Goal: Information Seeking & Learning: Learn about a topic

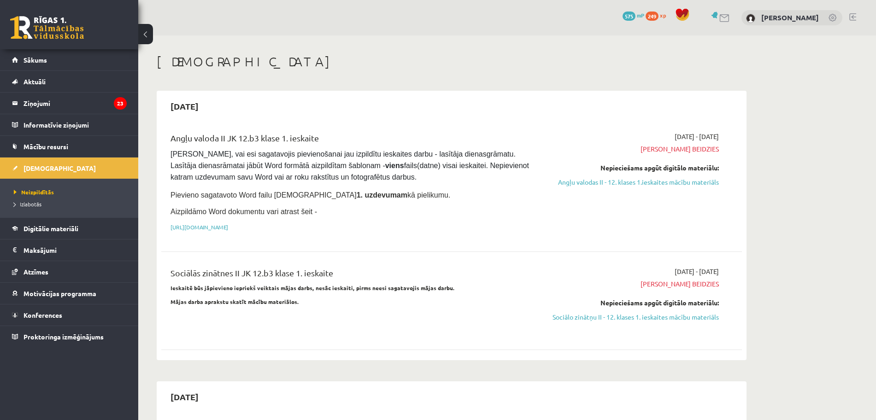
click at [453, 23] on div "0 Dāvanas 575 mP 249 xp Nikolass Senitagoja" at bounding box center [507, 17] width 738 height 35
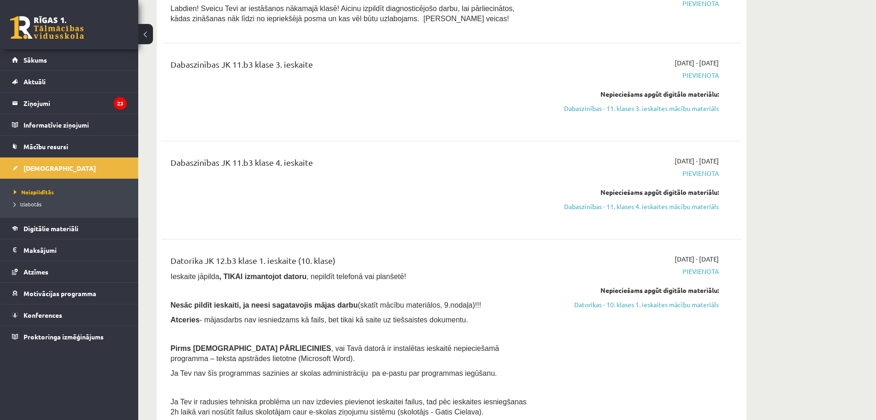
scroll to position [346, 0]
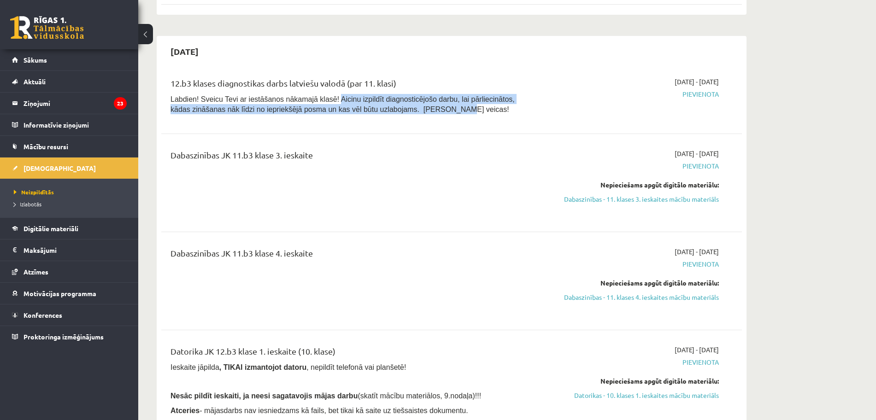
drag, startPoint x: 323, startPoint y: 97, endPoint x: 402, endPoint y: 121, distance: 82.4
type textarea "**********"
click at [397, 121] on div "12.b3 klases diagnostikas darbs latviešu valodā (par 11. klasi) Labdien! Sveicu…" at bounding box center [451, 98] width 581 height 61
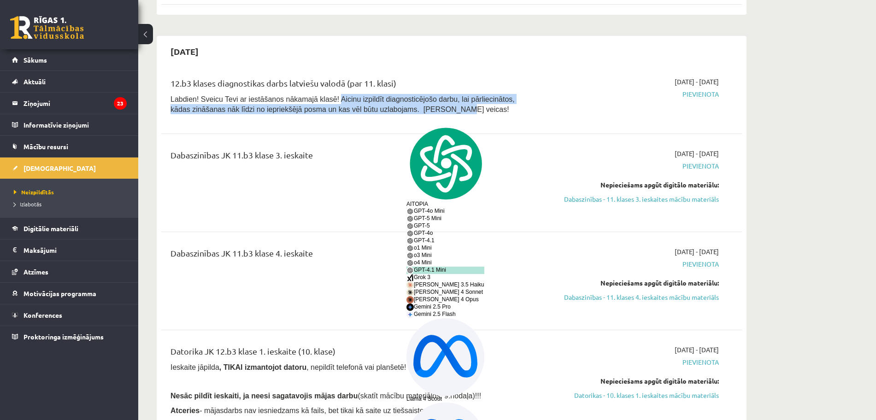
click at [444, 117] on div "12.b3 klases diagnostikas darbs latviešu valodā (par 11. klasi) Labdien! Sveicu…" at bounding box center [451, 98] width 581 height 61
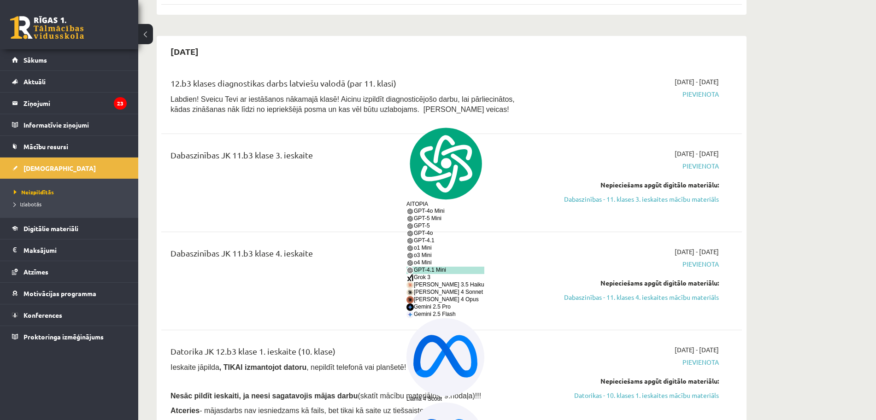
click at [724, 87] on div "2025-10-16 - 2025-10-31 Pievienota" at bounding box center [632, 98] width 188 height 42
click at [708, 95] on span "Pievienota" at bounding box center [632, 94] width 174 height 10
click at [702, 95] on span "Pievienota" at bounding box center [632, 94] width 174 height 10
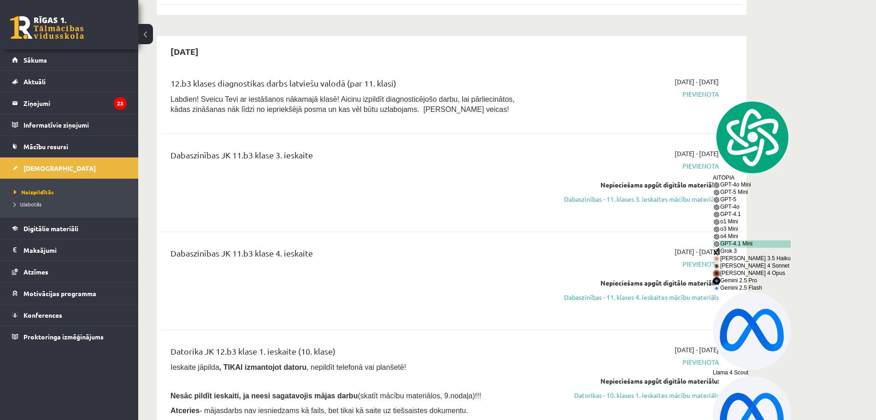
click at [701, 94] on span "Pievienota" at bounding box center [632, 94] width 174 height 10
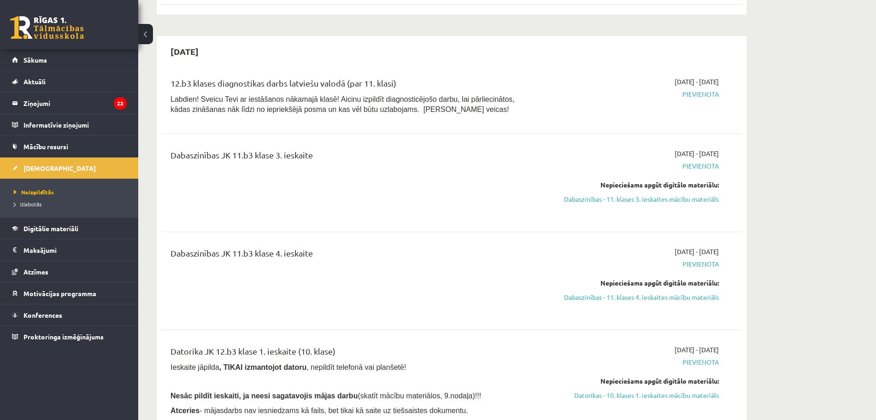
click at [383, 107] on p "Labdien! Sveicu Tevi ar iestāšanos nākamajā klasē! Aicinu izpildīt diagnosticēj…" at bounding box center [350, 104] width 361 height 20
click at [382, 107] on p "Labdien! Sveicu Tevi ar iestāšanos nākamajā klasē! Aicinu izpildīt diagnosticēj…" at bounding box center [350, 104] width 361 height 20
click at [348, 106] on span "Labdien! Sveicu Tevi ar iestāšanos nākamajā klasē! Aicinu izpildīt diagnosticēj…" at bounding box center [342, 104] width 344 height 18
drag, startPoint x: 349, startPoint y: 106, endPoint x: 366, endPoint y: 105, distance: 16.7
click at [357, 106] on span "Labdien! Sveicu Tevi ar iestāšanos nākamajā klasē! Aicinu izpildīt diagnosticēj…" at bounding box center [342, 104] width 344 height 18
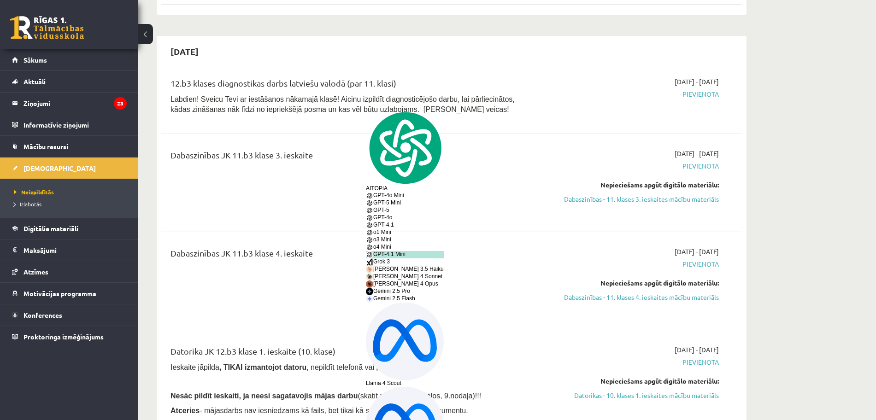
click at [367, 95] on span "Labdien! Sveicu Tevi ar iestāšanos nākamajā klasē! Aicinu izpildīt diagnosticēj…" at bounding box center [342, 104] width 344 height 18
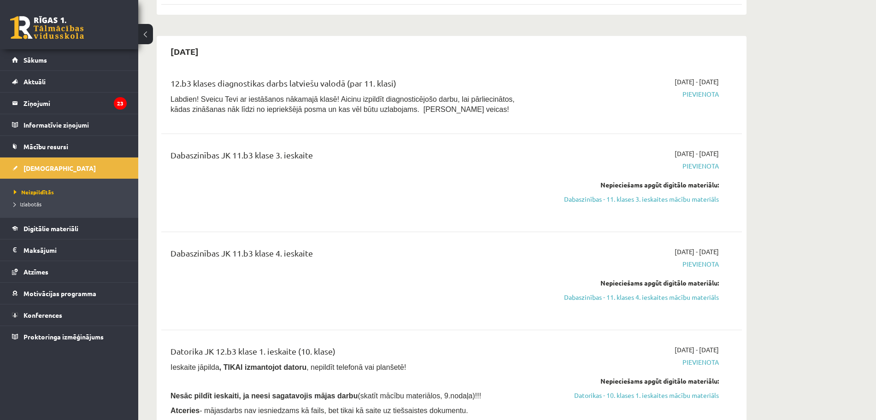
click at [302, 80] on div "12.b3 klases diagnostikas darbs latviešu valodā (par 11. klasi)" at bounding box center [350, 85] width 361 height 17
click at [694, 94] on span "Pievienota" at bounding box center [632, 94] width 174 height 10
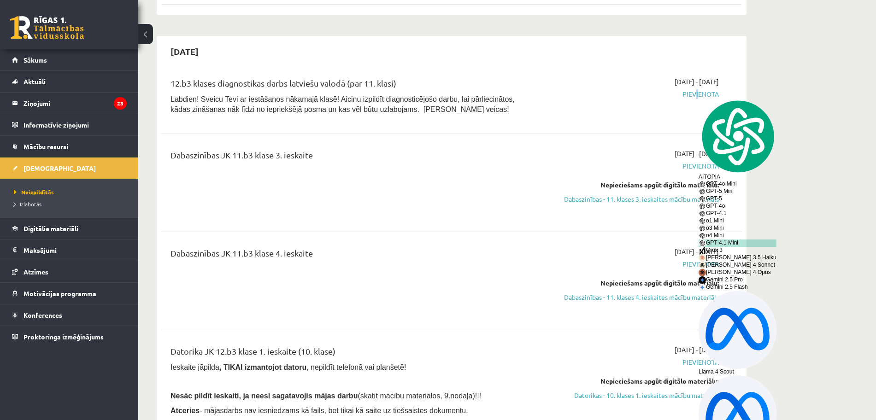
click at [692, 93] on span "Pievienota" at bounding box center [632, 94] width 174 height 10
click at [691, 92] on span "Pievienota" at bounding box center [632, 94] width 174 height 10
click at [690, 91] on span "Pievienota" at bounding box center [632, 94] width 174 height 10
click at [689, 89] on span "Pievienota" at bounding box center [632, 94] width 174 height 10
click at [662, 86] on div "2025-10-16 - 2025-10-31 Pievienota" at bounding box center [632, 98] width 188 height 42
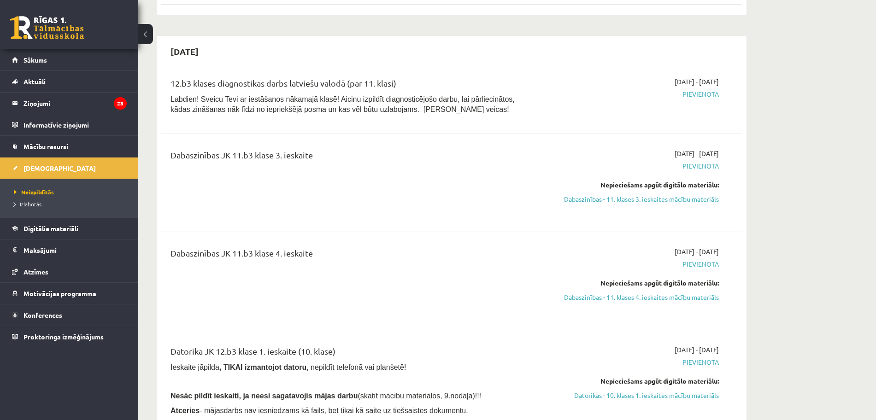
click at [653, 85] on div "2025-10-16 - 2025-10-31 Pievienota" at bounding box center [632, 98] width 188 height 42
click at [639, 74] on div "12.b3 klases diagnostikas darbs latviešu valodā (par 11. klasi) Labdien! Sveicu…" at bounding box center [451, 98] width 581 height 61
drag, startPoint x: 650, startPoint y: 148, endPoint x: 717, endPoint y: 147, distance: 67.3
click at [717, 147] on div "Dabaszinības JK 11.b3 klase 3. ieskaite 2025-09-01 - 2025-10-31 Pievienota Nepi…" at bounding box center [451, 183] width 581 height 87
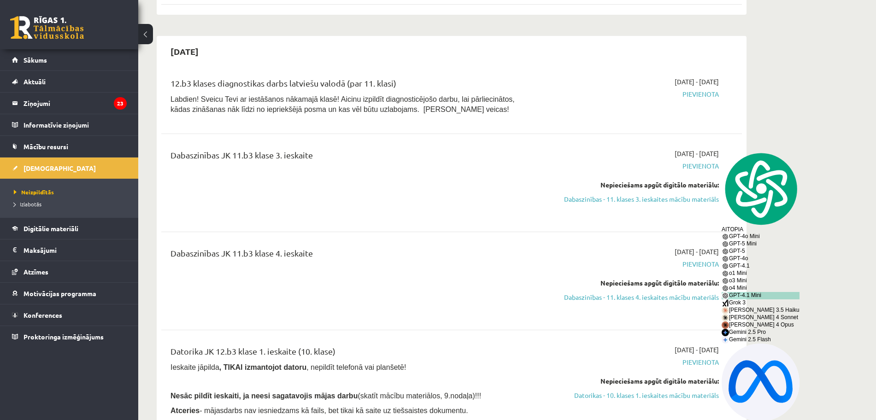
click at [672, 141] on div "Dabaszinības JK 11.b3 klase 3. ieskaite 2025-09-01 - 2025-10-31 Pievienota Nepi…" at bounding box center [451, 183] width 581 height 87
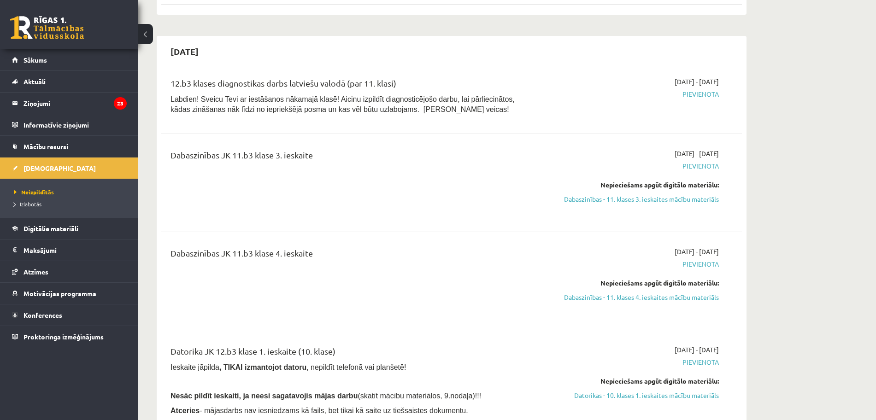
click at [675, 150] on span "[DATE] - [DATE]" at bounding box center [697, 154] width 44 height 10
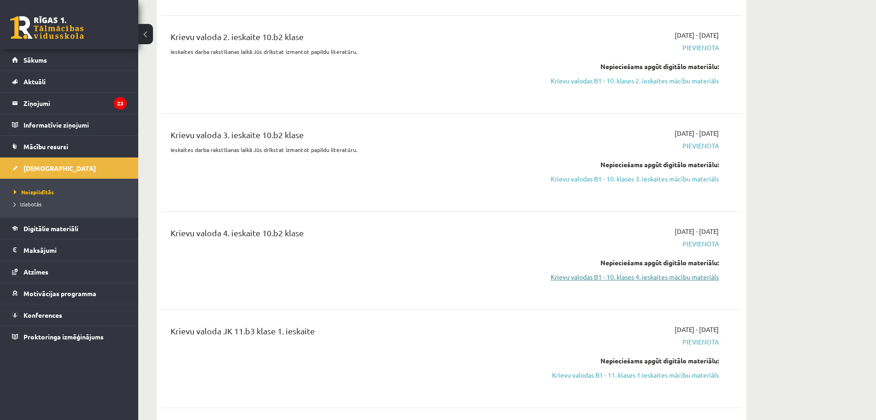
scroll to position [1440, 0]
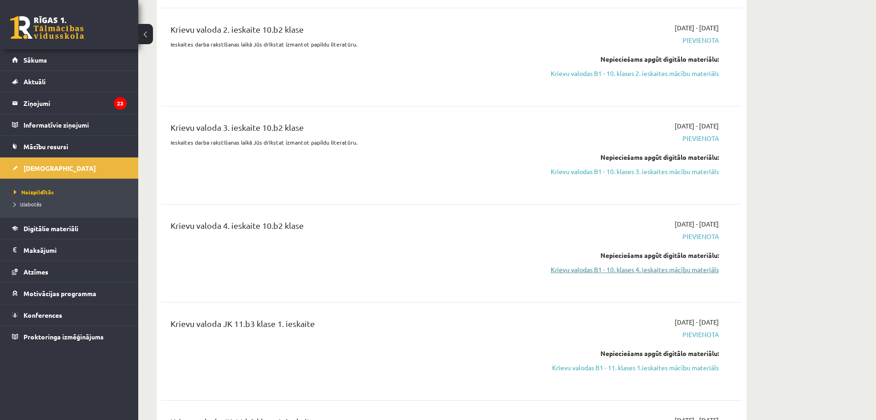
drag, startPoint x: 689, startPoint y: 267, endPoint x: 695, endPoint y: 261, distance: 8.5
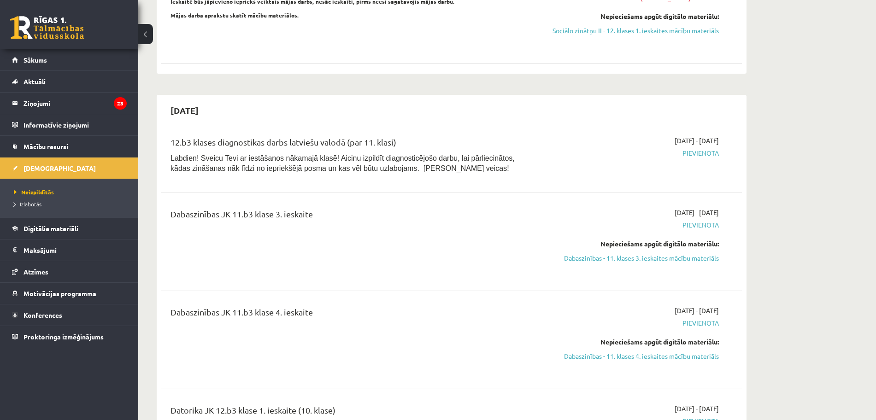
scroll to position [288, 0]
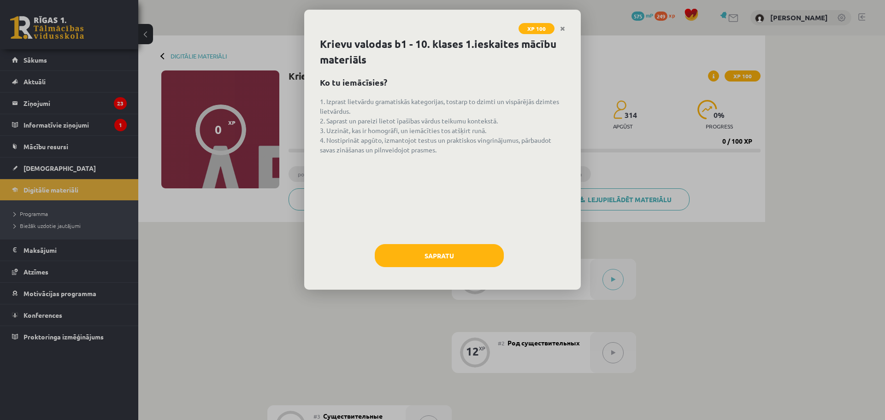
click at [463, 272] on div "Sapratu" at bounding box center [442, 259] width 245 height 30
click at [457, 259] on button "Sapratu" at bounding box center [439, 255] width 129 height 23
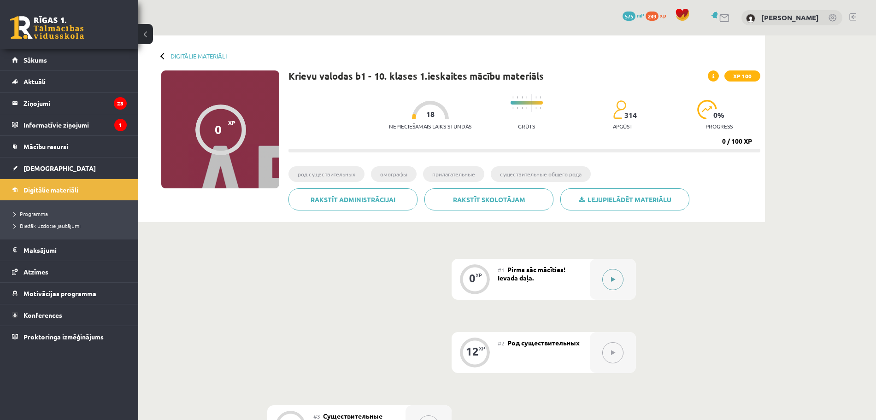
click at [610, 284] on button at bounding box center [612, 279] width 21 height 21
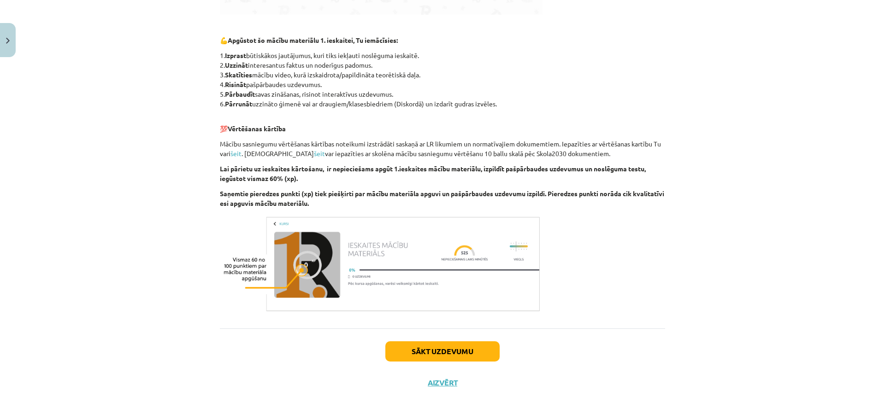
scroll to position [440, 0]
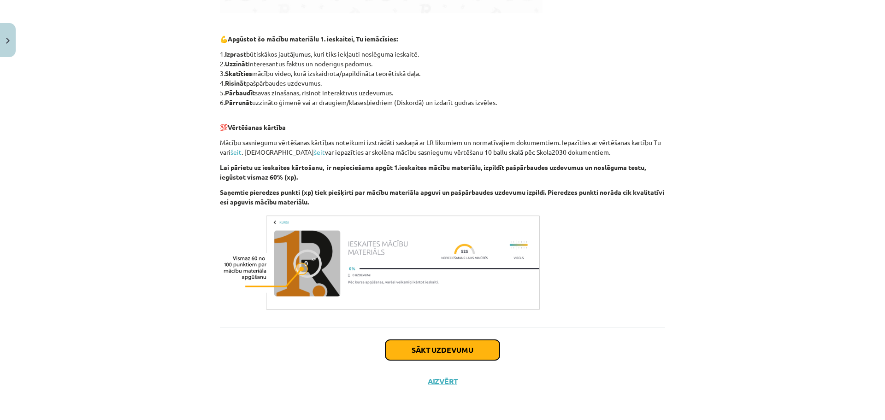
click at [470, 357] on button "Sākt uzdevumu" at bounding box center [442, 350] width 114 height 20
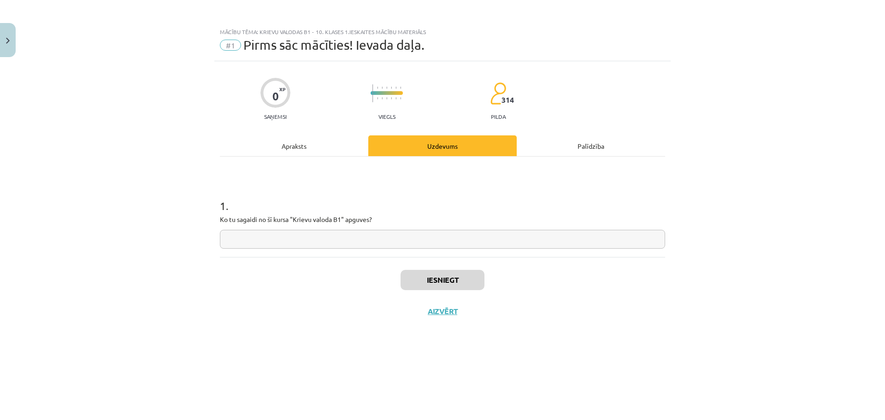
scroll to position [0, 0]
click at [388, 243] on input "text" at bounding box center [442, 239] width 445 height 19
type input "*"
type input "**********"
type textarea "*"
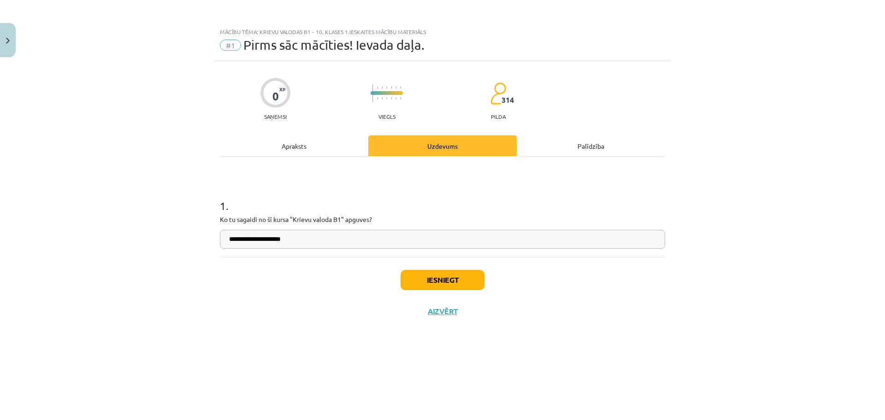
drag, startPoint x: 257, startPoint y: 238, endPoint x: 238, endPoint y: 239, distance: 18.5
click at [238, 239] on input "**********" at bounding box center [442, 239] width 445 height 19
type input "**********"
click at [462, 279] on button "Iesniegt" at bounding box center [442, 280] width 84 height 20
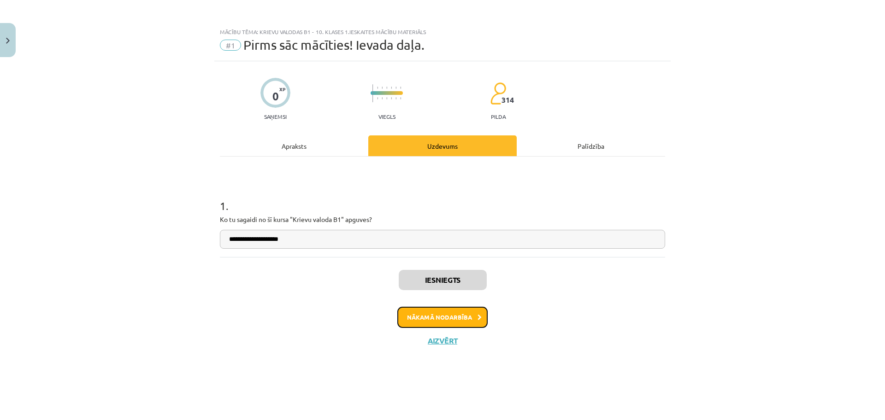
click at [464, 320] on button "Nākamā nodarbība" at bounding box center [442, 317] width 90 height 21
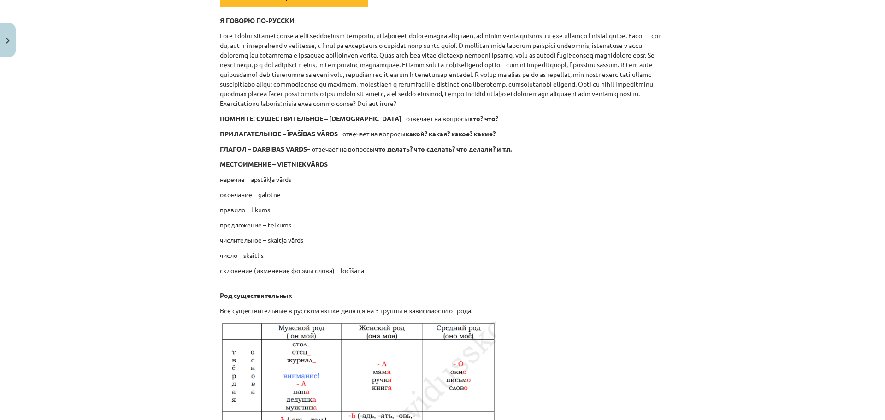
scroll to position [152, 0]
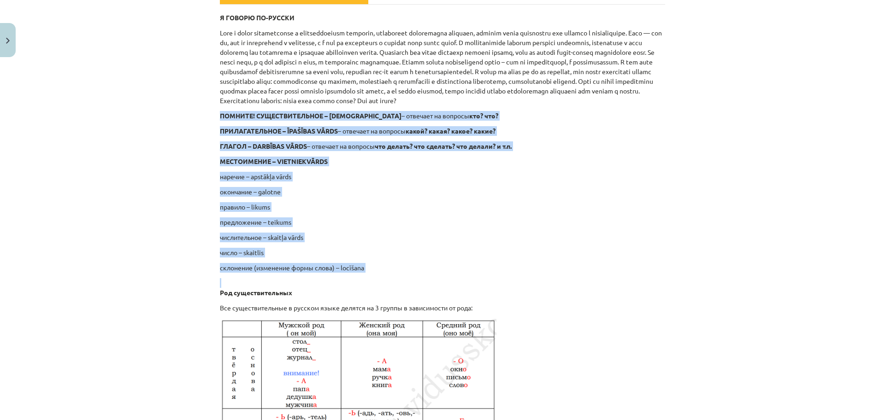
drag, startPoint x: 210, startPoint y: 123, endPoint x: 372, endPoint y: 290, distance: 233.0
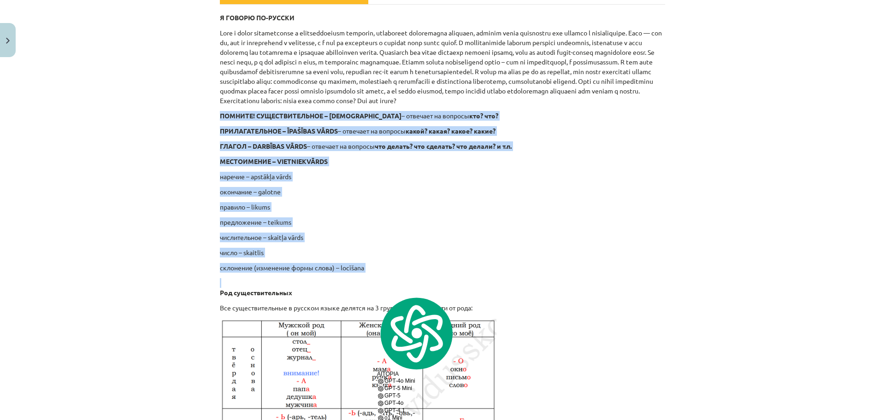
copy div "ПОМНИТЕ! СУЩЕСТВИТЕЛЬНОЕ – LIETVĀRDS – отвечает на вопросы кто? что? ПРИЛАГАТЕЛ…"
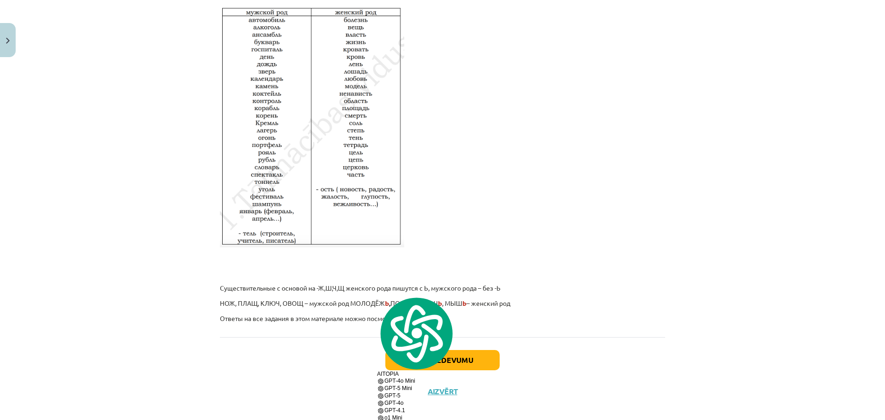
scroll to position [1488, 0]
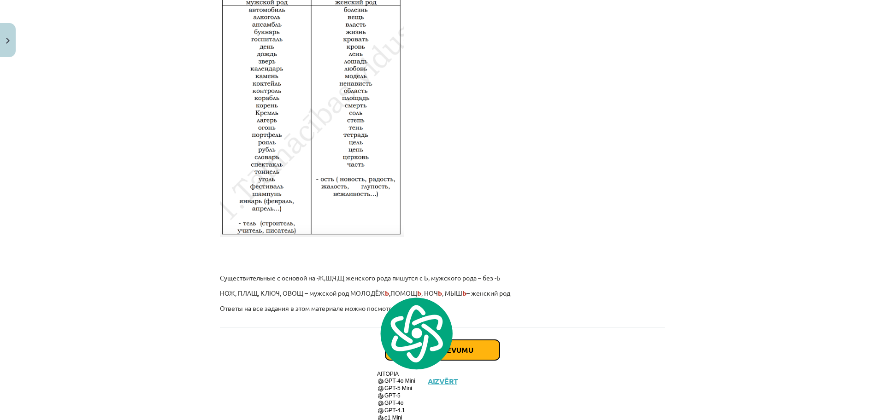
click at [423, 351] on button "Sākt uzdevumu" at bounding box center [442, 350] width 114 height 20
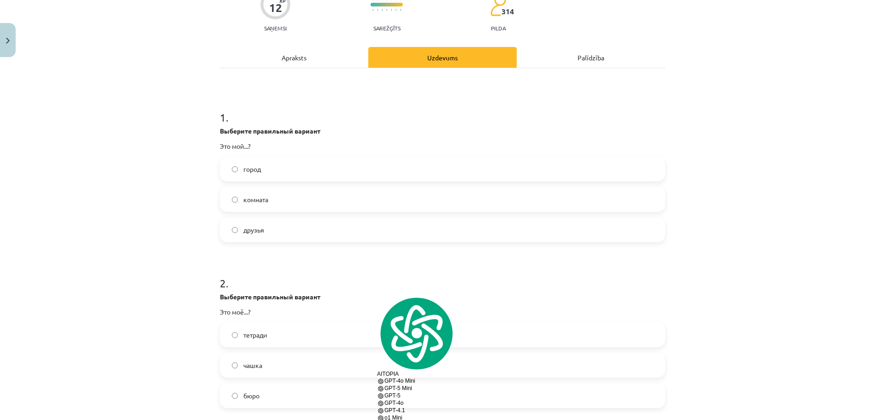
scroll to position [23, 0]
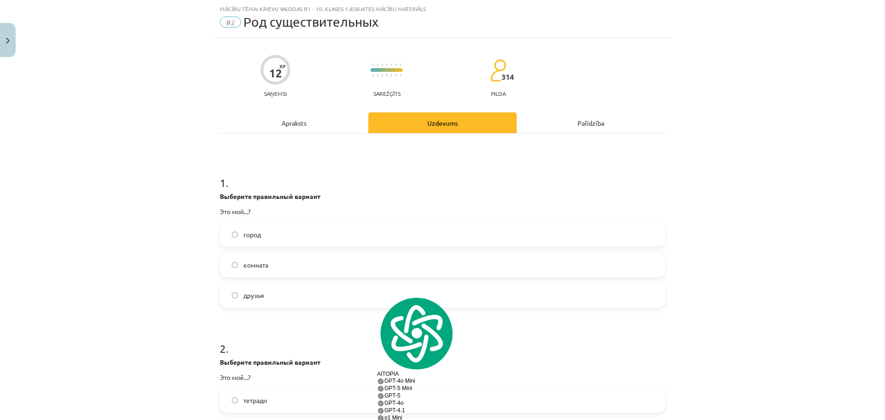
click at [338, 236] on label "город" at bounding box center [442, 234] width 443 height 23
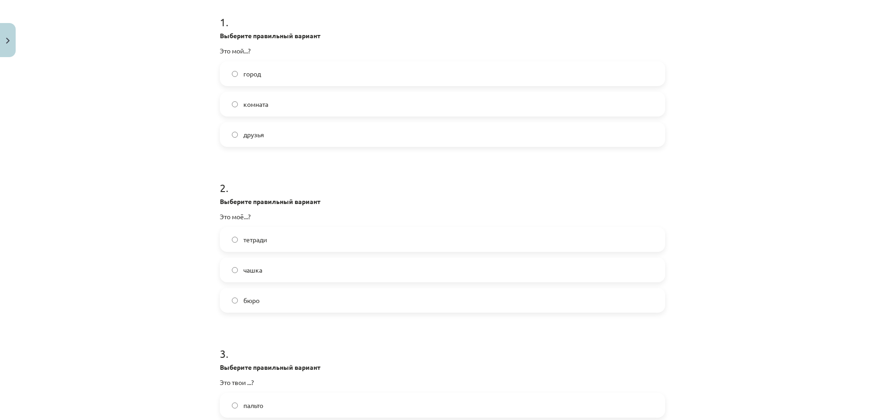
scroll to position [196, 0]
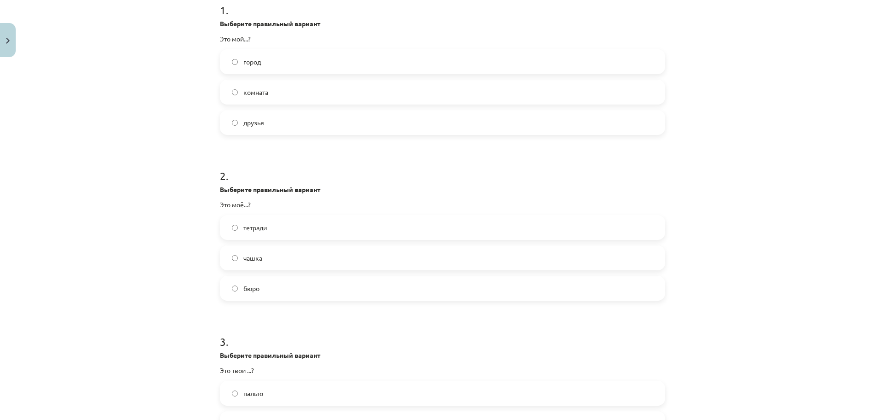
click at [299, 289] on label "бюро" at bounding box center [442, 288] width 443 height 23
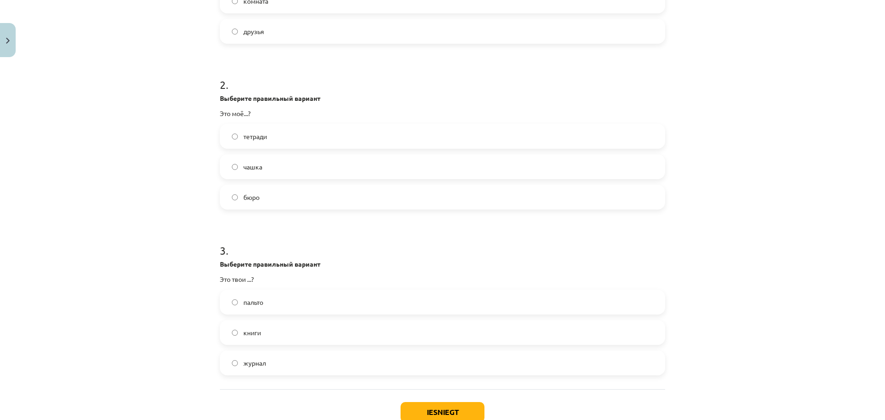
scroll to position [311, 0]
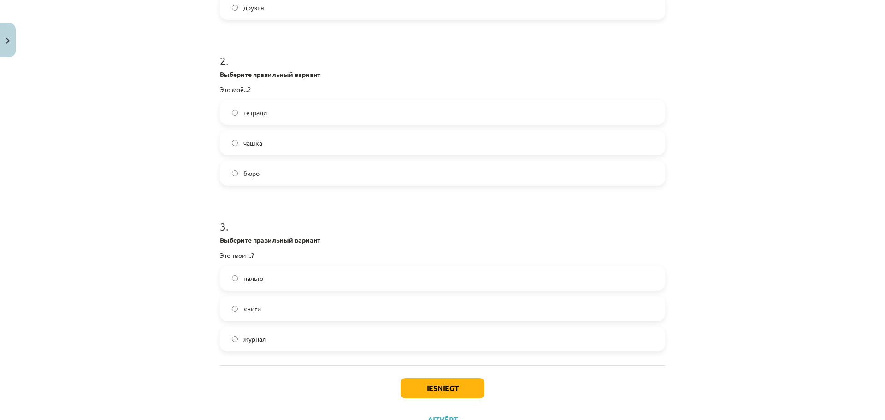
click at [276, 313] on label "книги" at bounding box center [442, 308] width 443 height 23
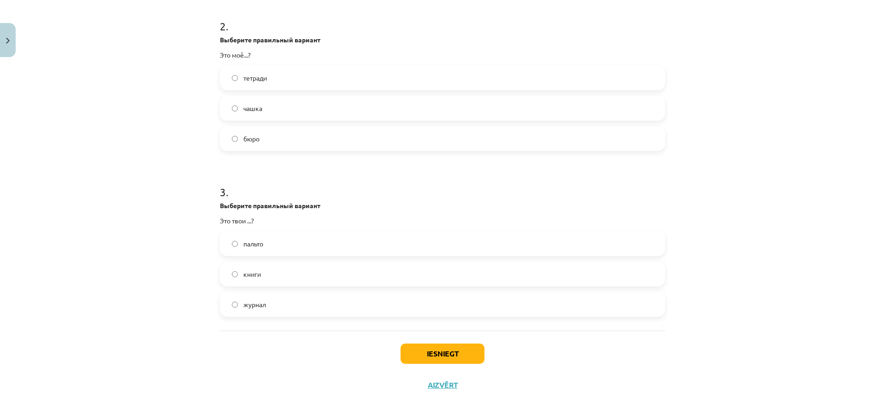
scroll to position [349, 0]
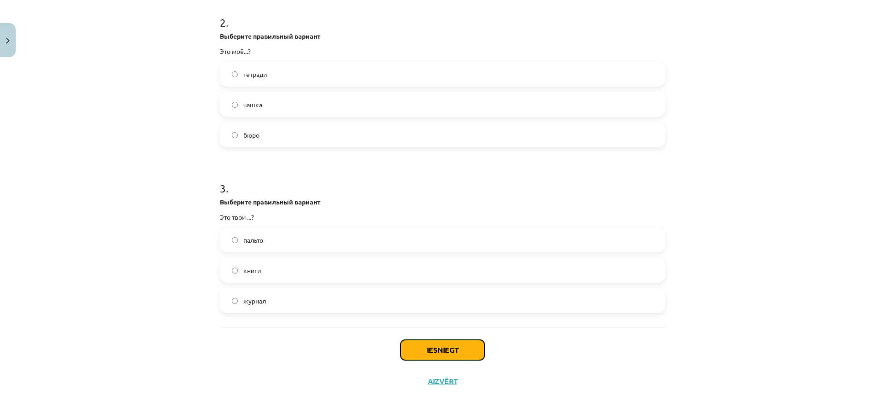
click at [445, 346] on button "Iesniegt" at bounding box center [442, 350] width 84 height 20
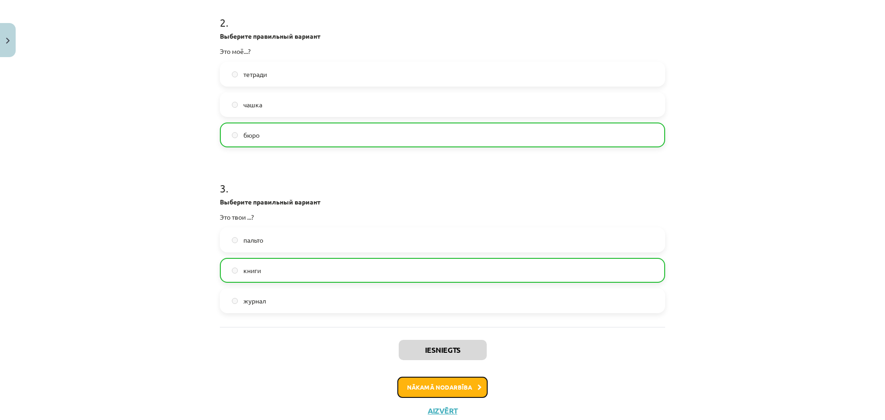
click at [419, 385] on button "Nākamā nodarbība" at bounding box center [442, 387] width 90 height 21
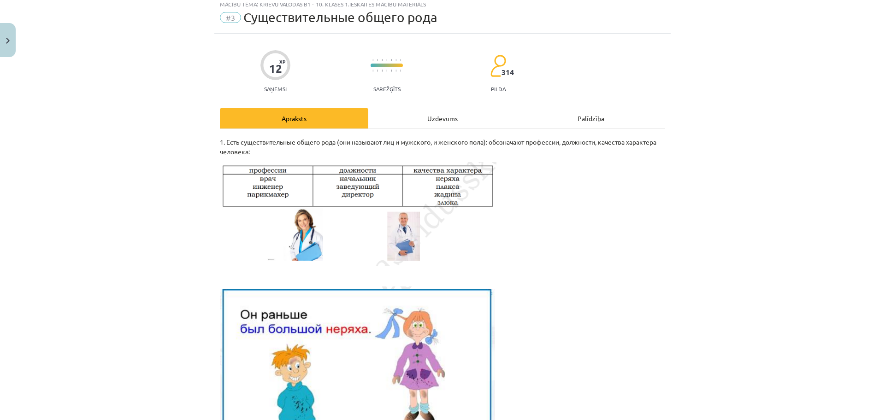
scroll to position [23, 0]
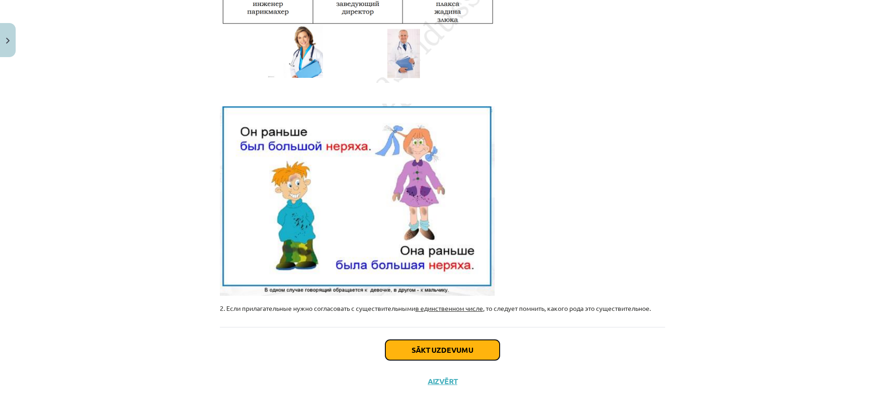
click at [431, 346] on button "Sākt uzdevumu" at bounding box center [442, 350] width 114 height 20
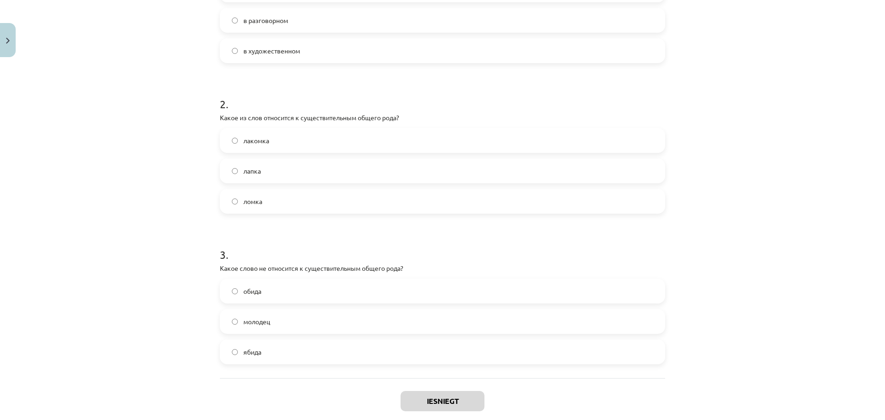
scroll to position [304, 0]
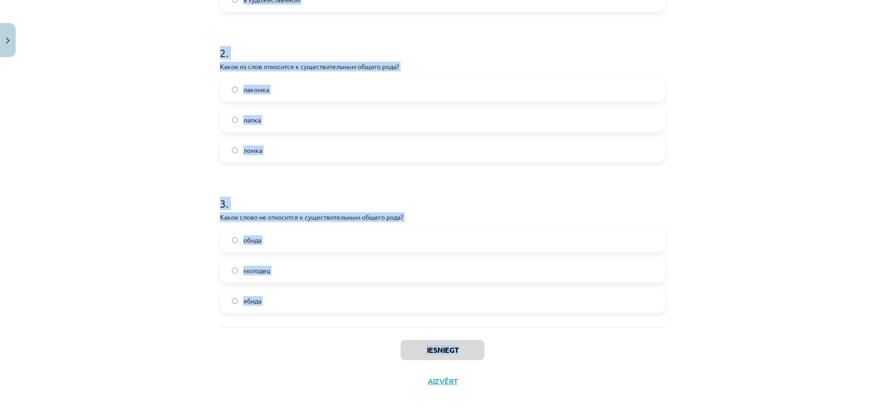
drag, startPoint x: 217, startPoint y: 206, endPoint x: 569, endPoint y: 337, distance: 375.7
click at [569, 337] on div "12 XP Saņemsi Sarežģīts 314 pilda Apraksts Uzdevums Palīdzība 1 . В каком стиле…" at bounding box center [442, 78] width 456 height 640
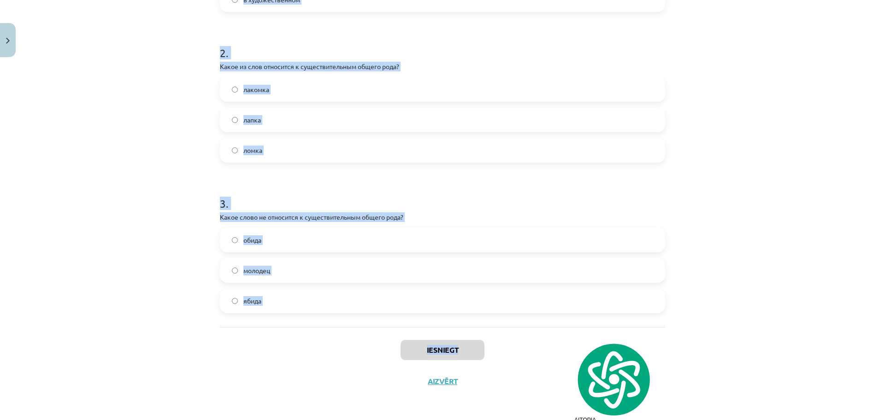
copy div "1 . В каком стиле чаще всего употребляются существительные общего рода? в публи…"
click at [450, 181] on h1 "3 ." at bounding box center [442, 195] width 445 height 29
click at [237, 227] on div "3 . Какое слово не относится к существительным общего рода? обида молодец ябида" at bounding box center [442, 247] width 445 height 132
click at [244, 220] on p "Какое слово не относится к существительным общего рода?" at bounding box center [442, 217] width 445 height 10
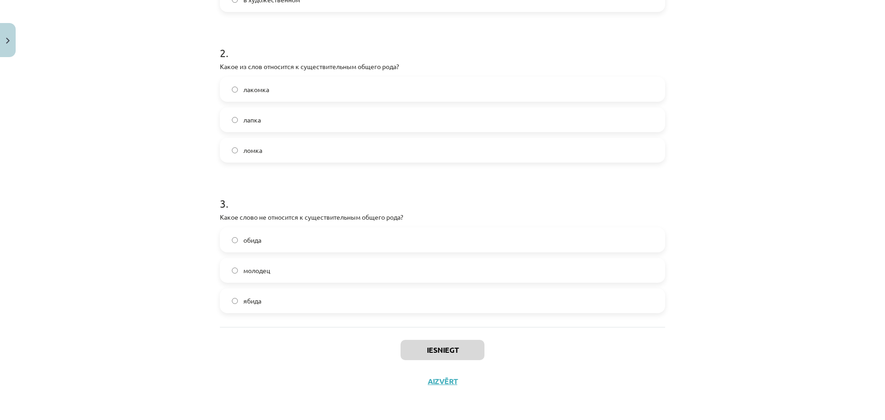
click at [280, 248] on label "обида" at bounding box center [442, 240] width 443 height 23
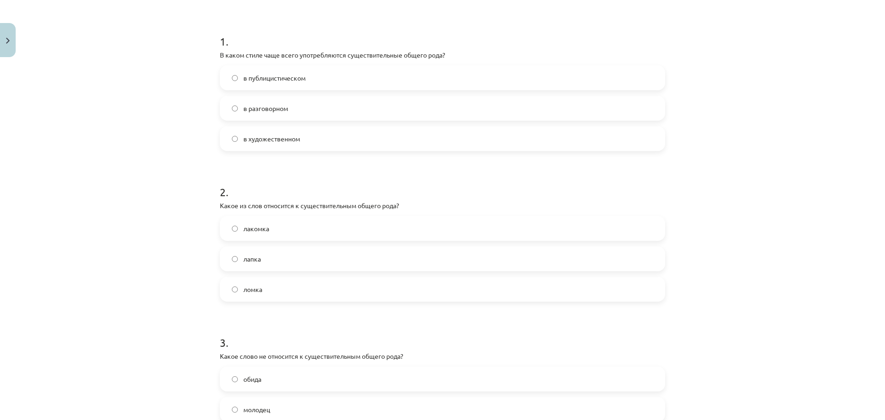
scroll to position [131, 0]
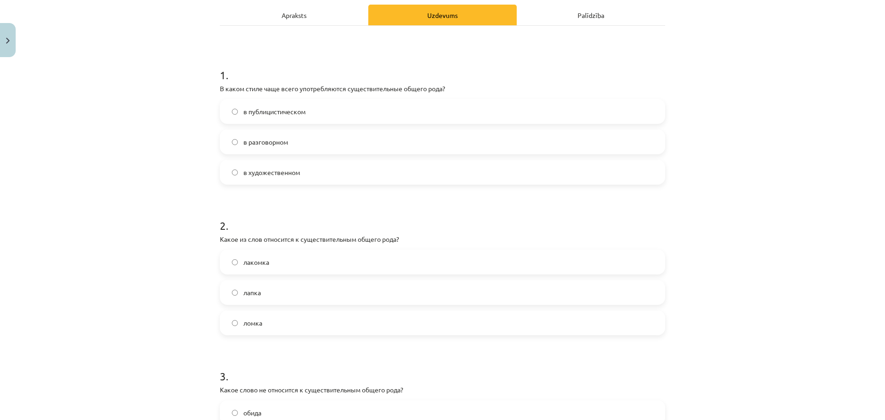
click at [295, 140] on label "в разговорном" at bounding box center [442, 141] width 443 height 23
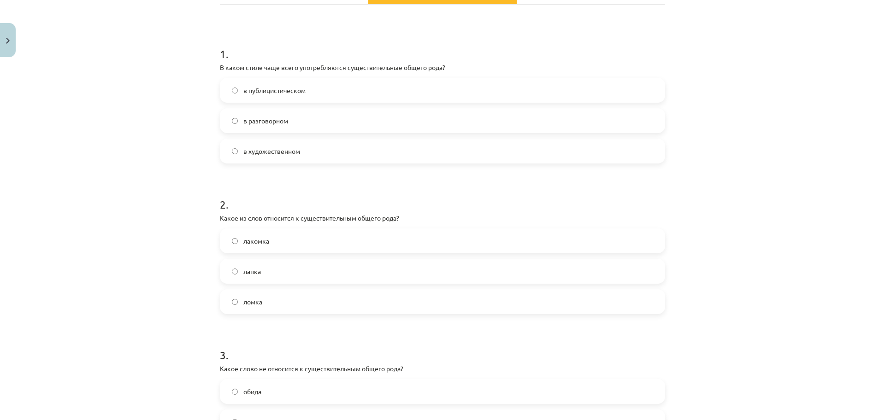
scroll to position [188, 0]
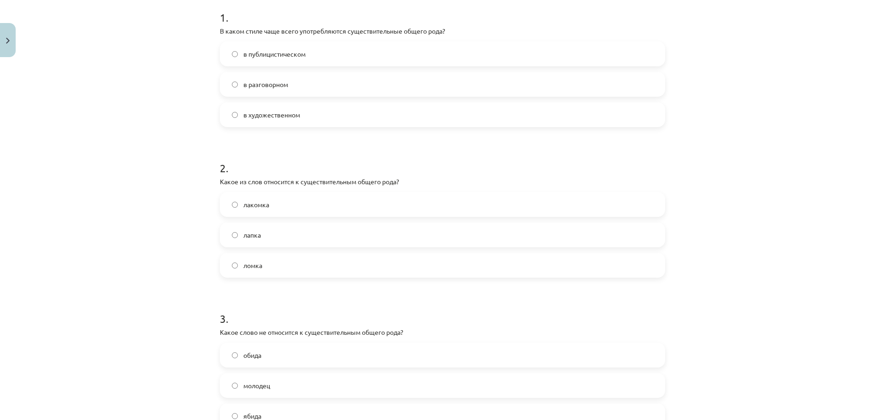
click at [267, 209] on label "лакомка" at bounding box center [442, 204] width 443 height 23
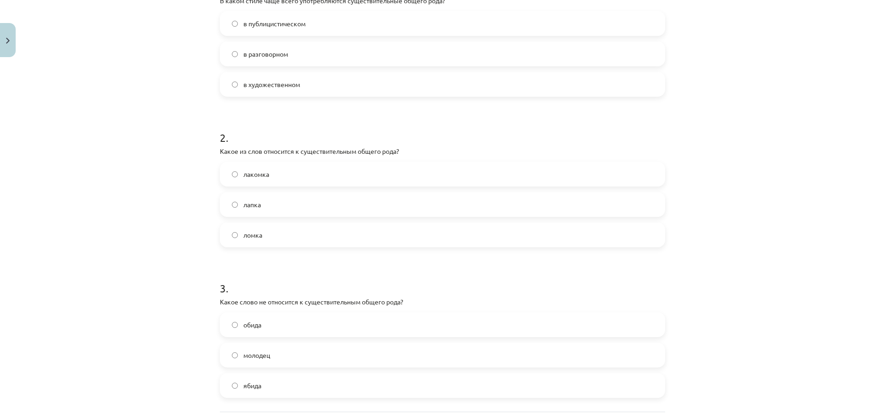
scroll to position [304, 0]
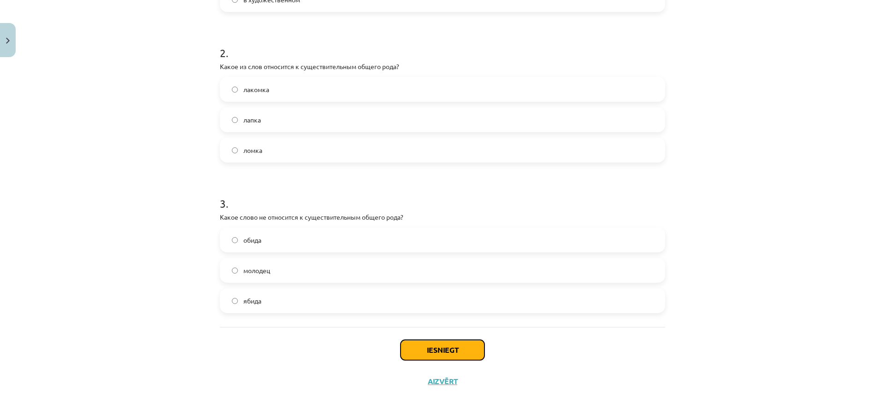
click at [461, 343] on button "Iesniegt" at bounding box center [442, 350] width 84 height 20
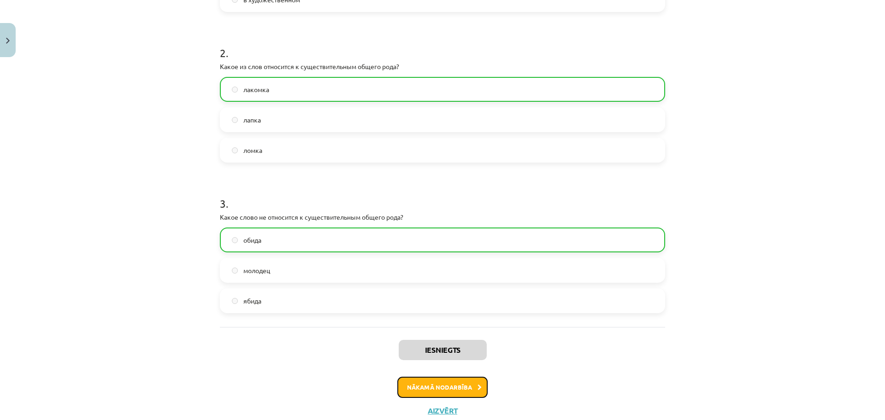
click at [451, 394] on button "Nākamā nodarbība" at bounding box center [442, 387] width 90 height 21
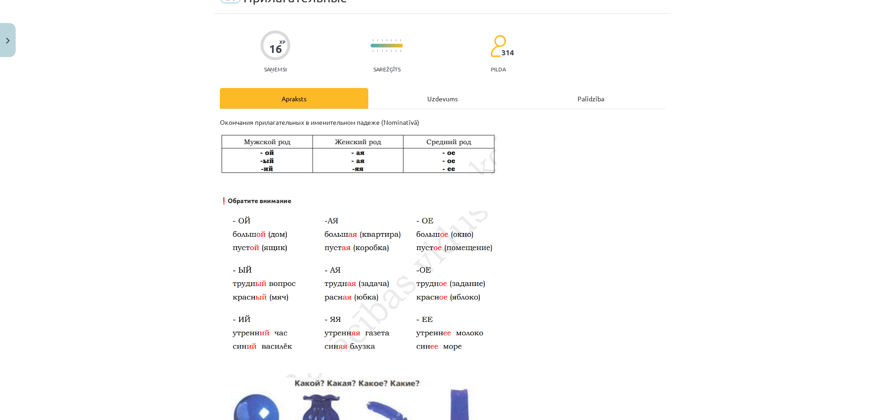
scroll to position [23, 0]
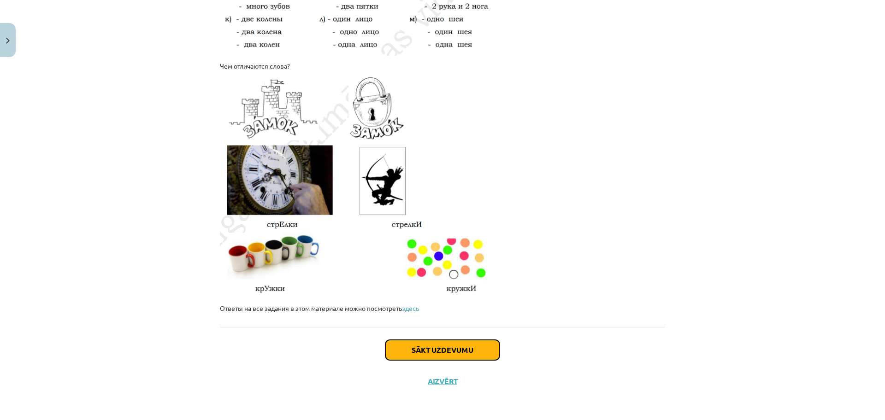
click at [458, 344] on button "Sākt uzdevumu" at bounding box center [442, 350] width 114 height 20
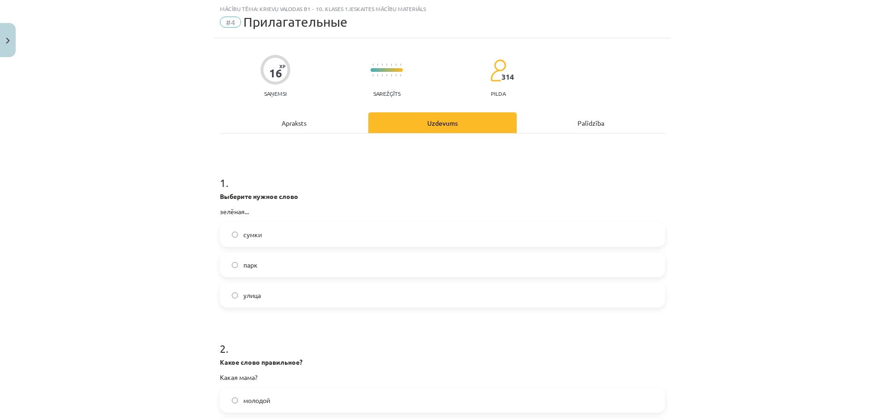
click at [274, 297] on label "улица" at bounding box center [442, 295] width 443 height 23
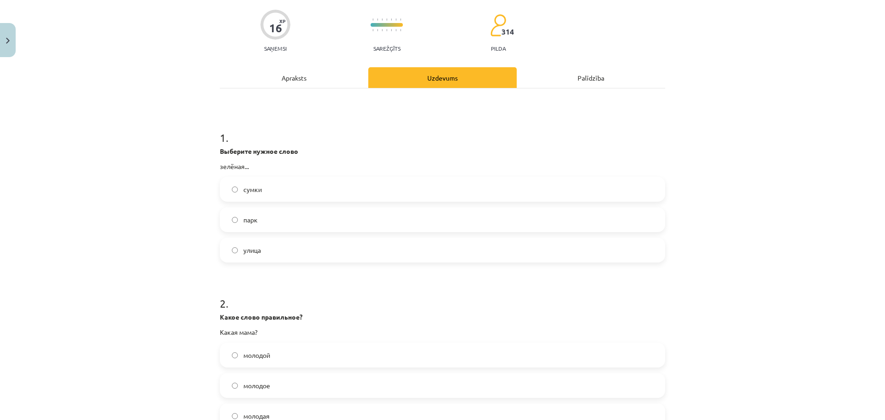
scroll to position [253, 0]
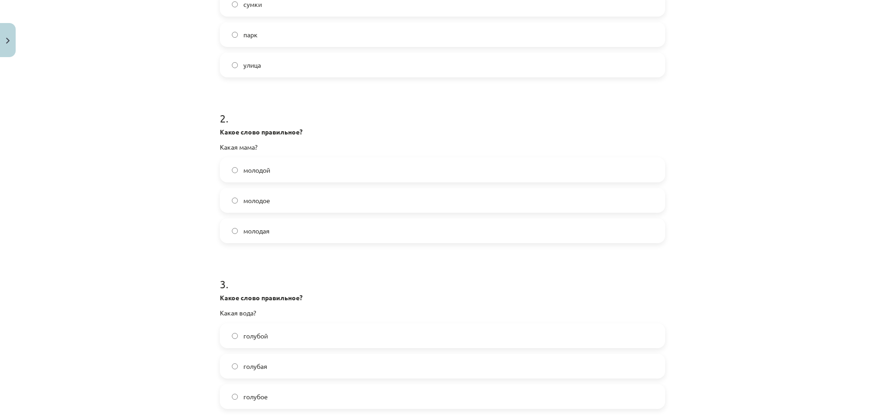
click at [288, 229] on label "молодая" at bounding box center [442, 230] width 443 height 23
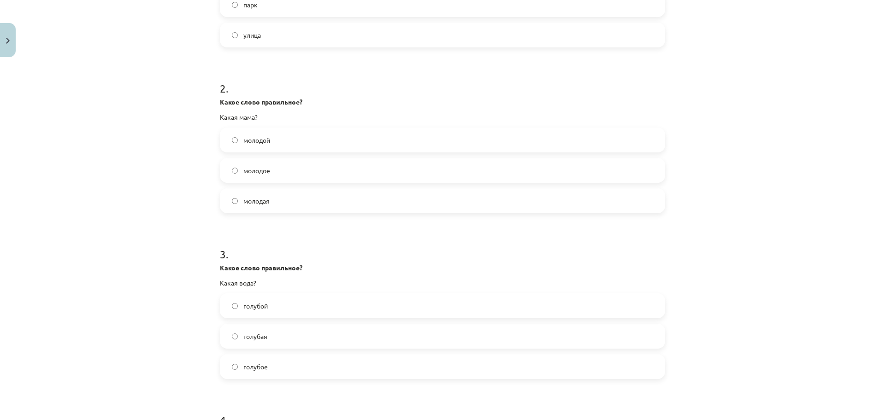
scroll to position [311, 0]
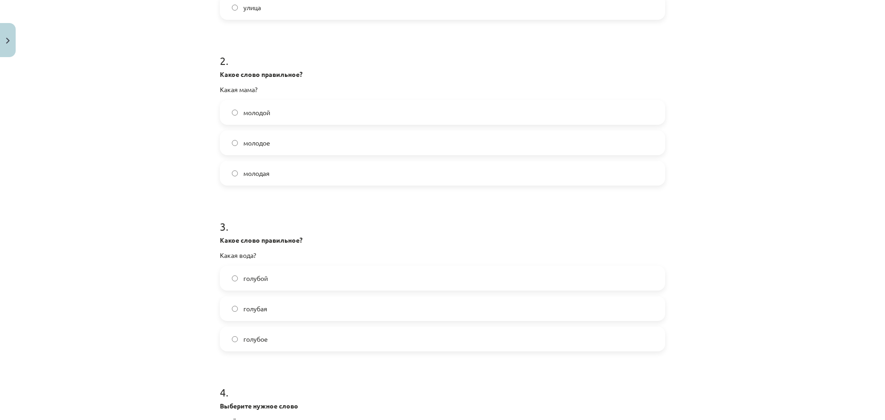
click at [277, 314] on label "голубая" at bounding box center [442, 308] width 443 height 23
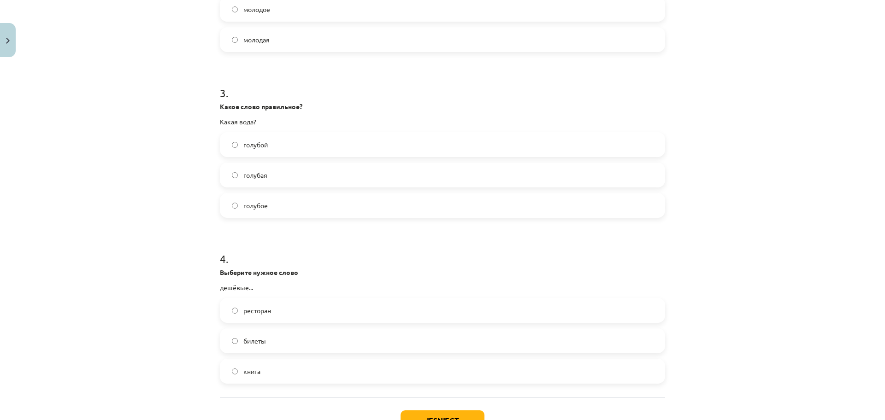
scroll to position [484, 0]
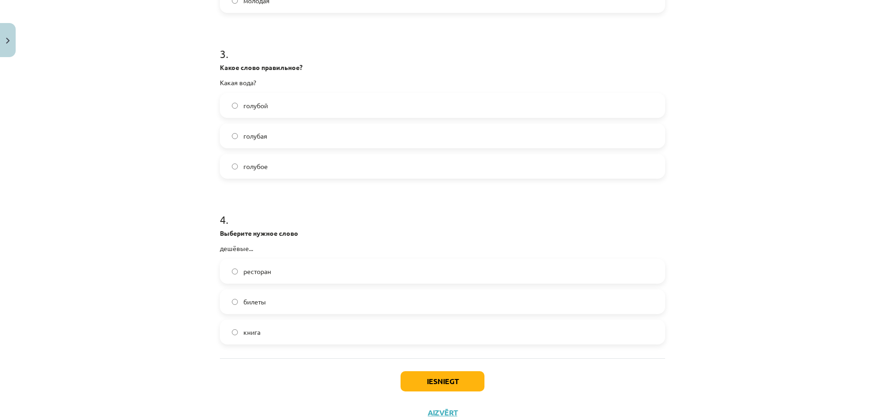
click at [274, 303] on label "билеты" at bounding box center [442, 301] width 443 height 23
click at [446, 382] on button "Iesniegt" at bounding box center [442, 381] width 84 height 20
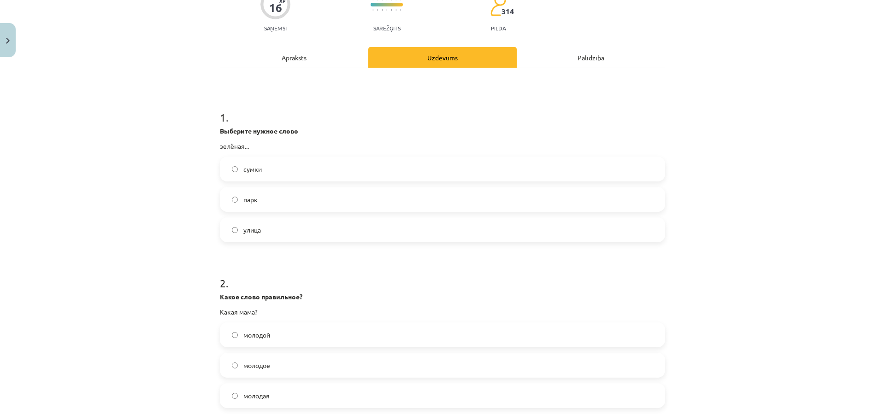
scroll to position [115, 0]
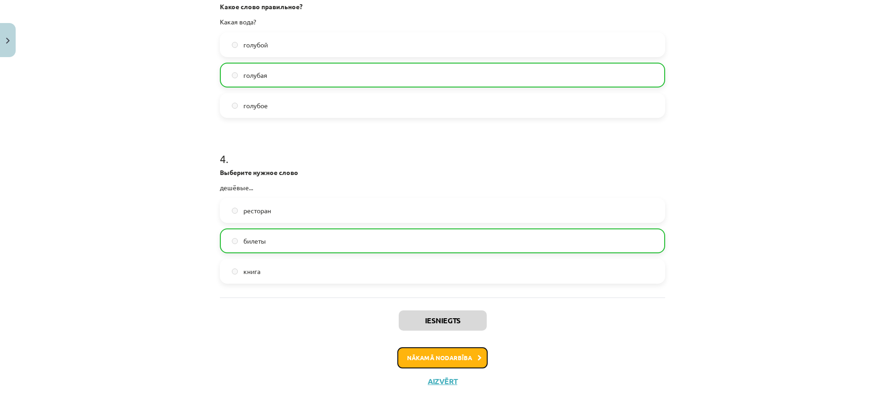
click at [444, 364] on button "Nākamā nodarbība" at bounding box center [442, 357] width 90 height 21
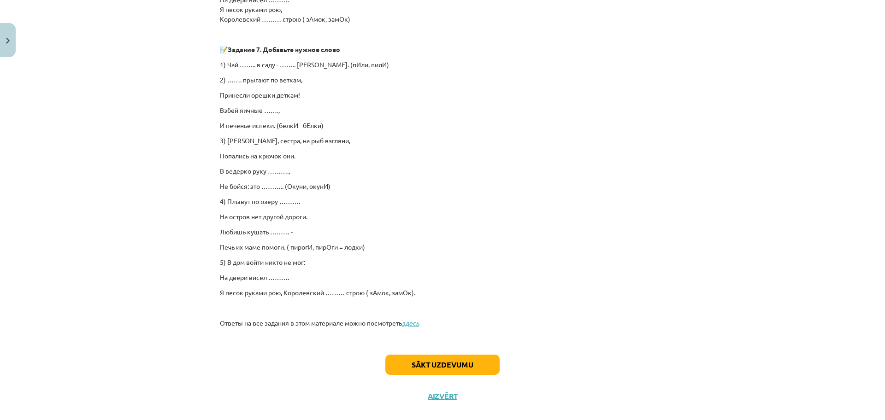
scroll to position [565, 0]
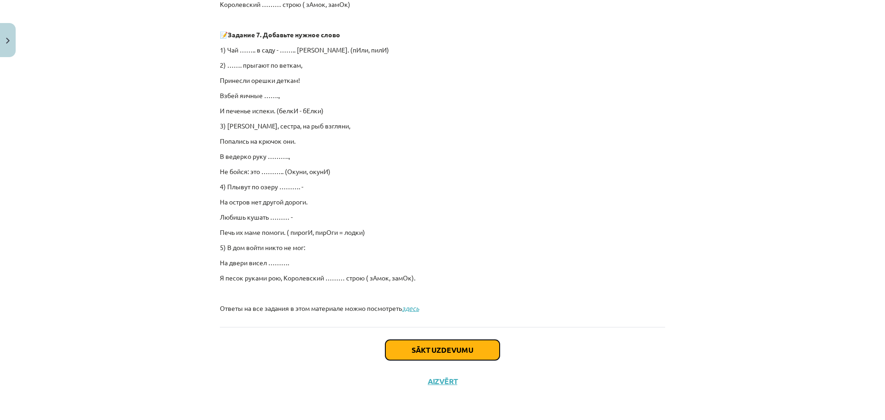
click at [429, 343] on button "Sākt uzdevumu" at bounding box center [442, 350] width 114 height 20
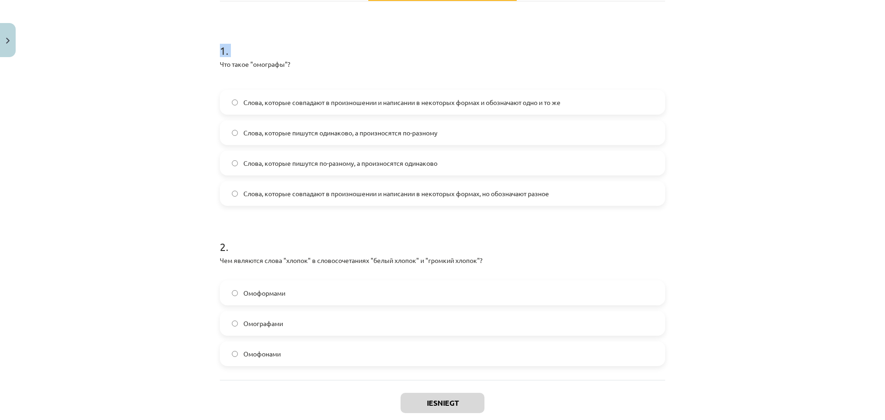
scroll to position [208, 0]
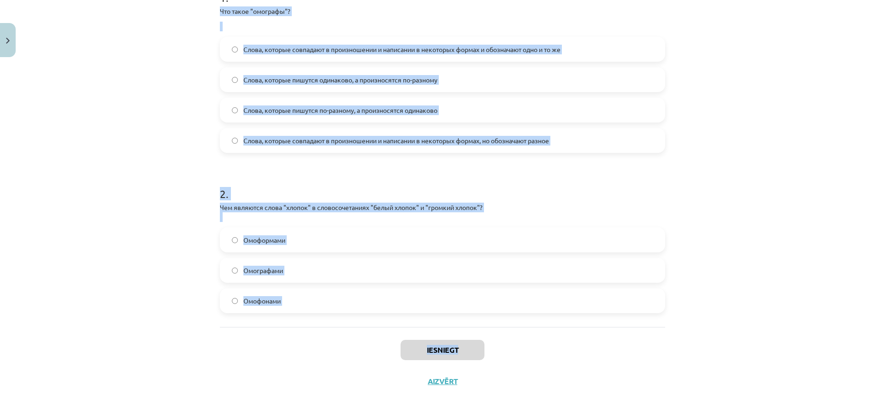
drag, startPoint x: 214, startPoint y: 185, endPoint x: 618, endPoint y: 355, distance: 437.8
click at [618, 355] on div "10 XP Saņemsi Viegls 314 pilda Apraksts Uzdevums Palīdzība 1 . Что такое "омогр…" at bounding box center [442, 125] width 456 height 544
copy div "Что такое "омографы"? Слова, которые совпадают в произношении и написании в нек…"
click at [181, 232] on div "Mācību tēma: Krievu valodas b1 - 10. klases 1.ieskaites mācību materiāls #5 Сло…" at bounding box center [442, 210] width 885 height 420
click at [221, 210] on p "Чем являются слова "хлопок" в словосочетаниях "белый хлопок" и "громкий хлопок"?" at bounding box center [442, 212] width 445 height 19
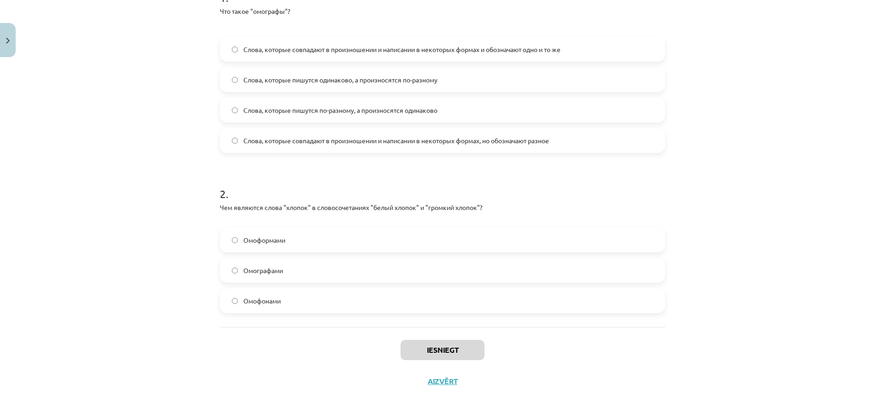
click at [254, 237] on span "Омоформами" at bounding box center [264, 240] width 42 height 10
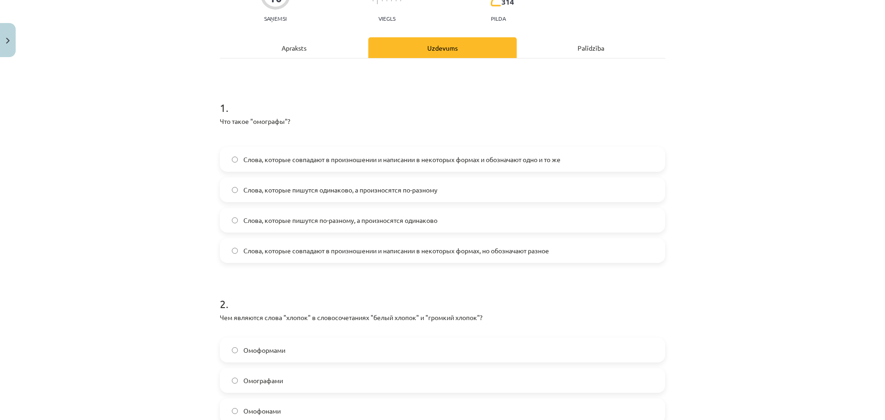
scroll to position [93, 0]
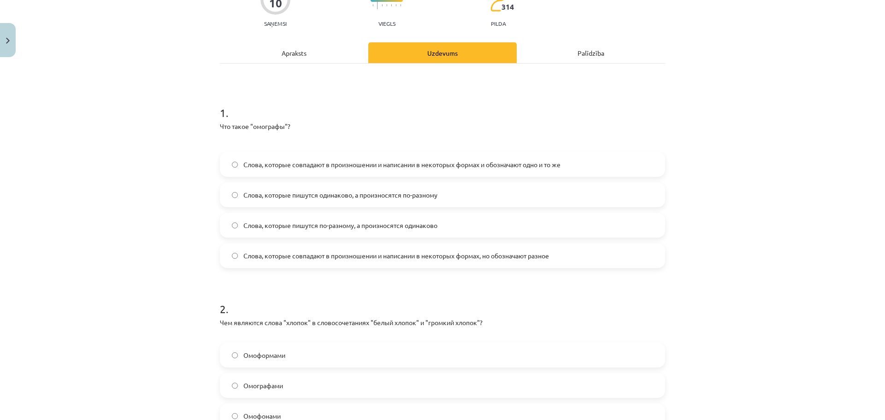
click at [358, 198] on span "Слова, которые пишутся одинаково, а произносятся по-разному" at bounding box center [340, 195] width 194 height 10
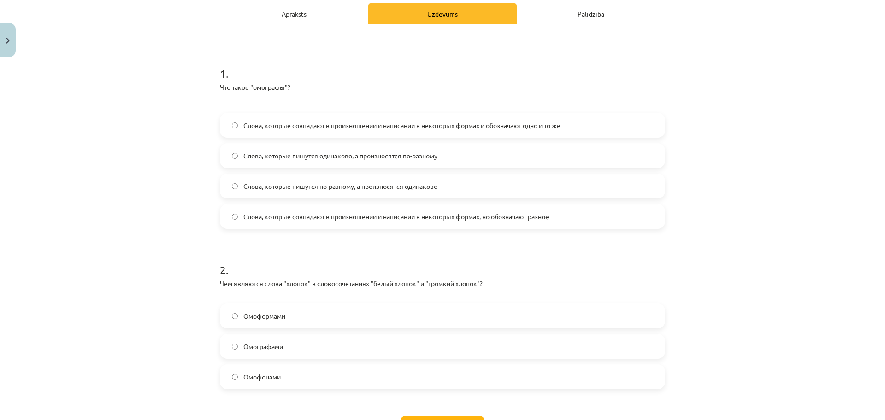
scroll to position [208, 0]
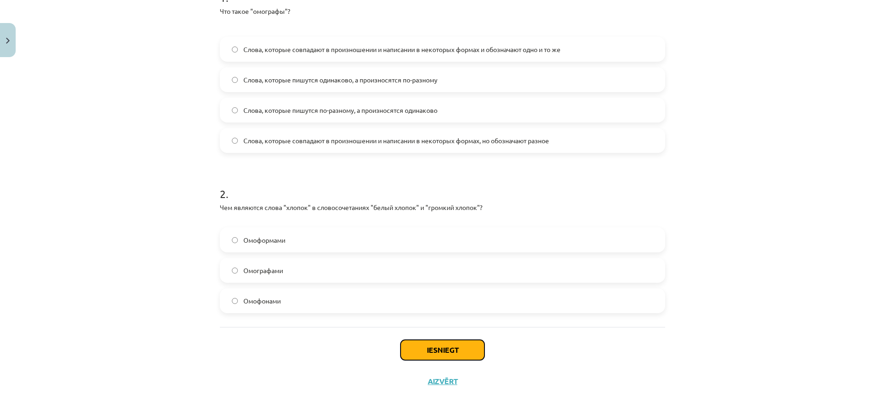
click at [444, 346] on button "Iesniegt" at bounding box center [442, 350] width 84 height 20
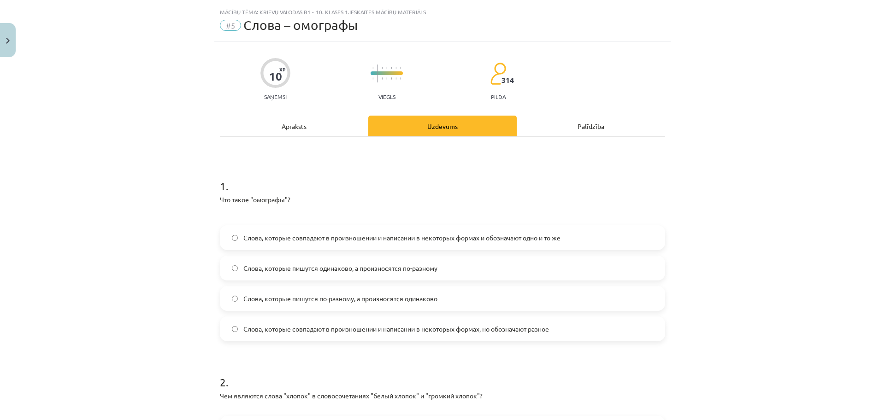
scroll to position [0, 0]
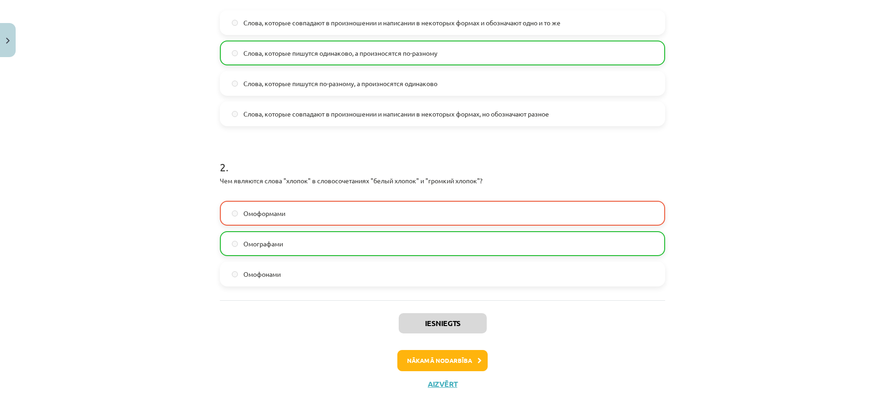
scroll to position [238, 0]
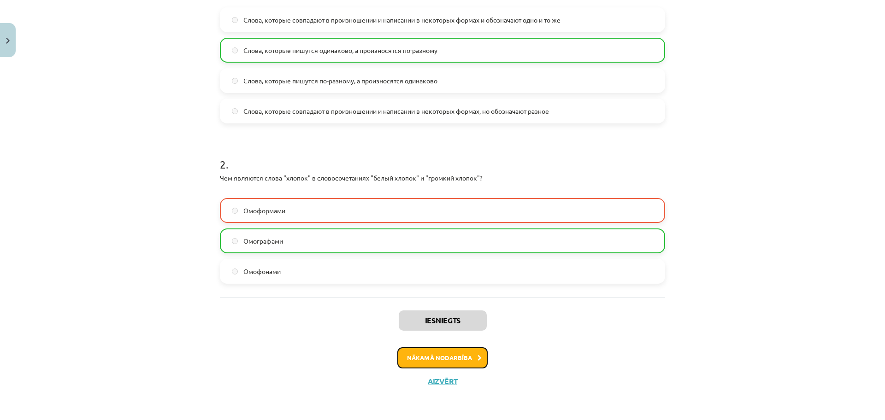
click at [429, 364] on button "Nākamā nodarbība" at bounding box center [442, 357] width 90 height 21
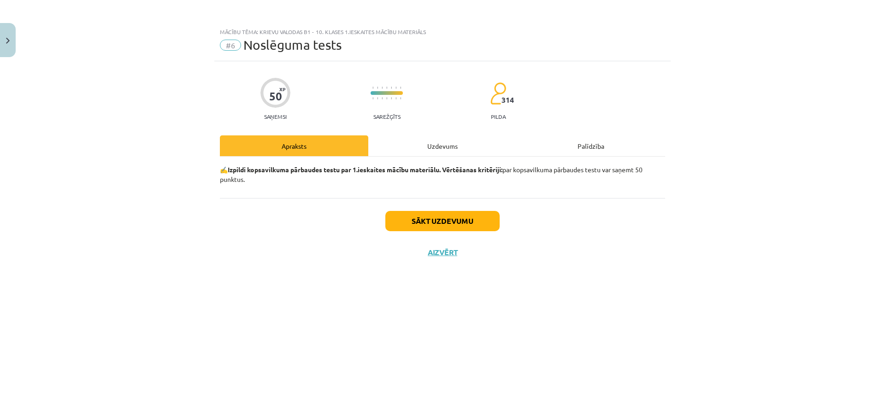
scroll to position [0, 0]
click at [433, 222] on button "Sākt uzdevumu" at bounding box center [442, 221] width 114 height 20
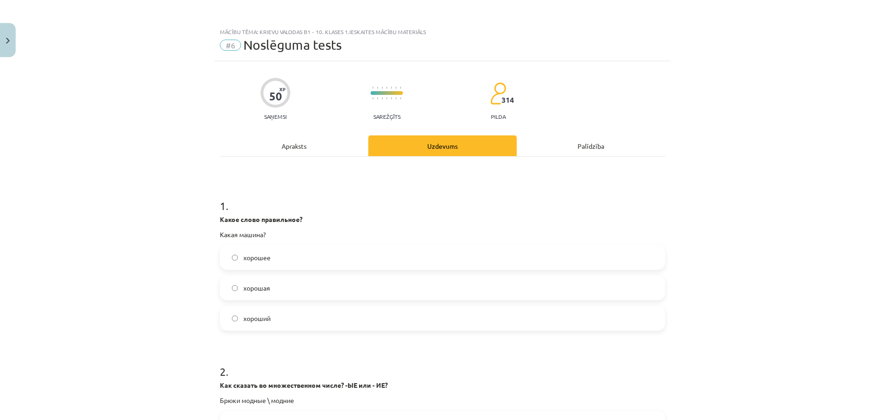
click at [282, 292] on label "хорошая" at bounding box center [442, 287] width 443 height 23
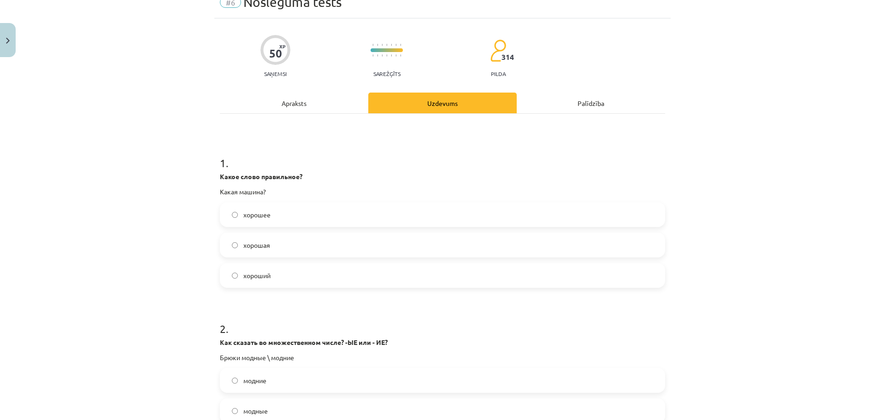
scroll to position [173, 0]
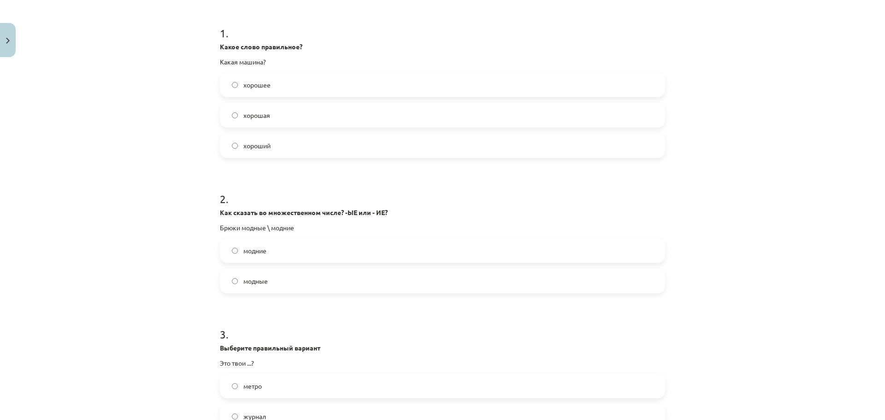
click at [261, 288] on label "модные" at bounding box center [442, 281] width 443 height 23
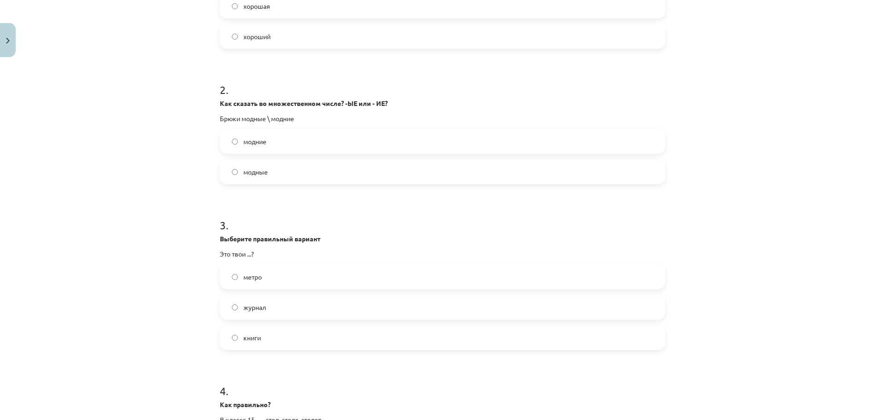
scroll to position [288, 0]
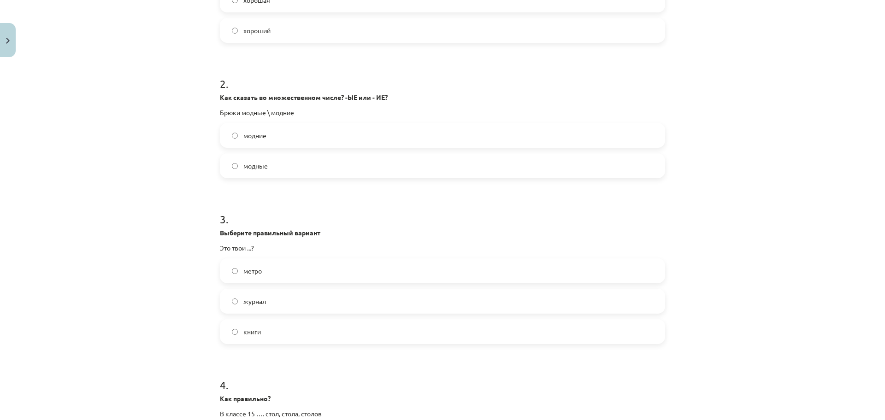
click at [276, 328] on label "книги" at bounding box center [442, 331] width 443 height 23
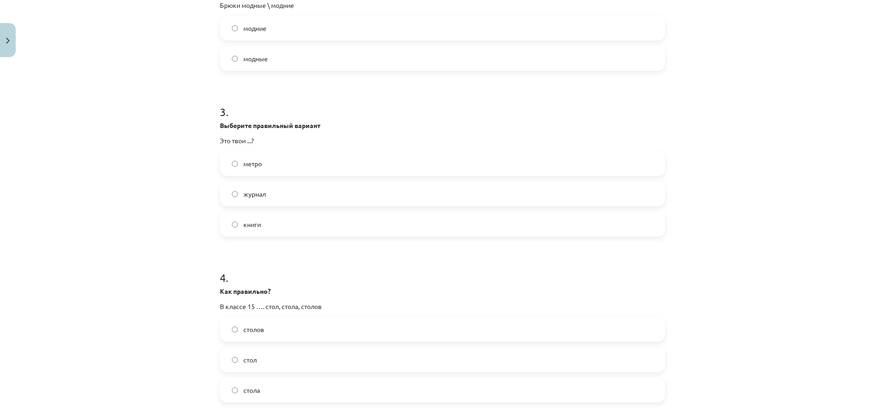
scroll to position [403, 0]
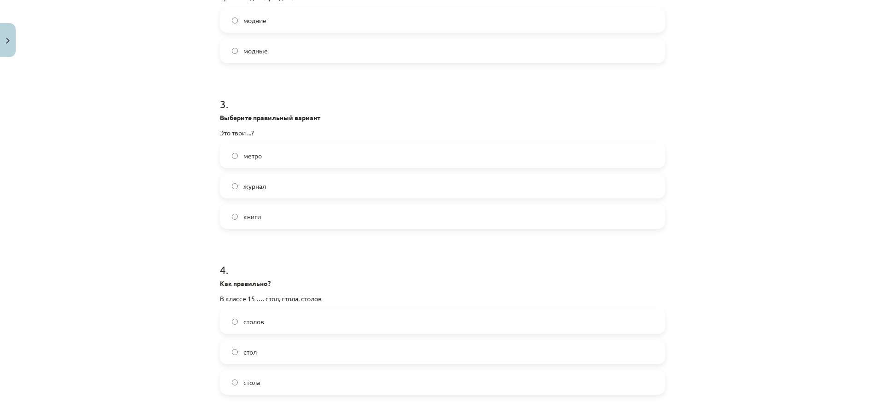
click at [276, 325] on label "столов" at bounding box center [442, 321] width 443 height 23
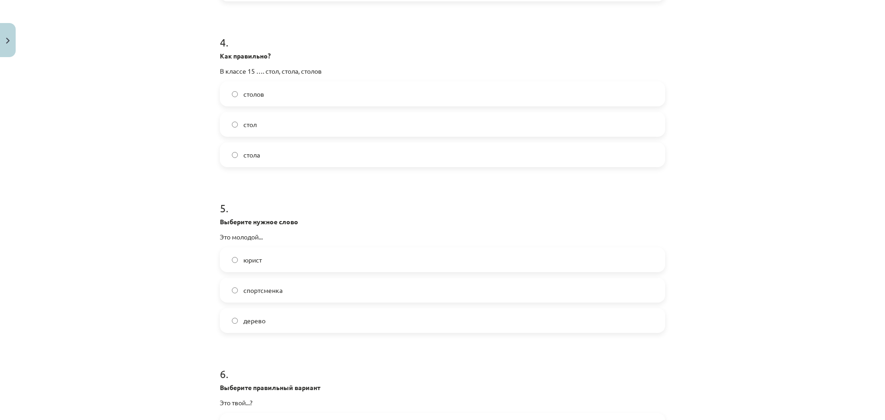
scroll to position [634, 0]
click at [285, 266] on label "юрист" at bounding box center [442, 257] width 443 height 23
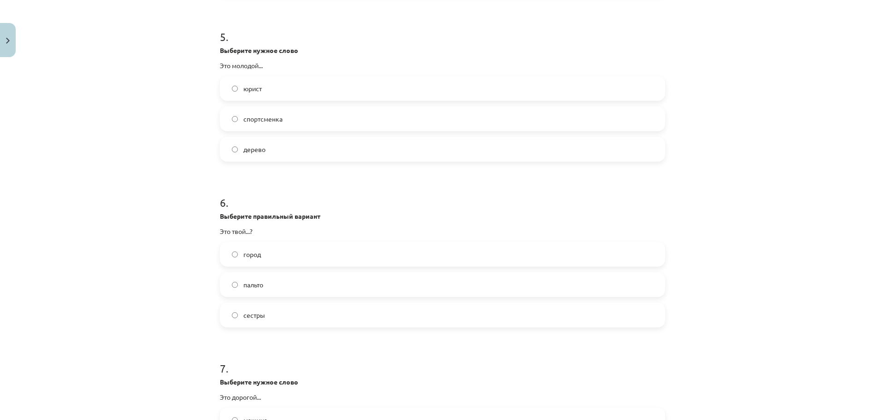
scroll to position [806, 0]
click at [280, 257] on label "город" at bounding box center [442, 250] width 443 height 23
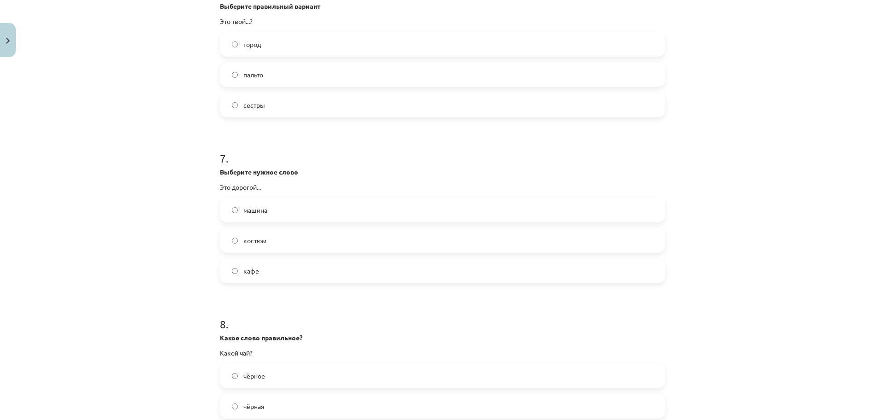
scroll to position [1037, 0]
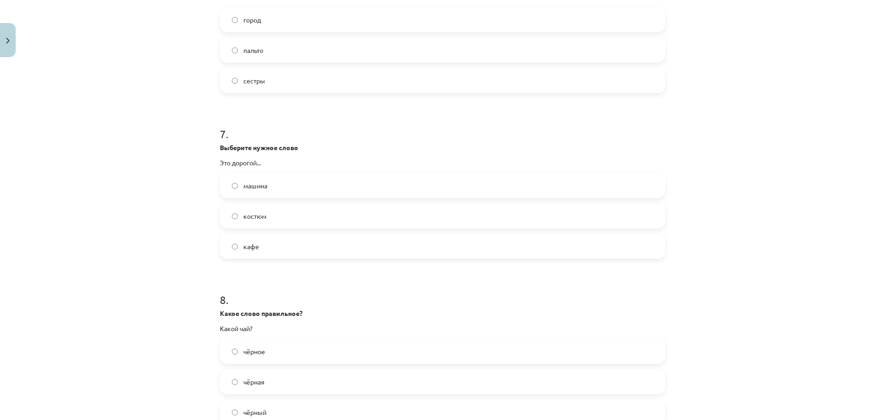
click at [263, 212] on label "костюм" at bounding box center [442, 216] width 443 height 23
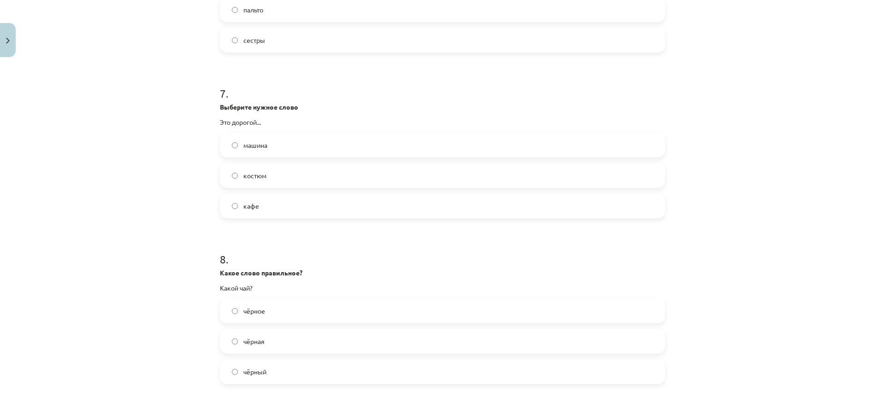
scroll to position [1209, 0]
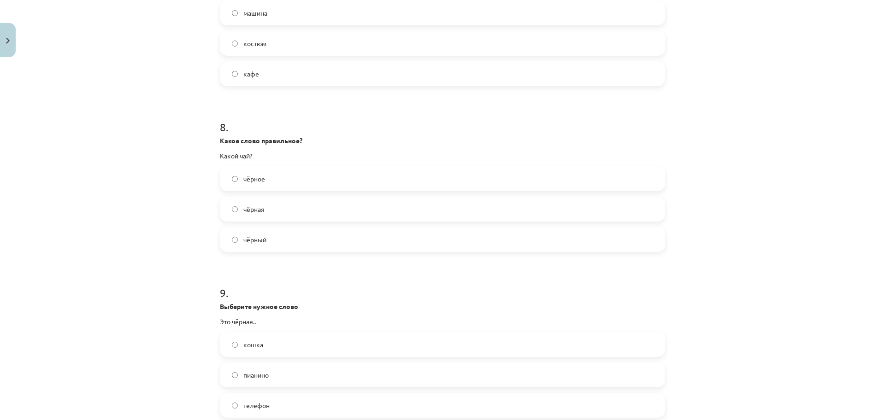
click at [275, 234] on label "чёрный" at bounding box center [442, 239] width 443 height 23
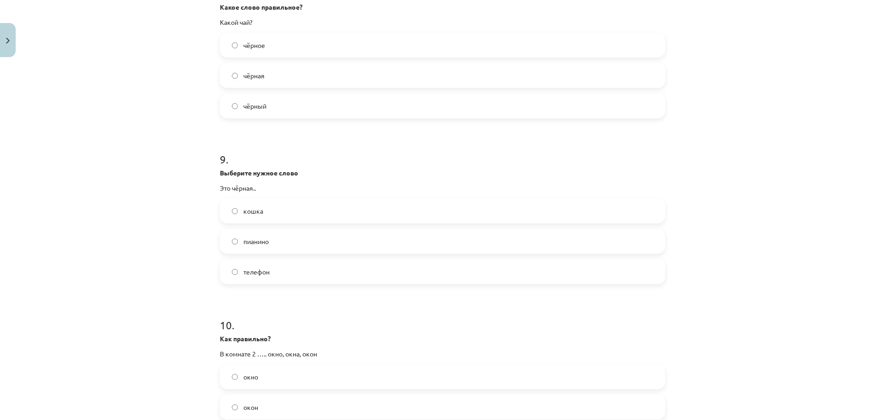
scroll to position [1382, 0]
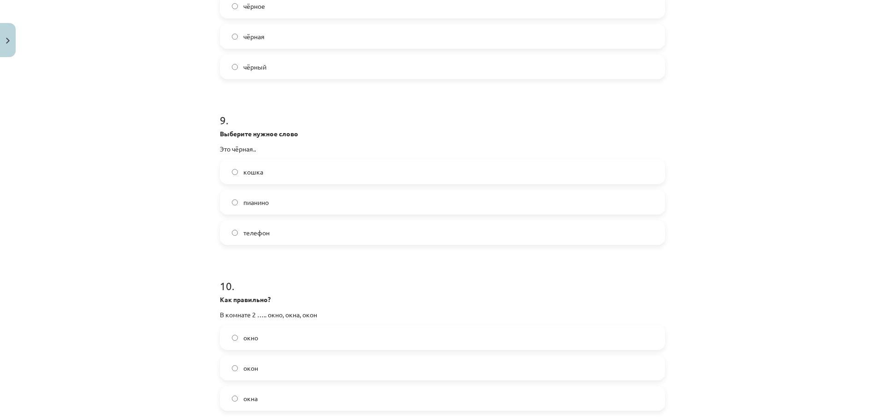
click at [268, 174] on label "кошка" at bounding box center [442, 171] width 443 height 23
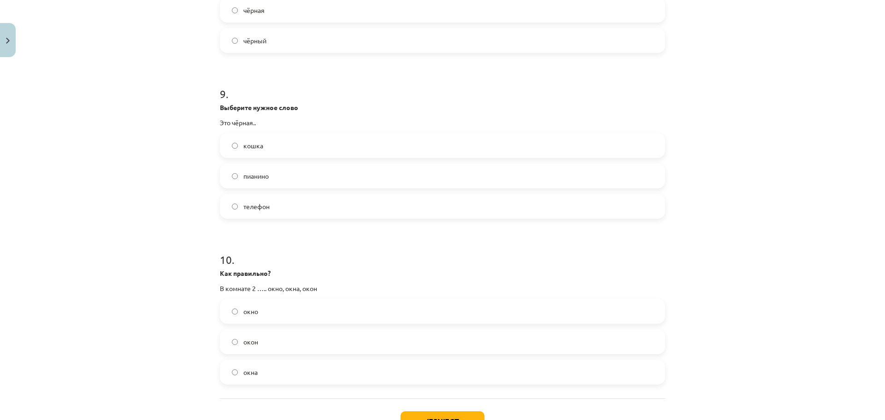
scroll to position [1480, 0]
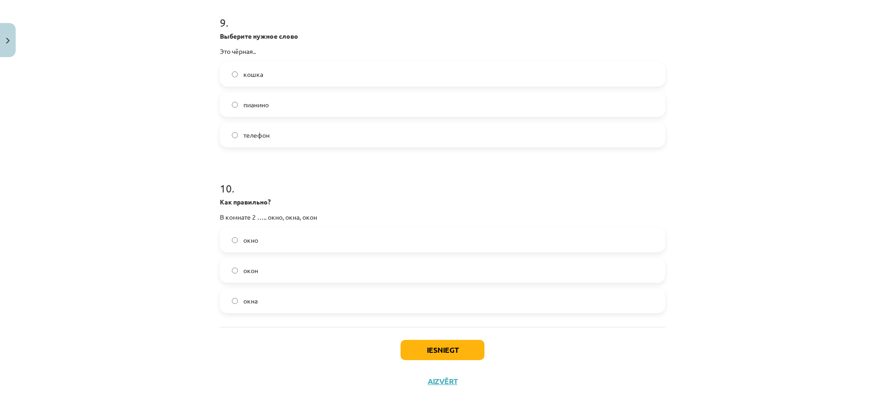
click at [263, 308] on label "окна" at bounding box center [442, 300] width 443 height 23
click at [422, 353] on button "Iesniegt" at bounding box center [442, 350] width 84 height 20
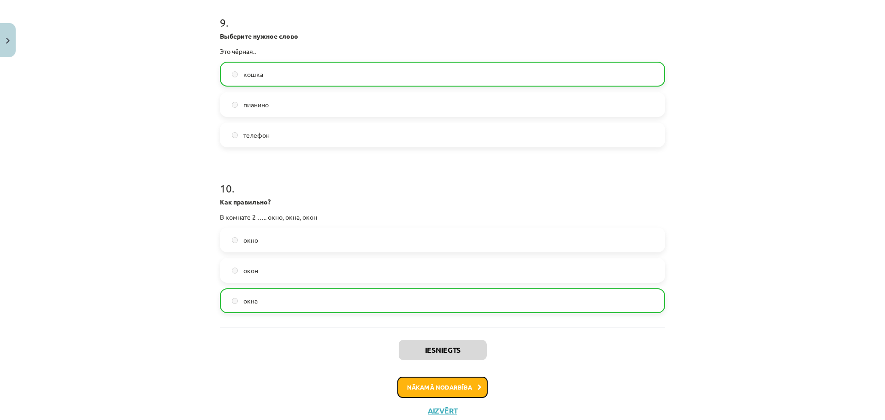
click at [426, 384] on button "Nākamā nodarbība" at bounding box center [442, 387] width 90 height 21
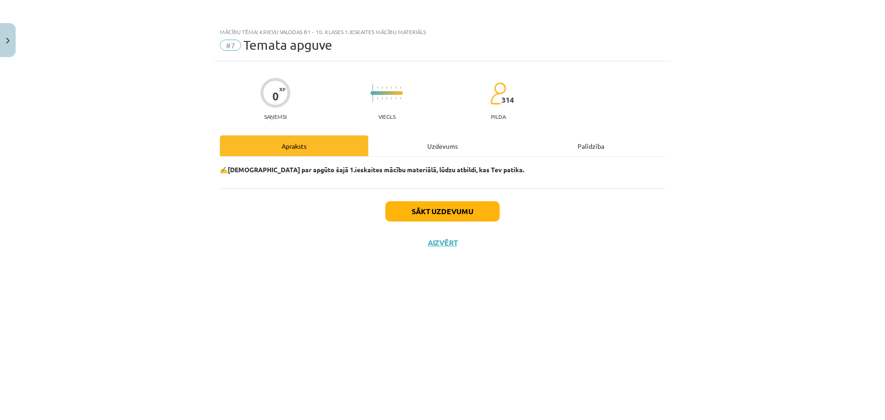
scroll to position [0, 0]
click at [410, 209] on button "Sākt uzdevumu" at bounding box center [442, 211] width 114 height 20
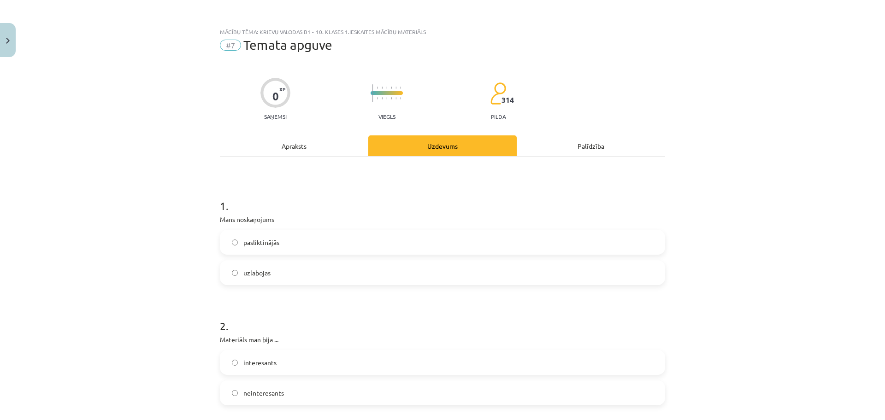
click at [299, 282] on label "uzlabojās" at bounding box center [442, 272] width 443 height 23
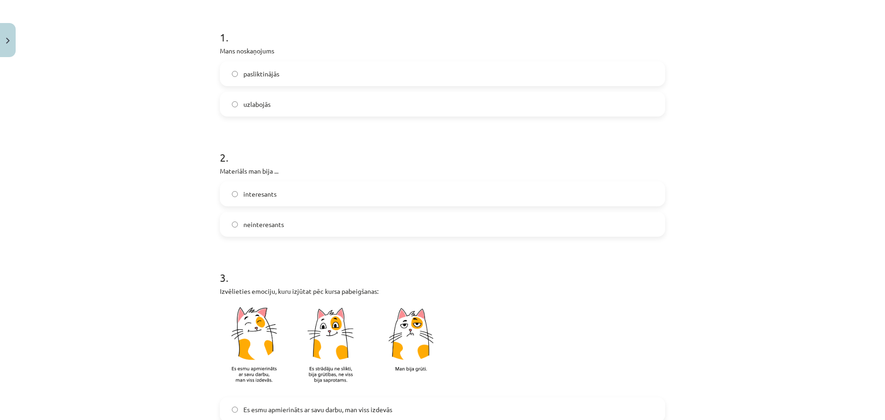
scroll to position [173, 0]
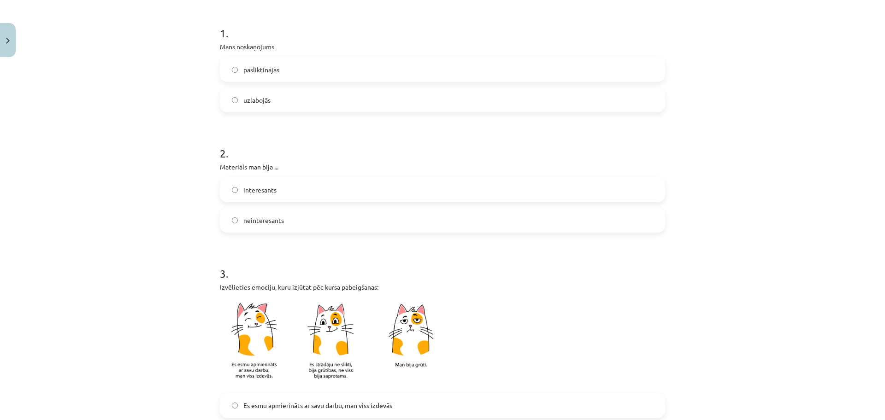
click at [286, 184] on label "interesants" at bounding box center [442, 189] width 443 height 23
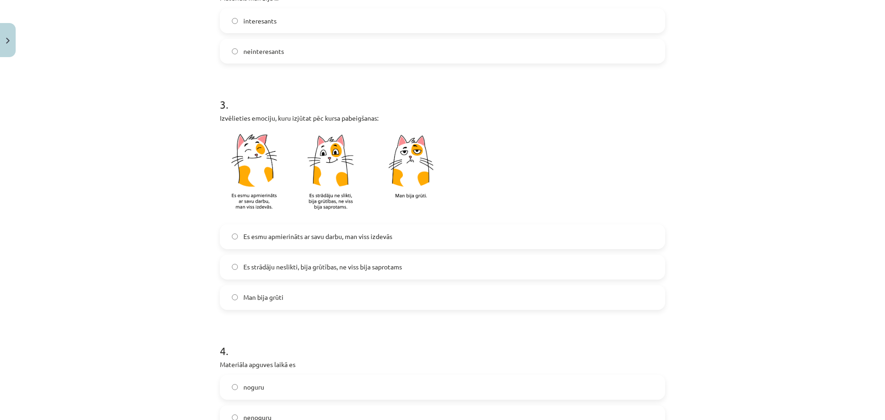
scroll to position [346, 0]
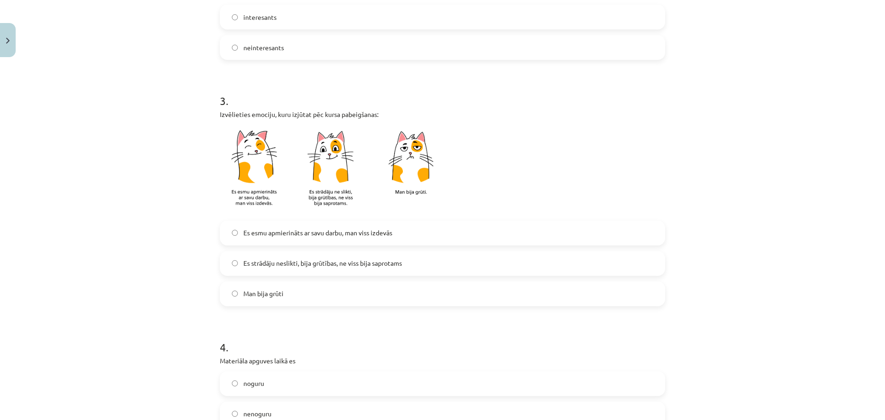
click at [317, 239] on label "Es esmu apmierināts ar savu darbu, man viss izdevās" at bounding box center [442, 233] width 443 height 23
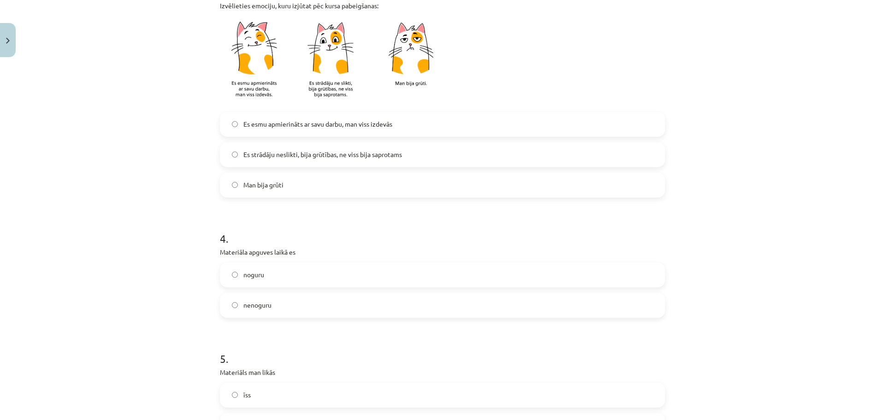
scroll to position [518, 0]
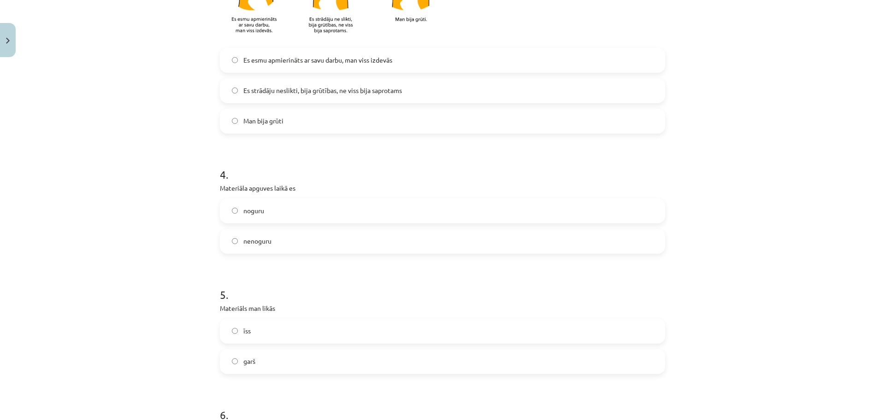
click at [290, 218] on label "noguru" at bounding box center [442, 211] width 443 height 23
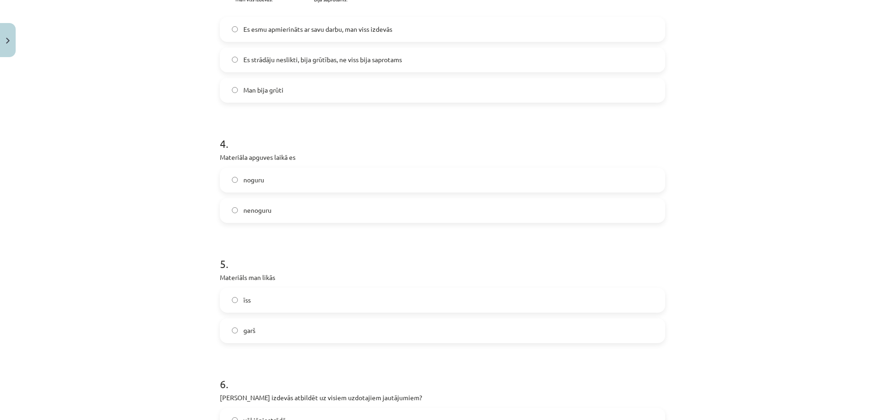
scroll to position [634, 0]
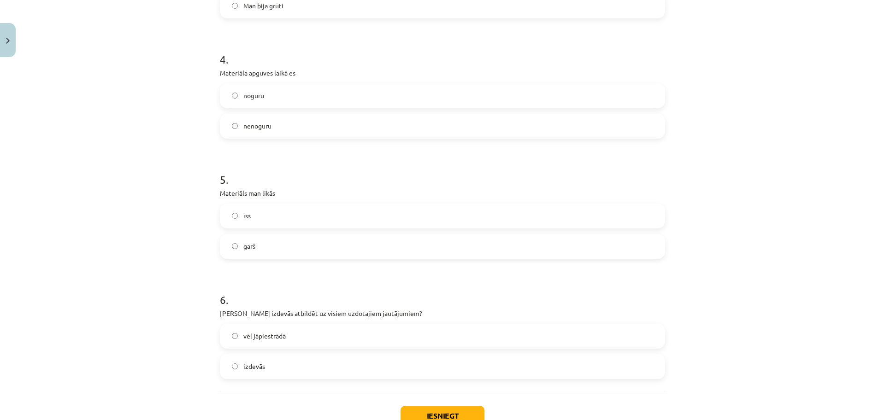
click at [278, 220] on label "īss" at bounding box center [442, 216] width 443 height 23
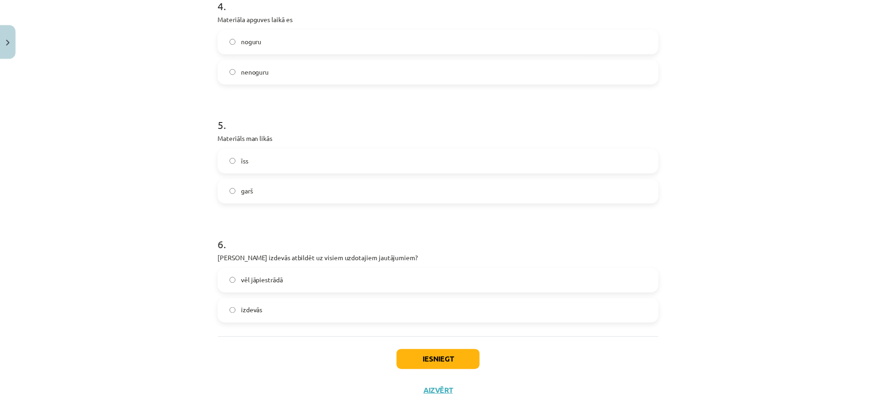
scroll to position [699, 0]
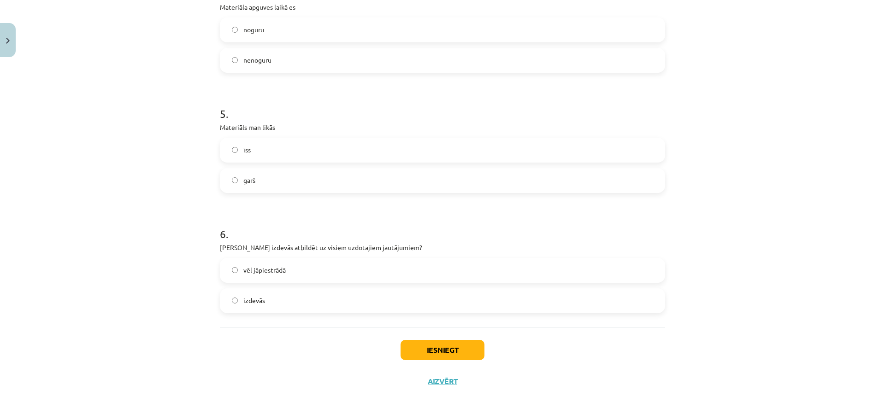
click at [285, 296] on label "izdevās" at bounding box center [442, 300] width 443 height 23
click at [455, 346] on button "Iesniegt" at bounding box center [442, 350] width 84 height 20
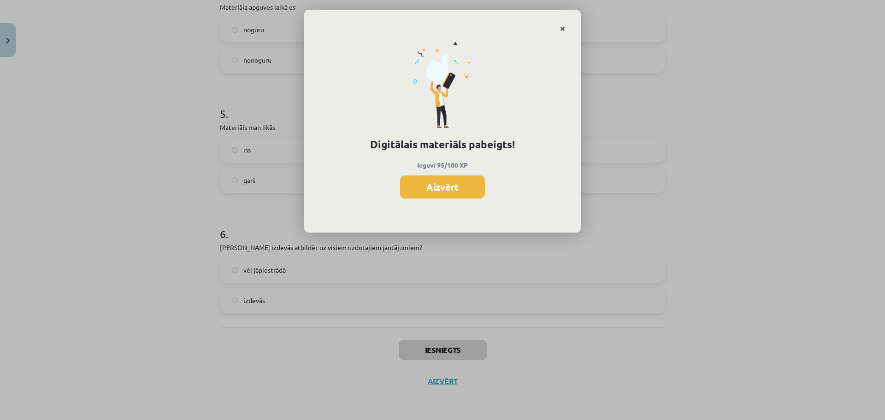
click at [568, 30] on link "Close" at bounding box center [562, 29] width 16 height 18
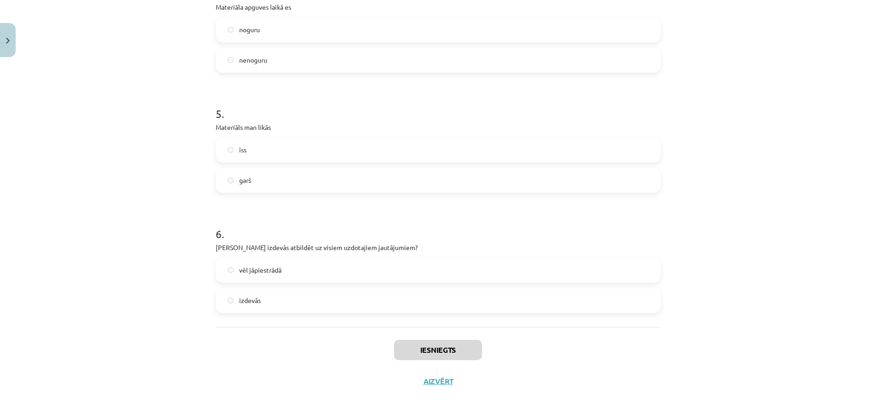
scroll to position [230, 0]
drag, startPoint x: 448, startPoint y: 385, endPoint x: 798, endPoint y: 334, distance: 353.0
click at [803, 335] on div "Mācību tēma: Krievu valodas b1 - 10. klases 1.ieskaites mācību materiāls #7 Tem…" at bounding box center [438, 210] width 876 height 420
click at [444, 382] on button "Aizvērt" at bounding box center [438, 381] width 35 height 9
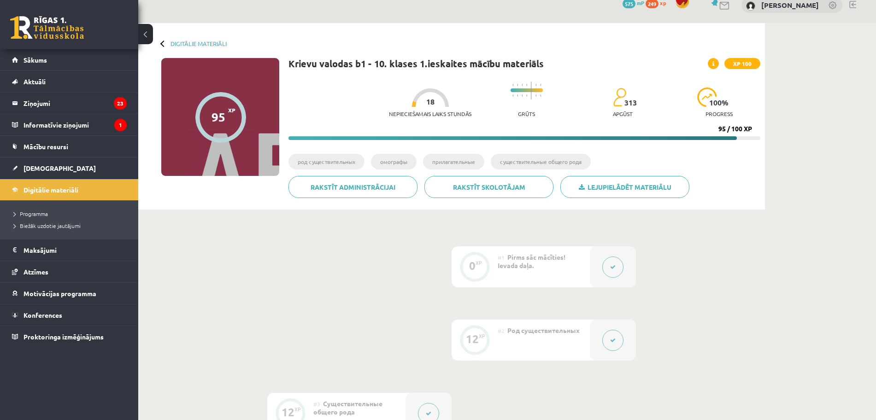
scroll to position [0, 0]
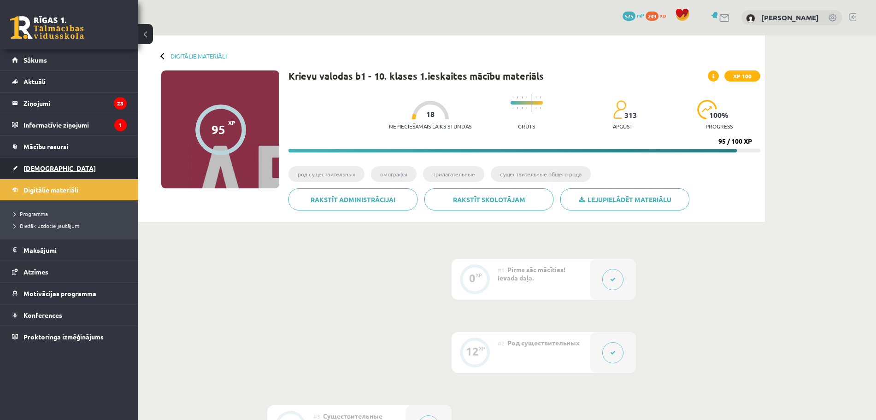
click at [53, 160] on link "[DEMOGRAPHIC_DATA]" at bounding box center [69, 168] width 115 height 21
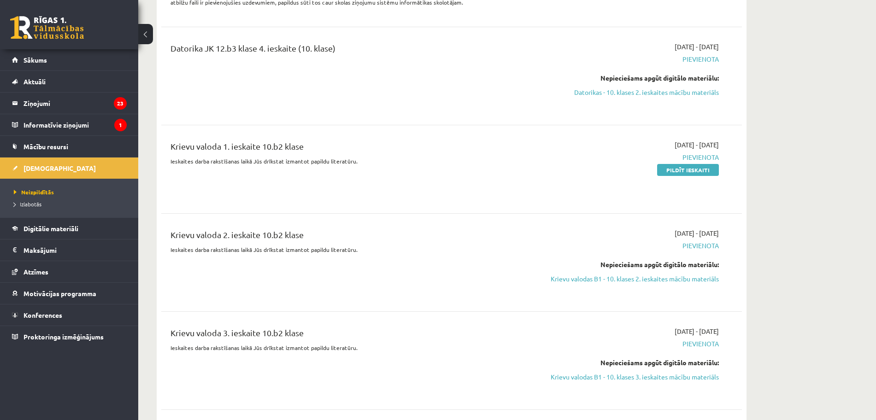
scroll to position [1209, 0]
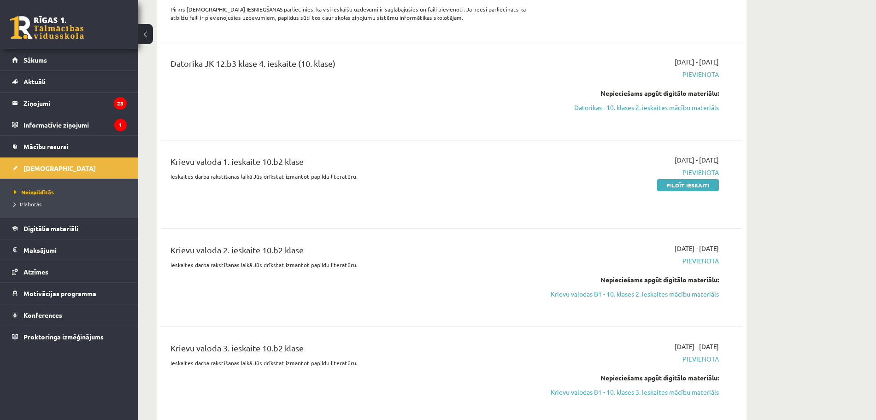
drag, startPoint x: 671, startPoint y: 172, endPoint x: 540, endPoint y: 63, distance: 170.8
click at [671, 179] on link "Pildīt ieskaiti" at bounding box center [688, 185] width 62 height 12
click at [29, 122] on legend "Informatīvie ziņojumi 1" at bounding box center [74, 124] width 103 height 21
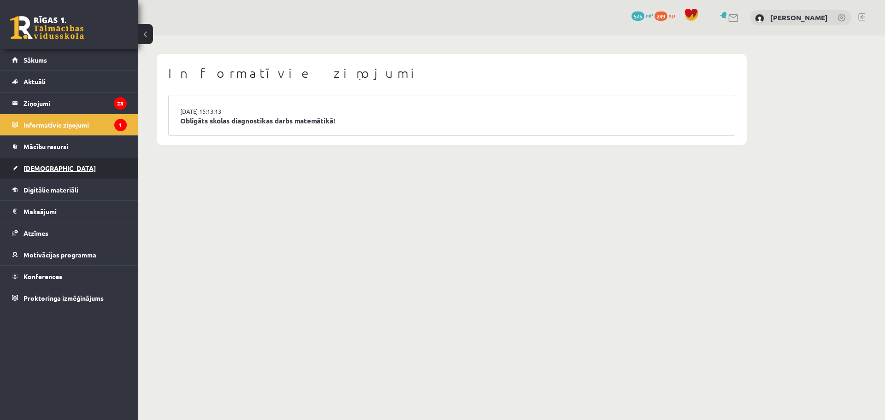
click at [59, 174] on link "[DEMOGRAPHIC_DATA]" at bounding box center [69, 168] width 115 height 21
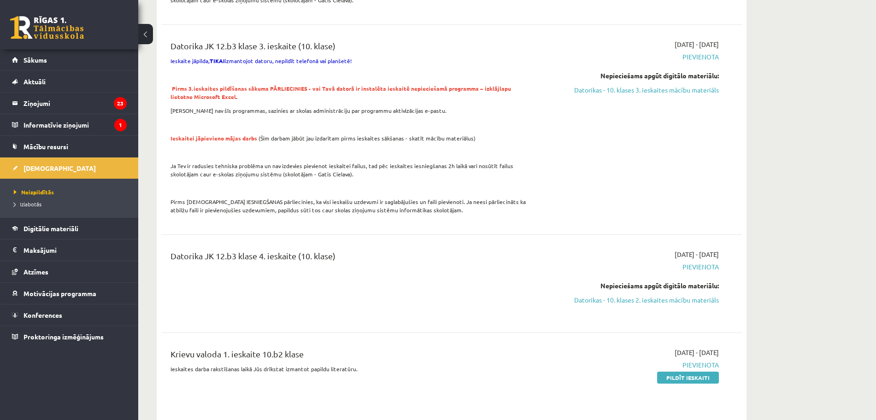
scroll to position [1037, 0]
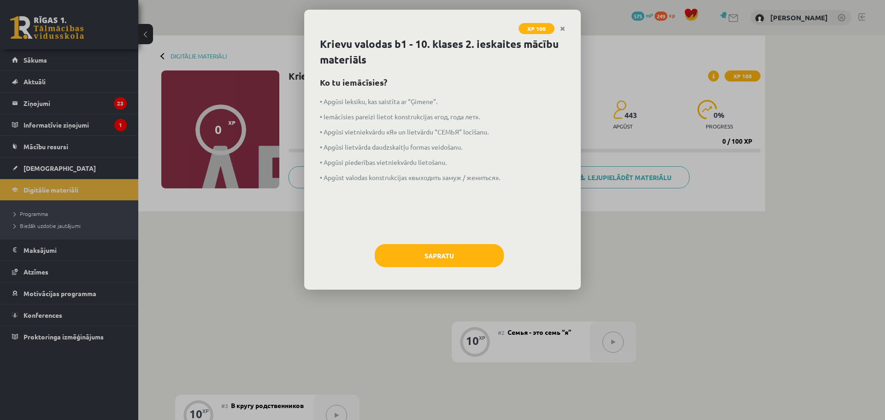
click at [534, 70] on div "Krievu valodas b1 - 10. klases 2. ieskaites mācību materiāls Ko tu iemācīsies? …" at bounding box center [442, 162] width 276 height 253
click at [565, 29] on link "Close" at bounding box center [562, 29] width 16 height 18
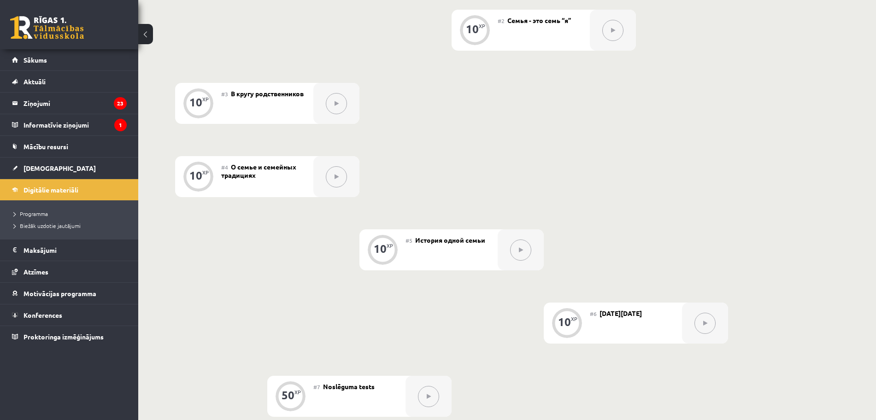
scroll to position [518, 0]
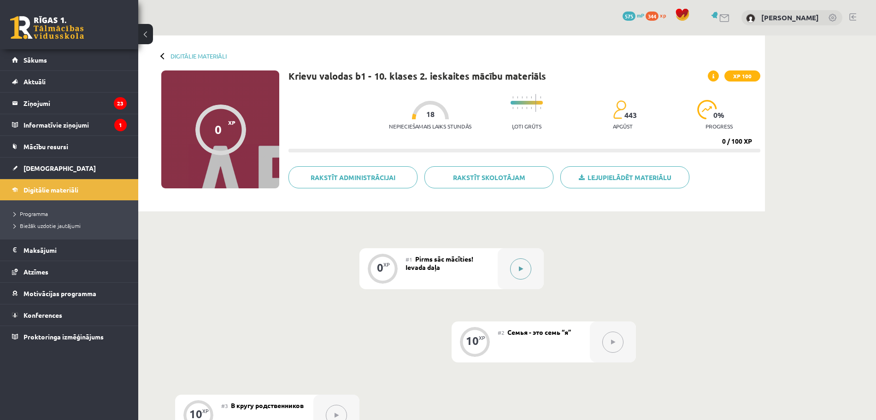
click at [523, 273] on button at bounding box center [520, 268] width 21 height 21
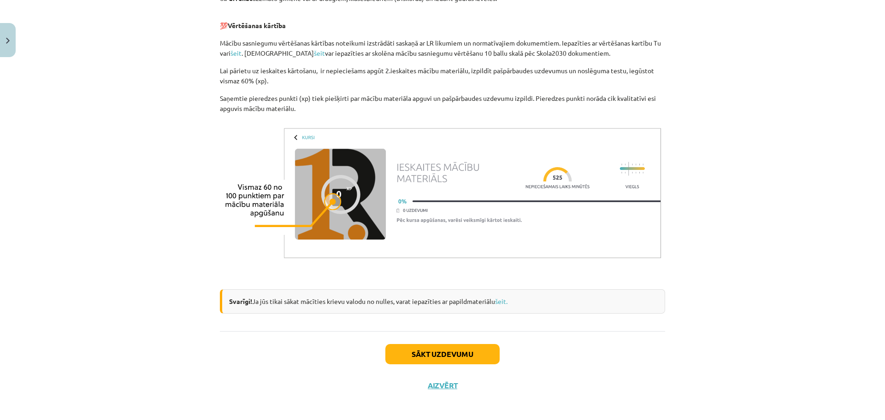
scroll to position [670, 0]
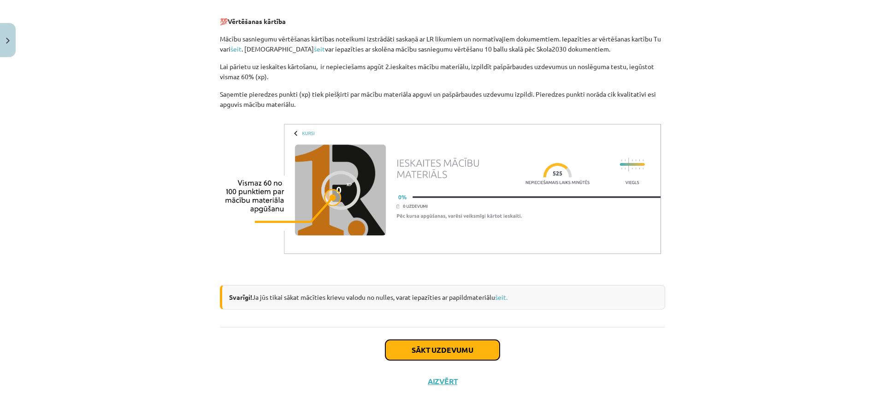
click at [414, 347] on button "Sākt uzdevumu" at bounding box center [442, 350] width 114 height 20
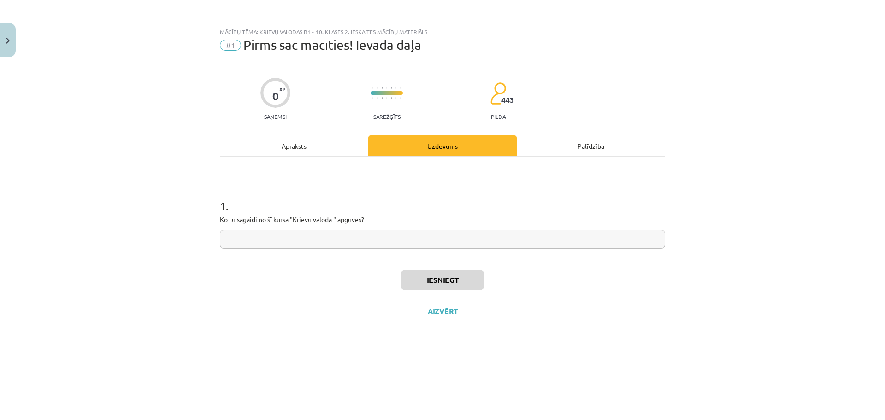
click at [417, 247] on input "text" at bounding box center [442, 239] width 445 height 19
type input "*"
click at [425, 251] on div "1 . Ko tu sagaidi no šī kursa "Krievu valoda " apguves?" at bounding box center [442, 207] width 445 height 100
drag, startPoint x: 263, startPoint y: 238, endPoint x: 181, endPoint y: 239, distance: 82.0
click at [181, 239] on div "**********" at bounding box center [442, 210] width 885 height 420
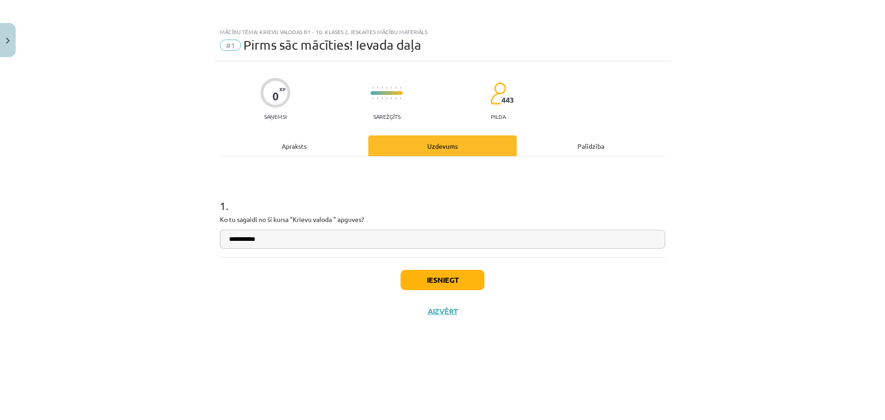
paste input "text"
type input "**********"
click at [418, 272] on button "Iesniegt" at bounding box center [442, 280] width 84 height 20
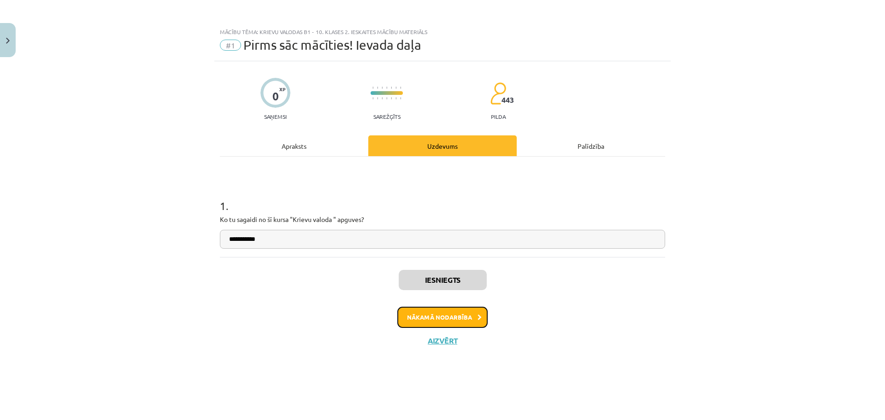
click at [450, 323] on button "Nākamā nodarbība" at bounding box center [442, 317] width 90 height 21
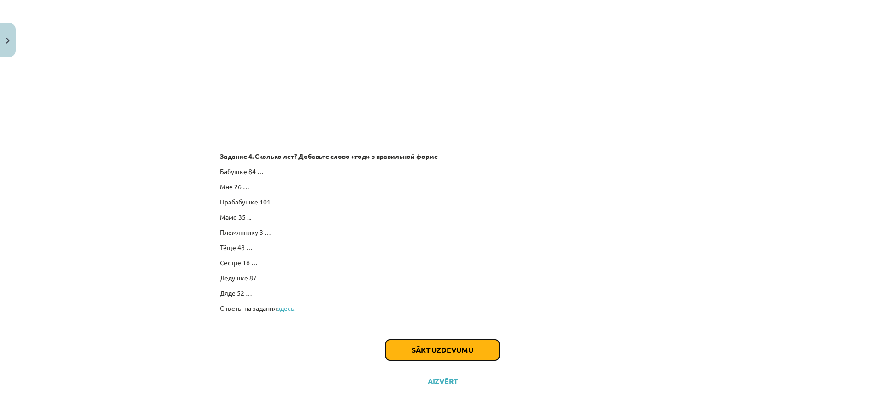
click at [448, 342] on button "Sākt uzdevumu" at bounding box center [442, 350] width 114 height 20
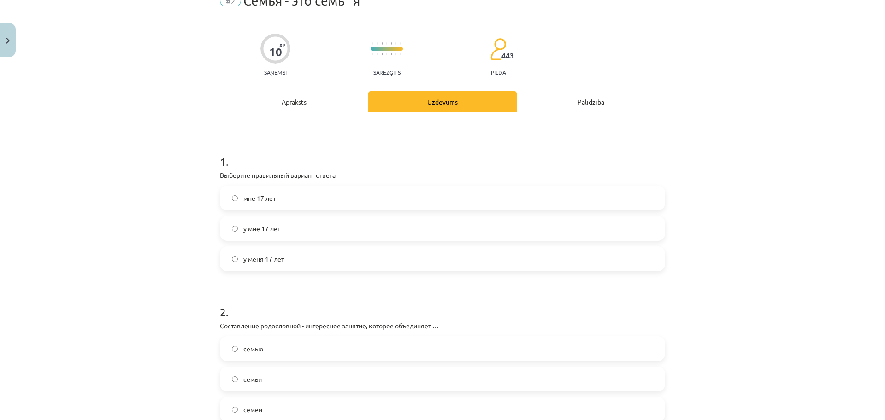
scroll to position [23, 0]
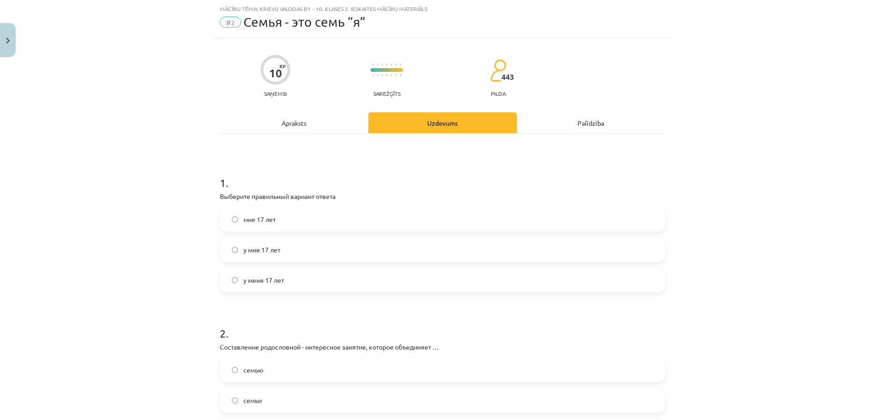
click at [275, 223] on label "мне 17 лет" at bounding box center [442, 219] width 443 height 23
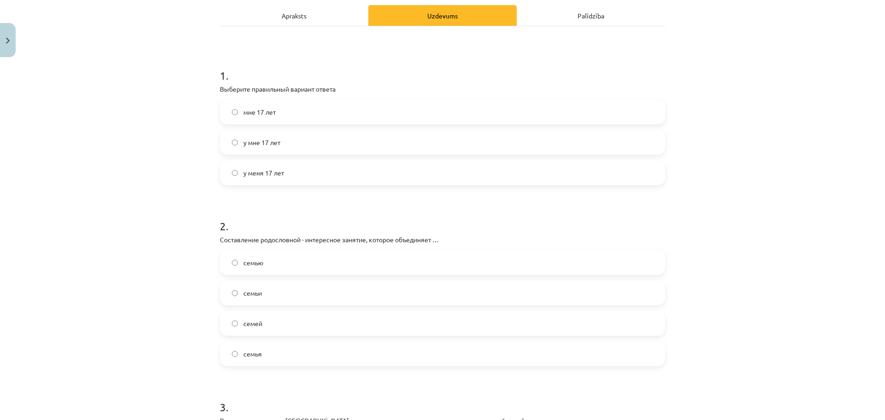
scroll to position [138, 0]
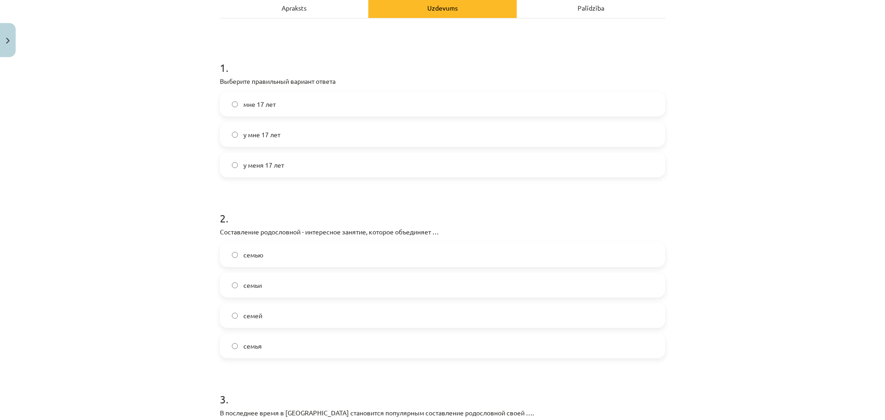
click at [262, 258] on label "семью" at bounding box center [442, 254] width 443 height 23
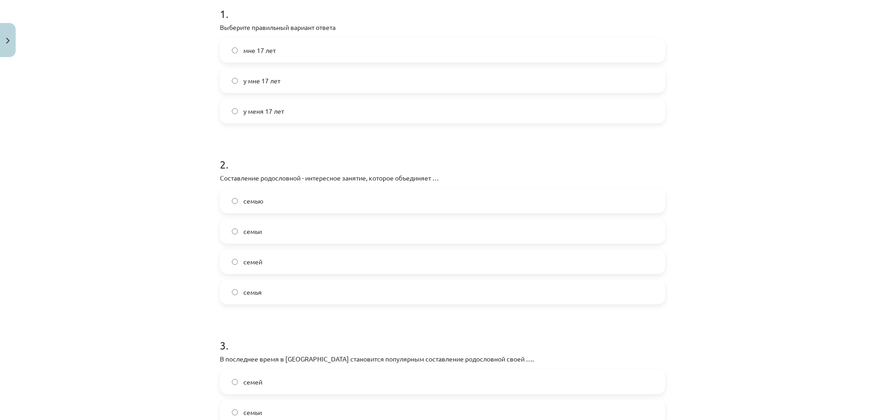
scroll to position [369, 0]
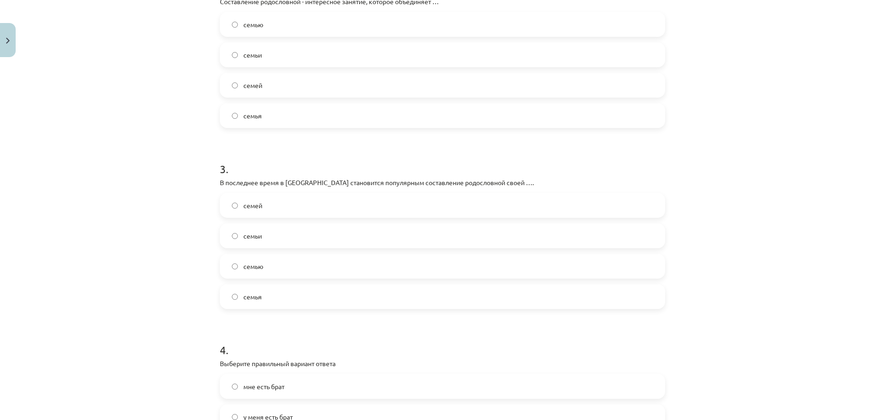
click at [269, 240] on label "семьи" at bounding box center [442, 235] width 443 height 23
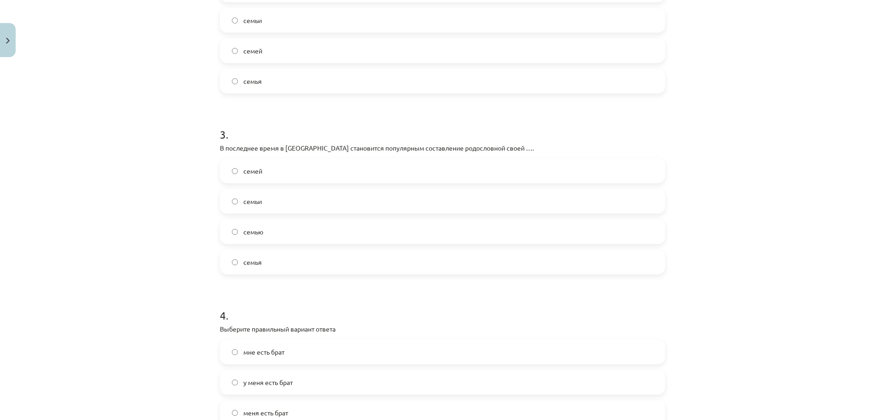
scroll to position [484, 0]
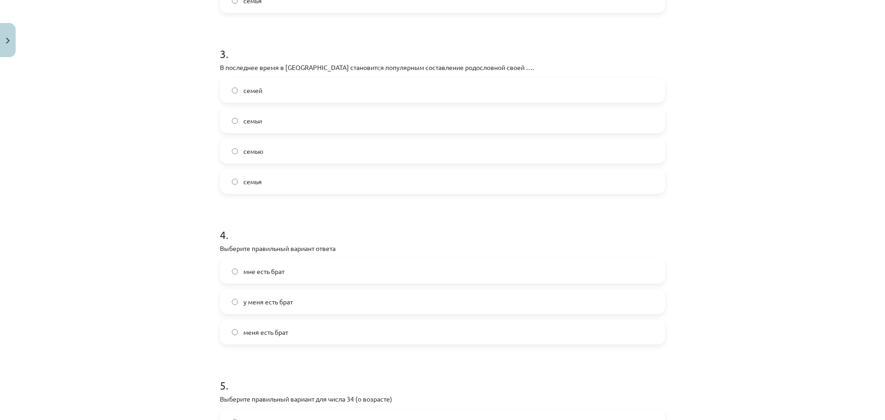
click at [290, 306] on label "у меня есть брат" at bounding box center [442, 301] width 443 height 23
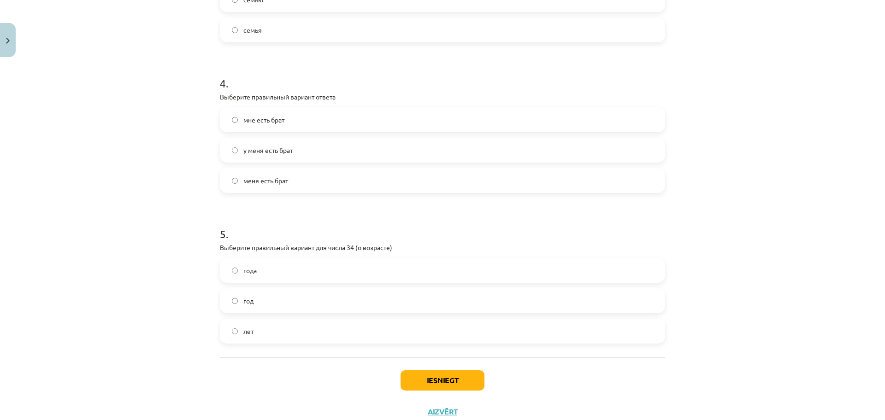
scroll to position [666, 0]
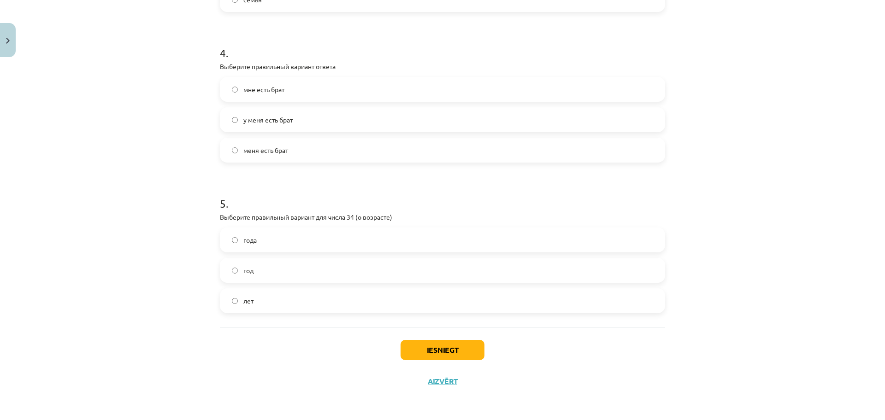
click at [260, 250] on label "года" at bounding box center [442, 240] width 443 height 23
click at [438, 352] on button "Iesniegt" at bounding box center [442, 350] width 84 height 20
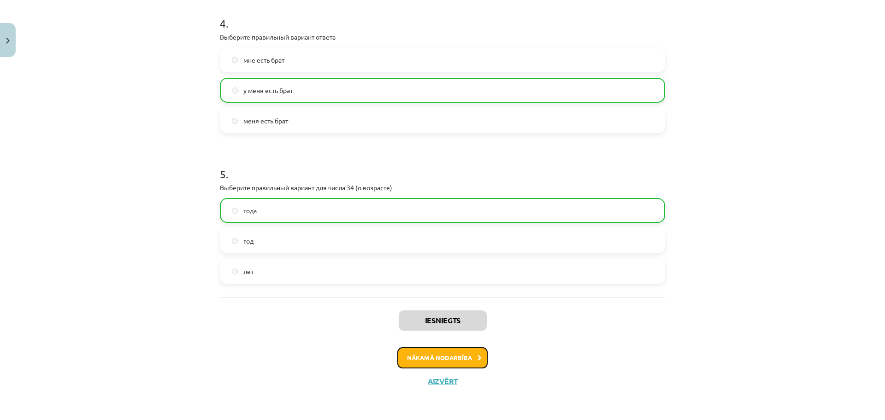
click at [452, 358] on button "Nākamā nodarbība" at bounding box center [442, 357] width 90 height 21
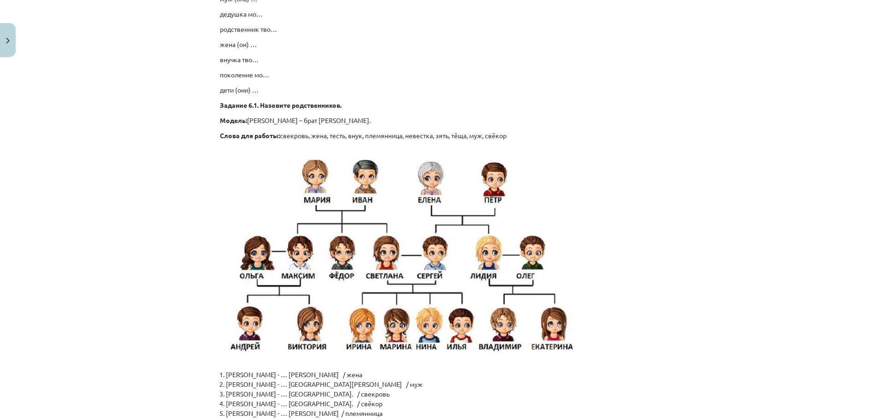
scroll to position [2151, 0]
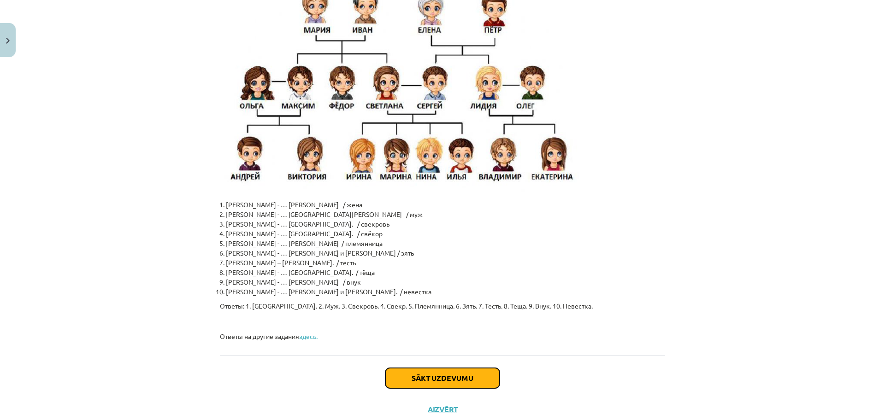
click at [417, 368] on button "Sākt uzdevumu" at bounding box center [442, 378] width 114 height 20
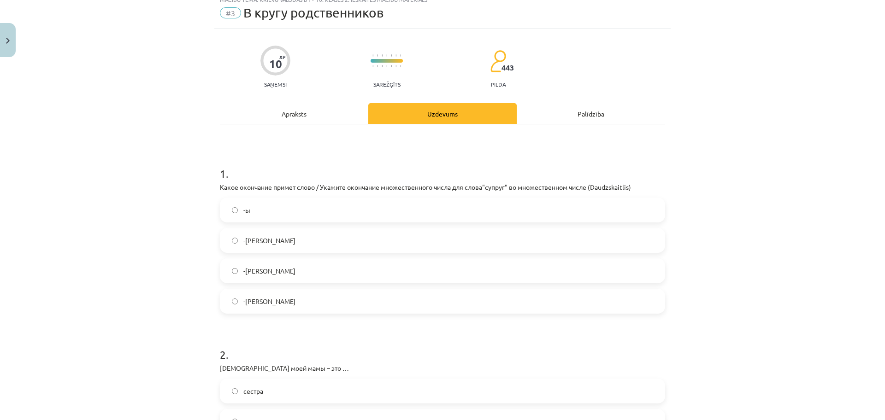
scroll to position [23, 0]
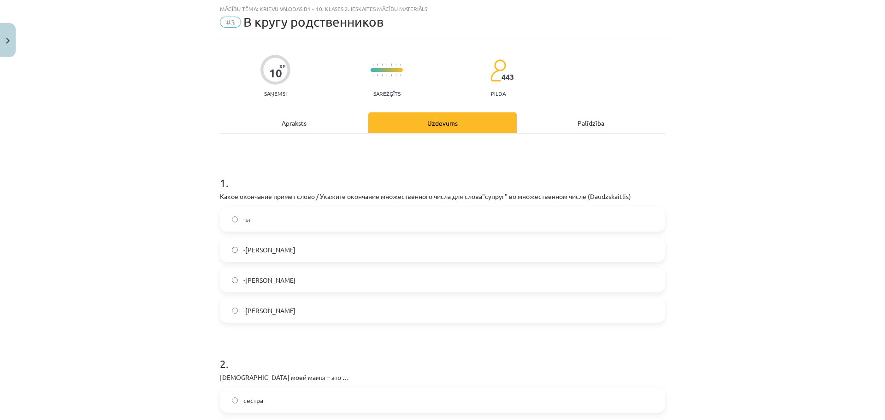
click at [269, 259] on label "-и" at bounding box center [442, 249] width 443 height 23
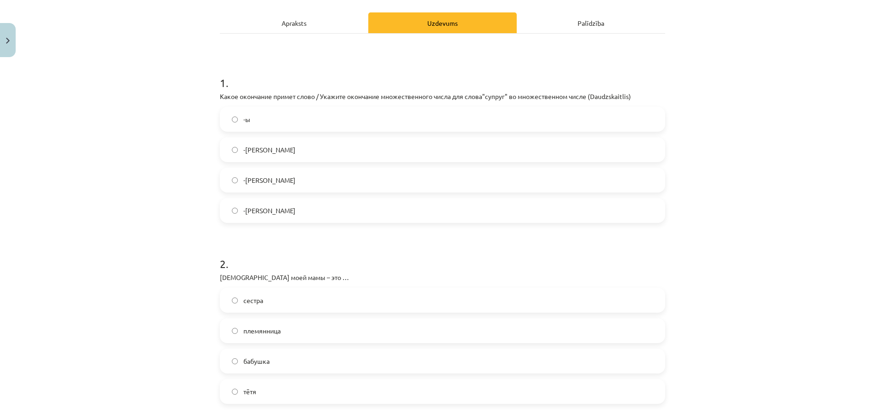
scroll to position [138, 0]
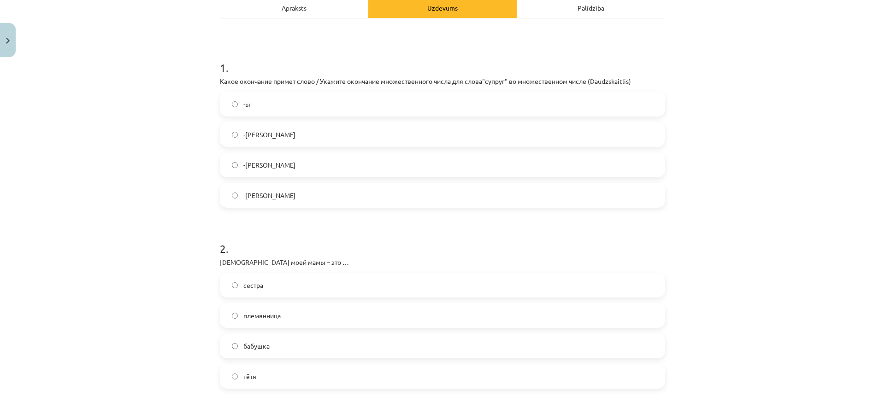
click at [272, 346] on label "бабушка" at bounding box center [442, 346] width 443 height 23
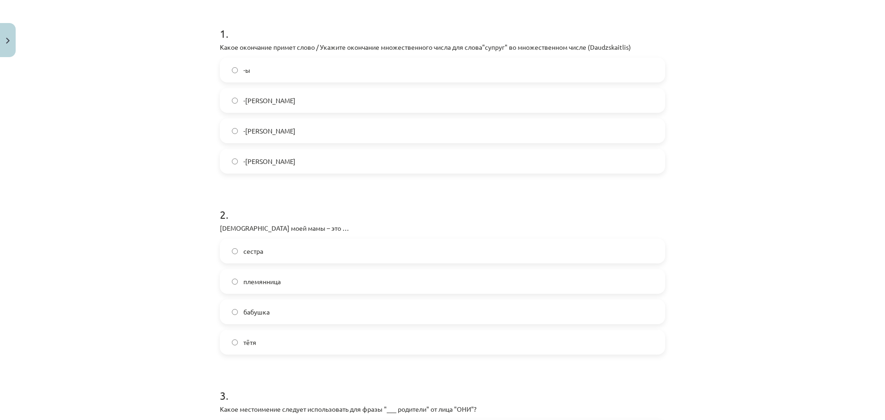
scroll to position [369, 0]
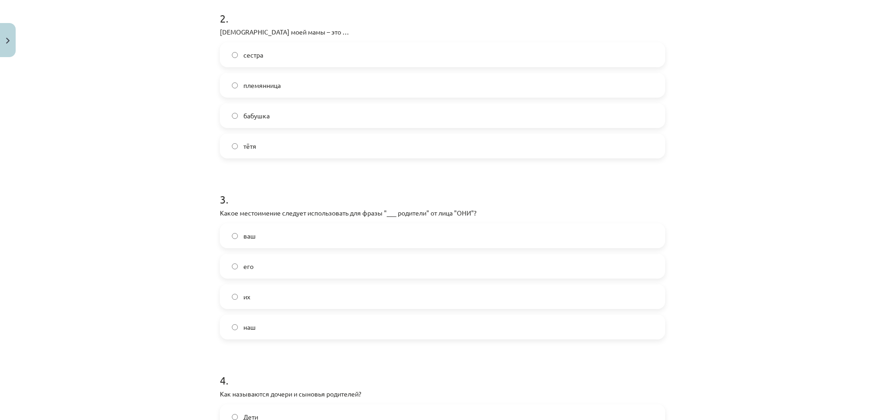
click at [250, 274] on label "его" at bounding box center [442, 266] width 443 height 23
click at [297, 301] on label "их" at bounding box center [442, 296] width 443 height 23
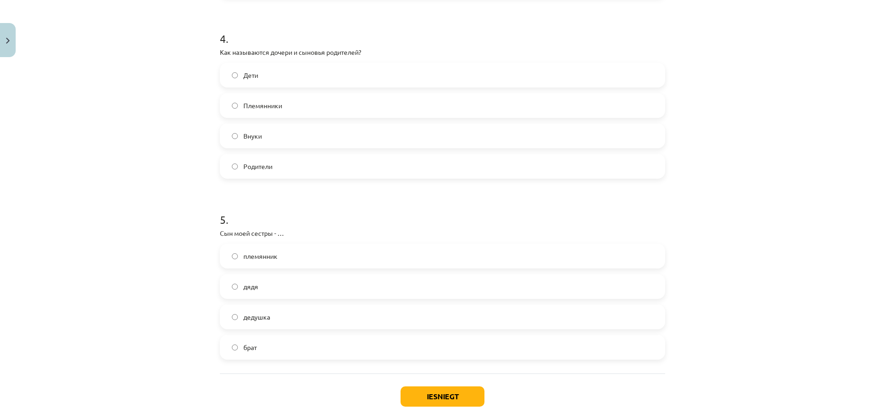
scroll to position [714, 0]
click at [251, 76] on span "Дети" at bounding box center [250, 72] width 15 height 10
click at [262, 259] on label "племянник" at bounding box center [442, 252] width 443 height 23
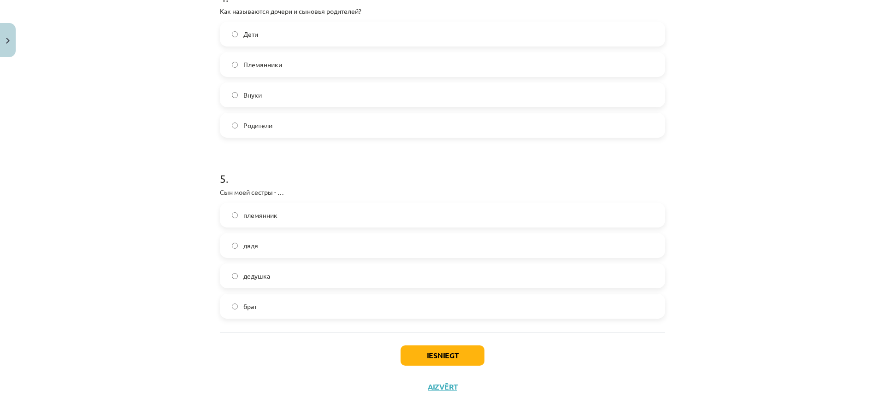
scroll to position [757, 0]
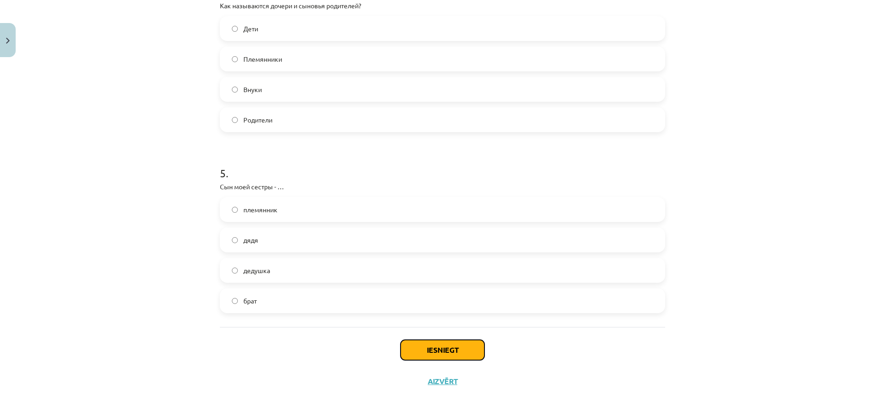
click at [423, 357] on button "Iesniegt" at bounding box center [442, 350] width 84 height 20
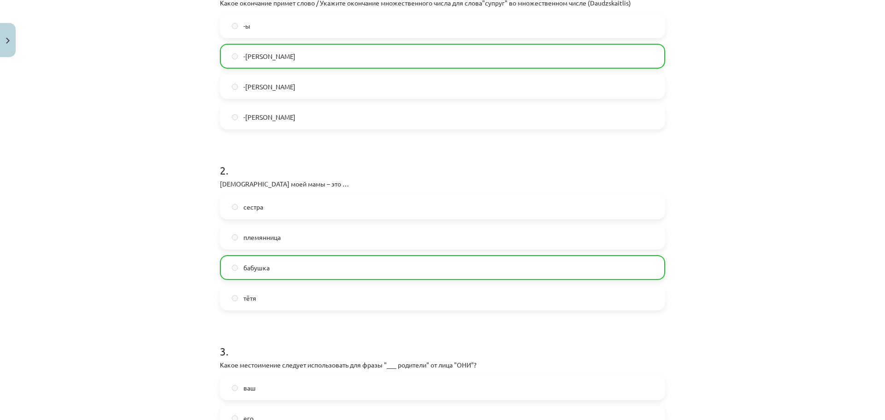
scroll to position [0, 0]
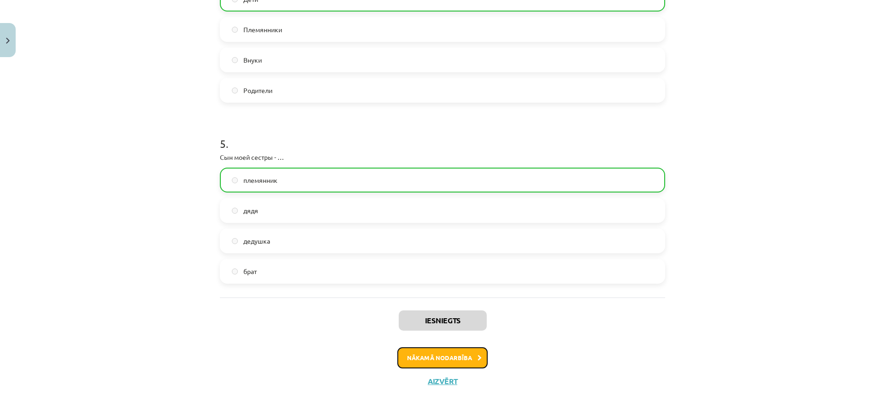
click at [458, 358] on button "Nākamā nodarbība" at bounding box center [442, 357] width 90 height 21
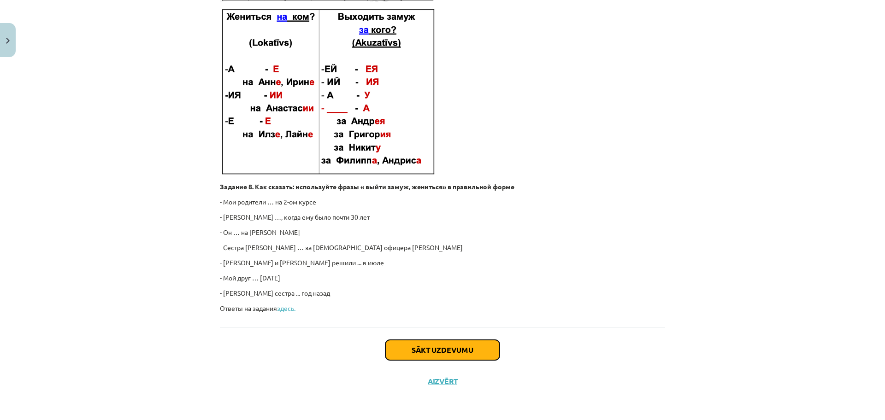
click at [436, 341] on button "Sākt uzdevumu" at bounding box center [442, 350] width 114 height 20
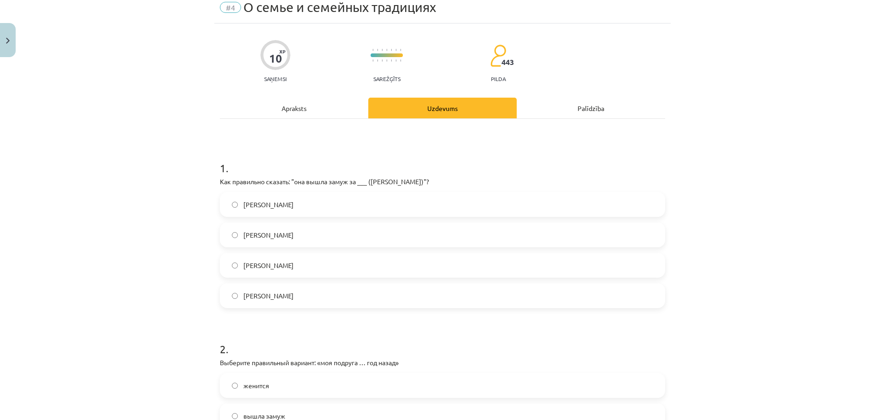
scroll to position [23, 0]
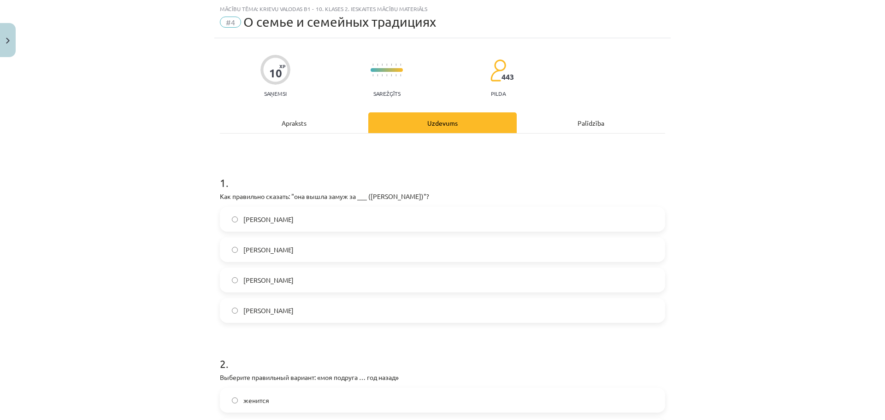
click at [276, 306] on label "Андрея" at bounding box center [442, 310] width 443 height 23
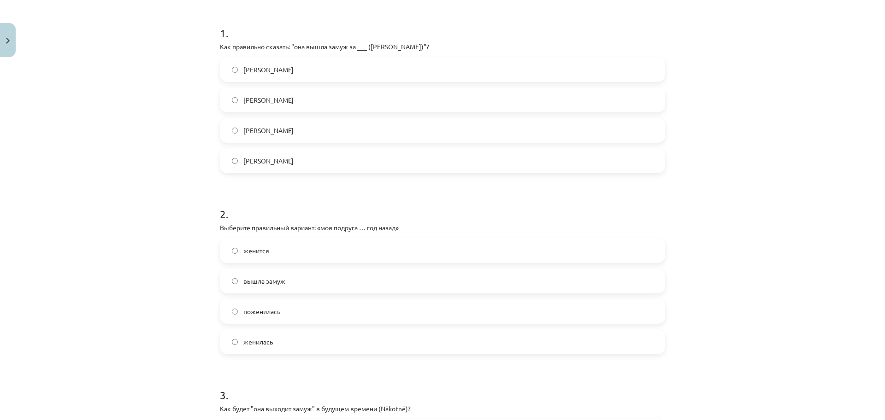
scroll to position [196, 0]
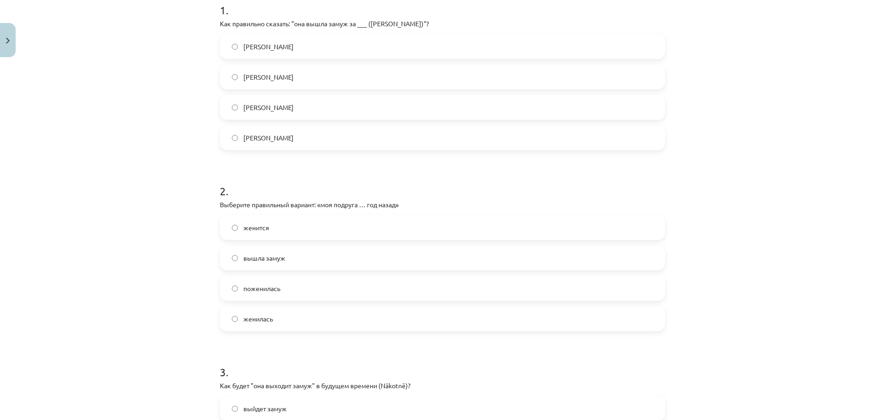
click at [280, 320] on label "женилась" at bounding box center [442, 318] width 443 height 23
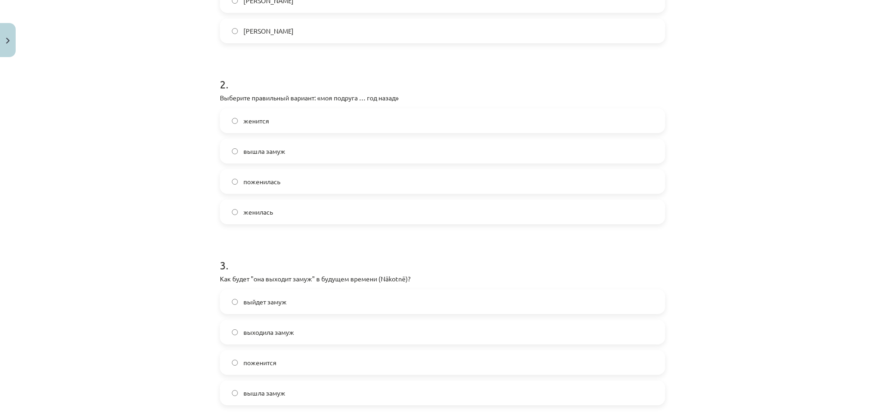
scroll to position [311, 0]
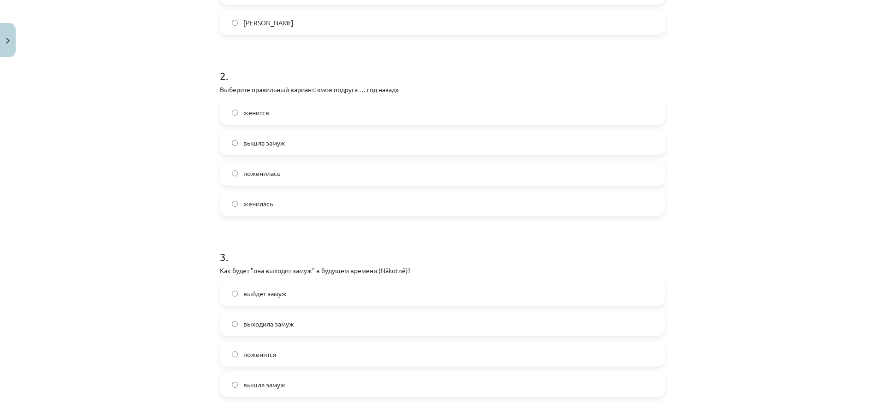
click at [282, 298] on span "выйдет замуж" at bounding box center [264, 294] width 43 height 10
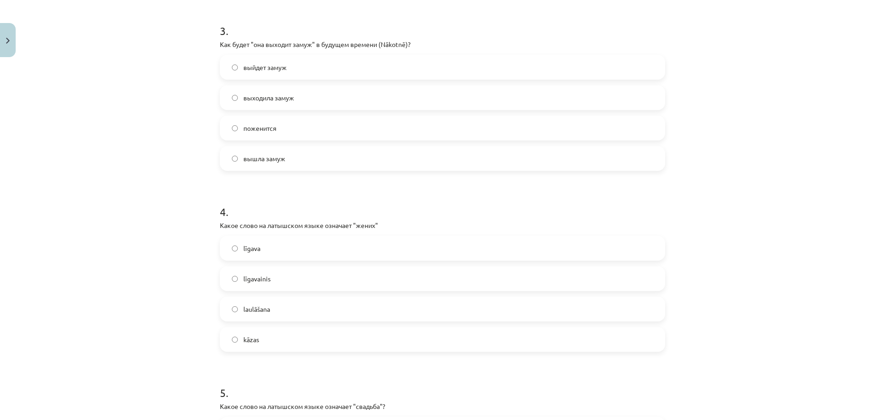
scroll to position [541, 0]
drag, startPoint x: 352, startPoint y: 221, endPoint x: 370, endPoint y: 224, distance: 17.7
type textarea "*****"
click at [370, 224] on p "Какое слово на латышском языке означает "жених"" at bounding box center [442, 222] width 445 height 10
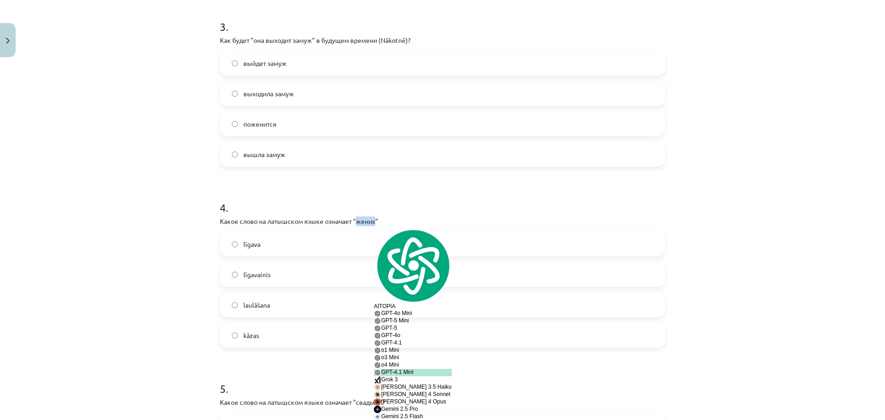
drag, startPoint x: 367, startPoint y: 223, endPoint x: 360, endPoint y: 218, distance: 8.7
click at [360, 218] on p "Какое слово на латышском языке означает "жених"" at bounding box center [442, 222] width 445 height 10
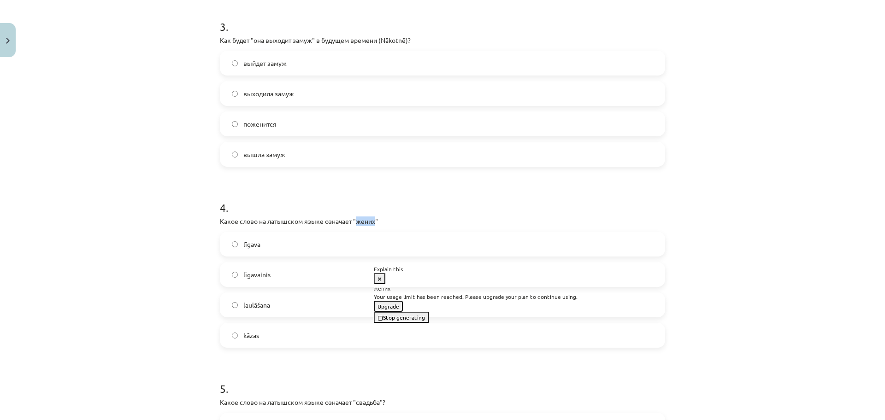
click at [403, 312] on button "Upgrade" at bounding box center [388, 306] width 29 height 11
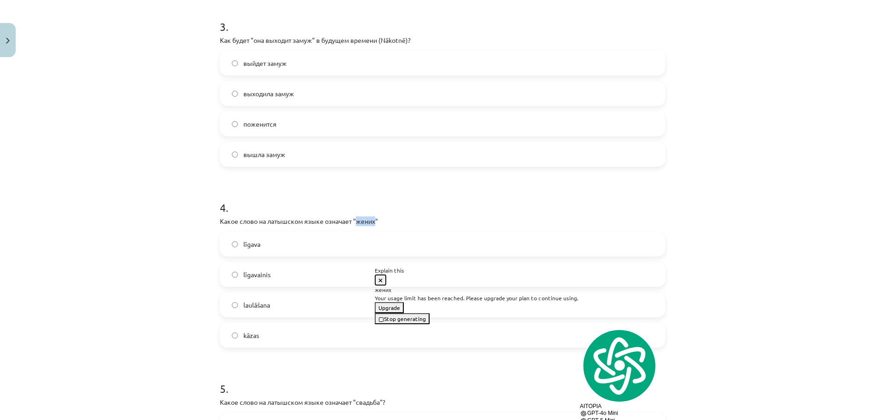
click at [382, 280] on icon at bounding box center [380, 281] width 4 height 6
click at [408, 183] on form "1 . Как правильно сказать: "она вышла замуж за ___ (Андрей)"? Андрей Андрею Анд…" at bounding box center [442, 85] width 445 height 887
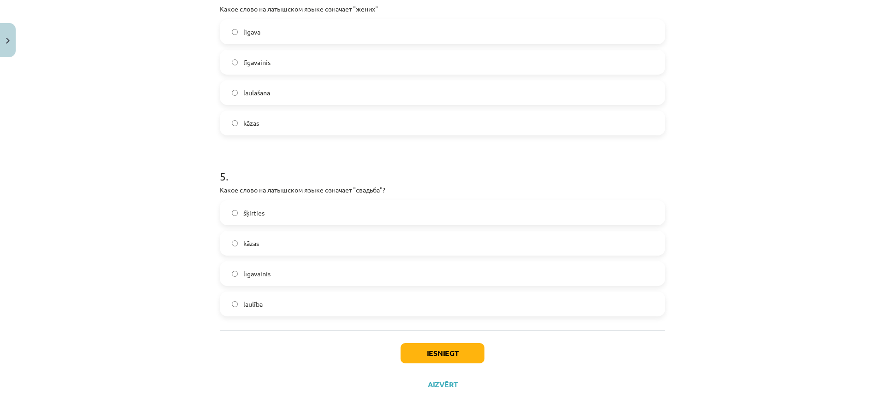
scroll to position [757, 0]
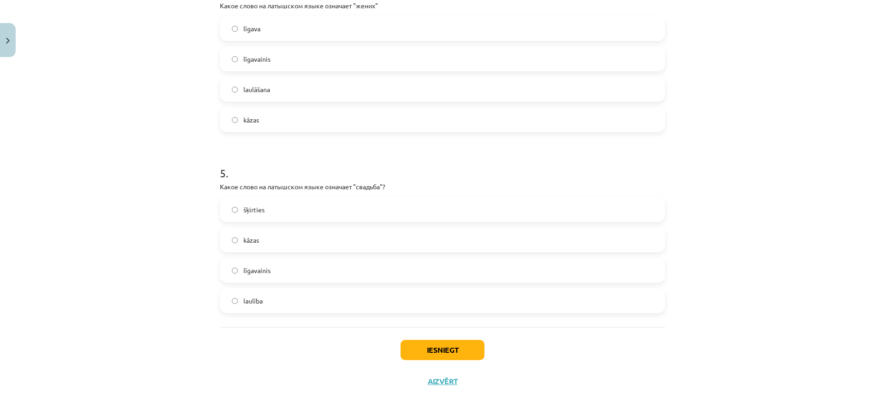
click at [252, 238] on span "kāzas" at bounding box center [251, 240] width 16 height 10
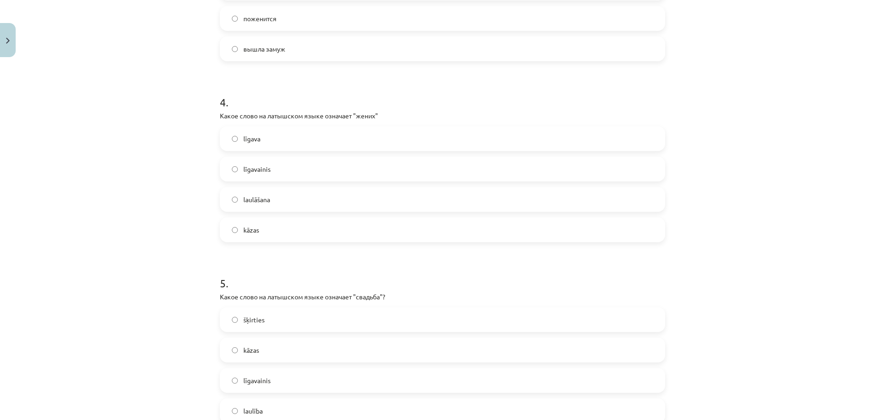
scroll to position [642, 0]
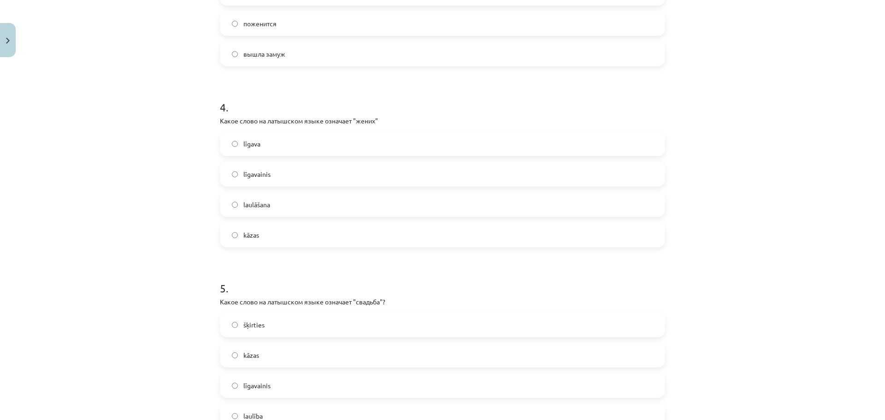
click at [247, 172] on span "līgavainis" at bounding box center [256, 175] width 27 height 10
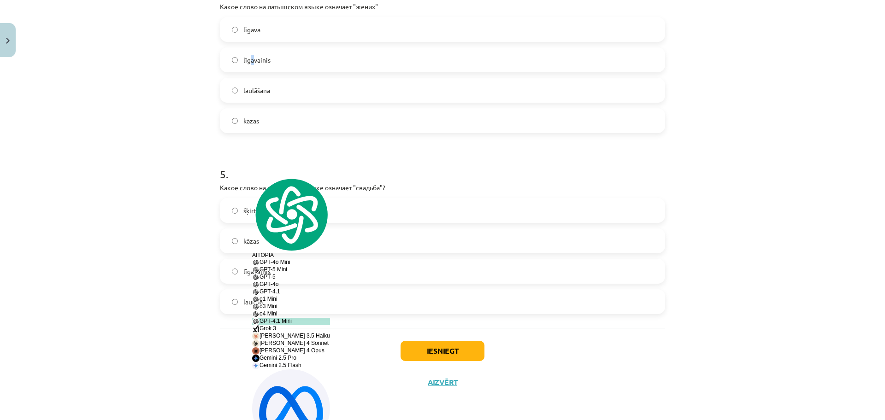
scroll to position [757, 0]
click at [234, 60] on label "līgavainis" at bounding box center [442, 58] width 443 height 23
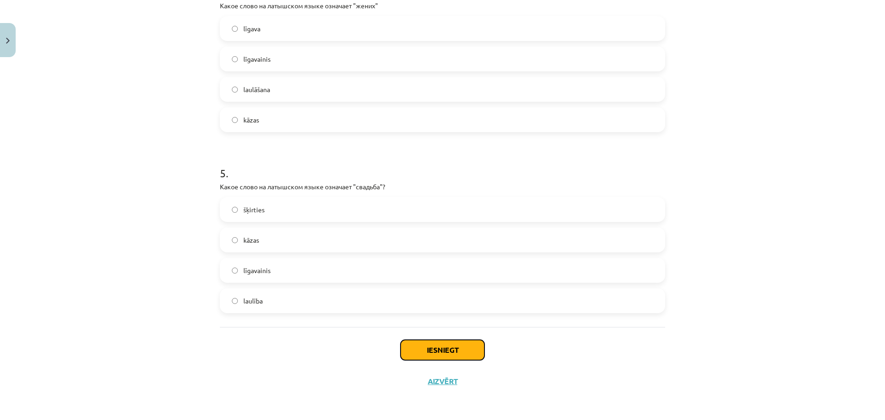
click at [428, 348] on button "Iesniegt" at bounding box center [442, 350] width 84 height 20
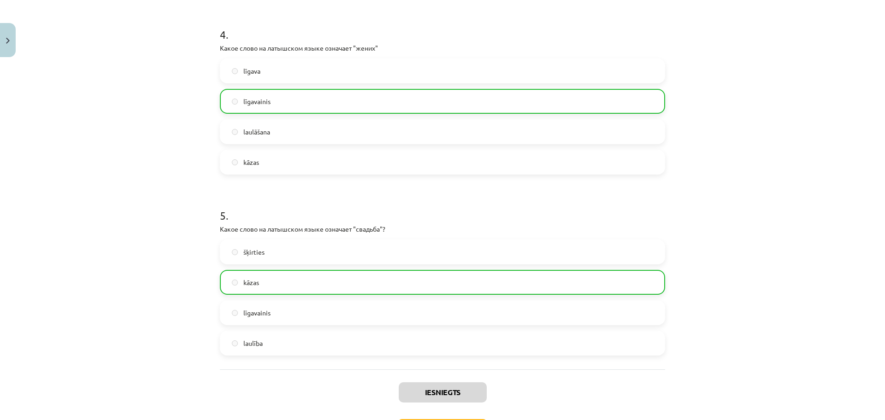
scroll to position [786, 0]
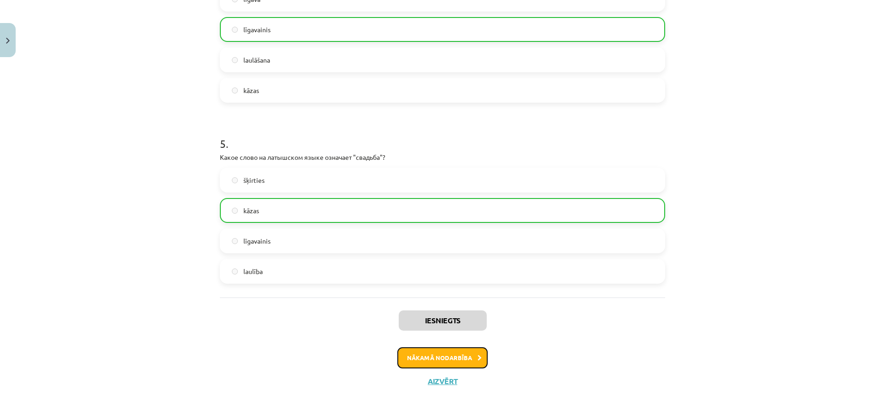
click at [441, 355] on button "Nākamā nodarbība" at bounding box center [442, 357] width 90 height 21
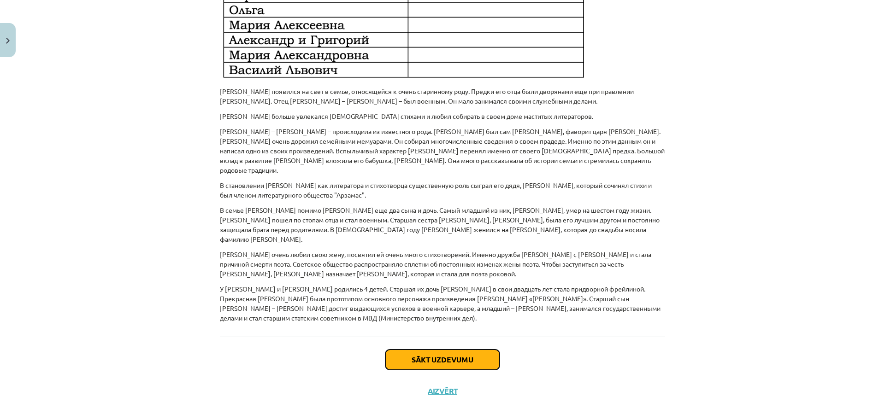
click at [440, 352] on button "Sākt uzdevumu" at bounding box center [442, 360] width 114 height 20
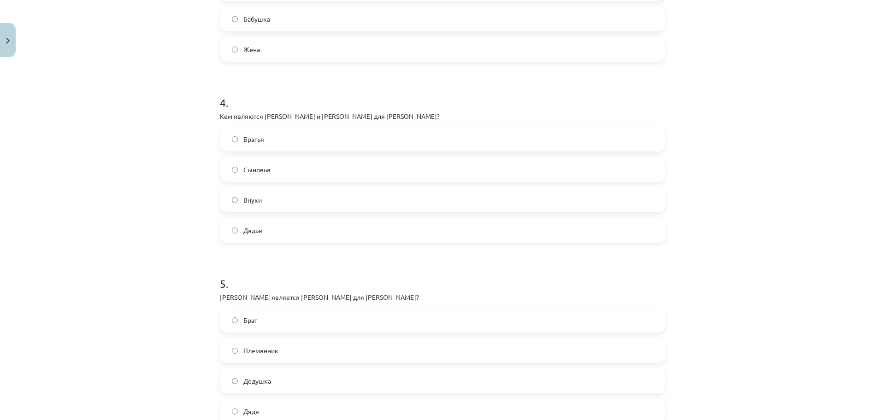
scroll to position [757, 0]
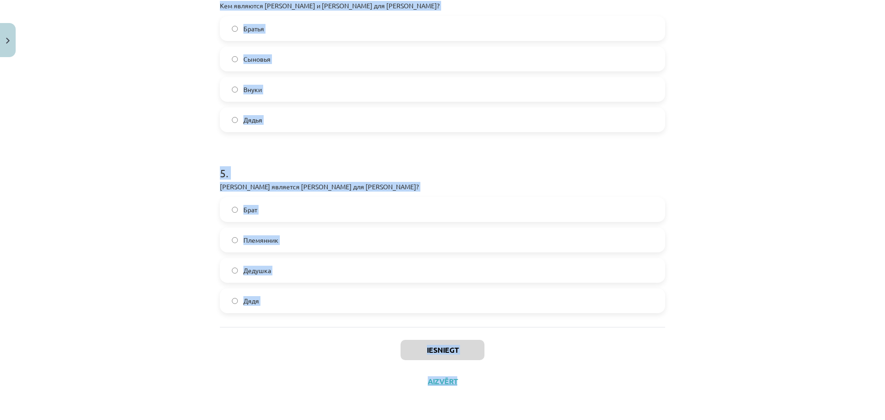
drag, startPoint x: 227, startPoint y: 211, endPoint x: 452, endPoint y: 368, distance: 274.6
copy div "1 . Кем является Сергей Львович для А.С. Пушкина? Брат Дядя Отец Сын 2 . Кем яв…"
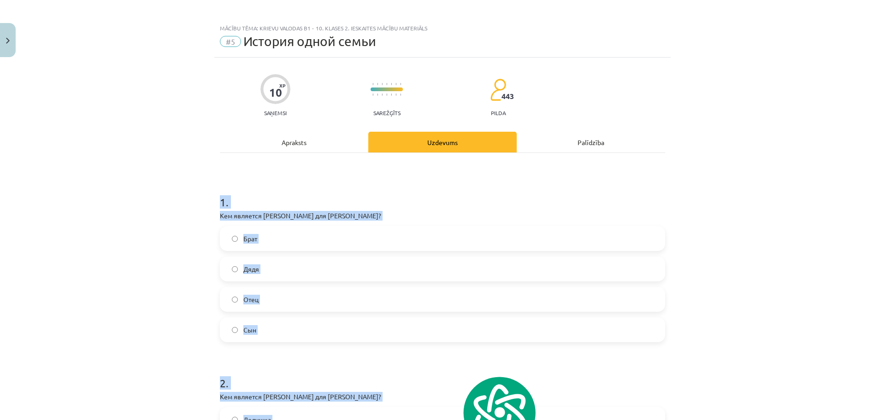
scroll to position [0, 0]
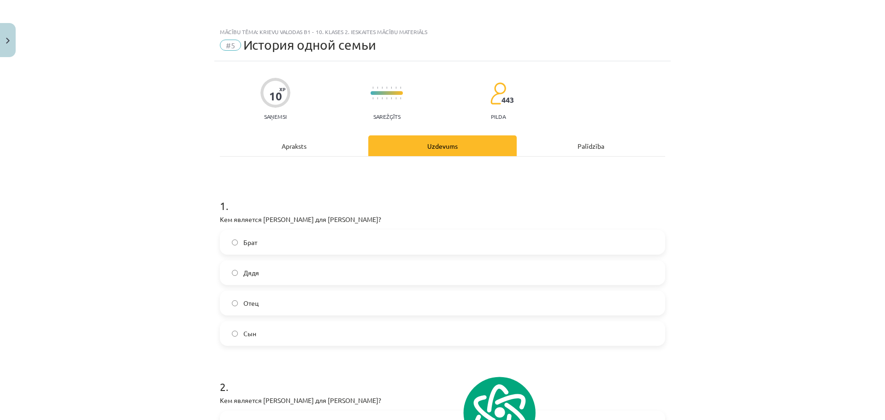
click at [240, 155] on div "Apraksts" at bounding box center [294, 145] width 148 height 21
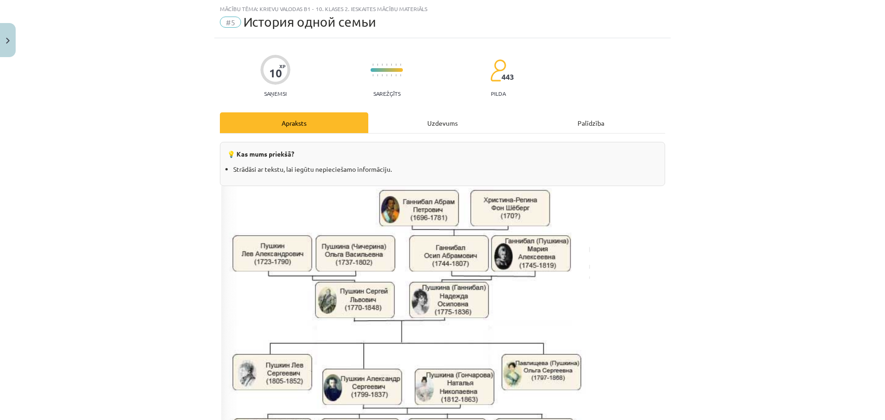
click at [406, 128] on div "Uzdevums" at bounding box center [442, 122] width 148 height 21
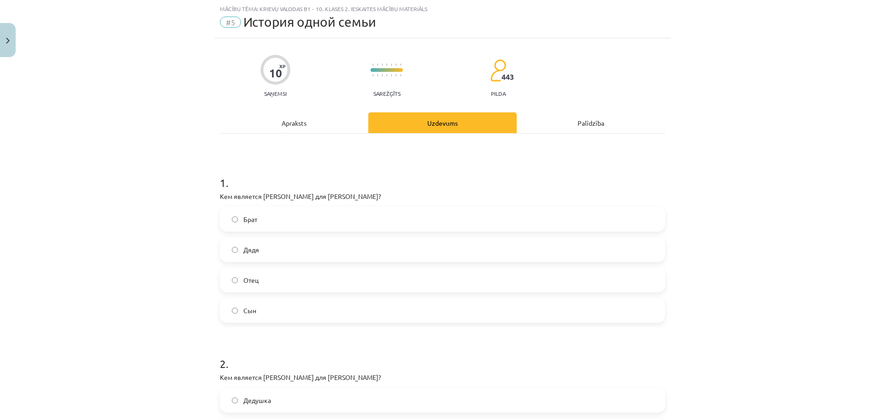
click at [265, 270] on label "Отец" at bounding box center [442, 280] width 443 height 23
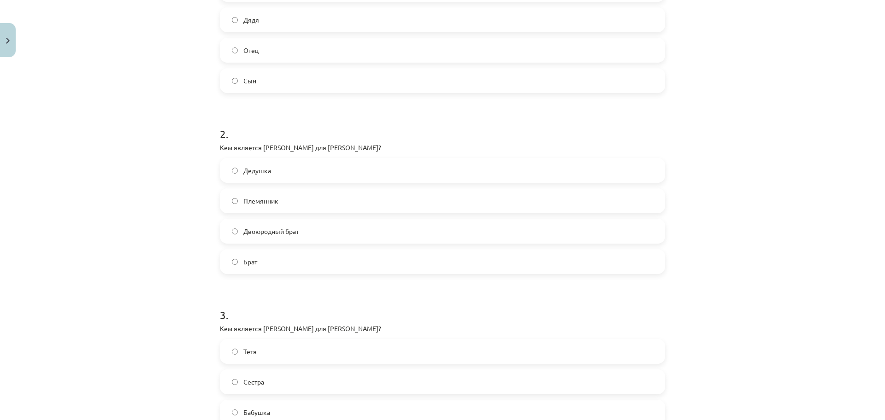
scroll to position [253, 0]
click at [264, 261] on label "Брат" at bounding box center [442, 261] width 443 height 23
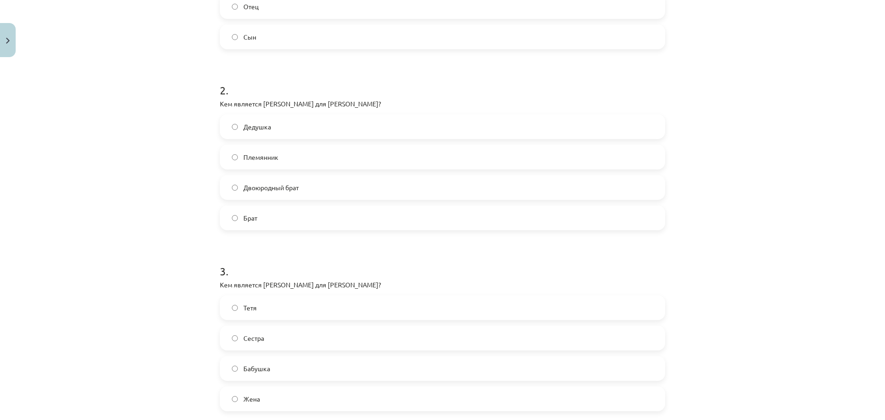
scroll to position [461, 0]
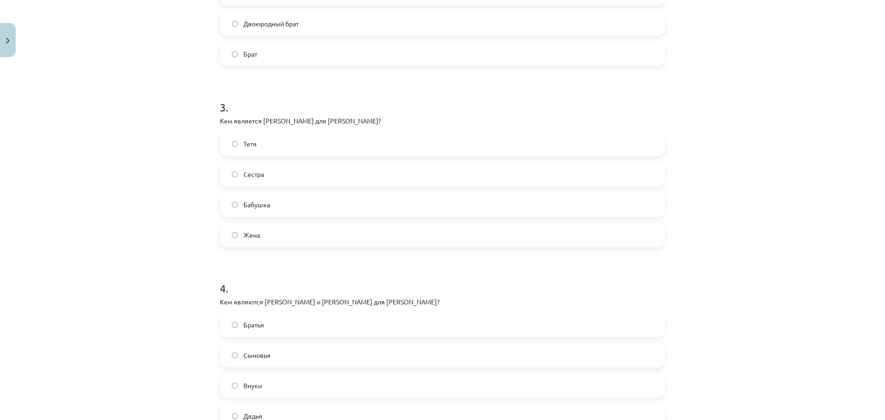
click at [272, 196] on label "Бабушка" at bounding box center [442, 204] width 443 height 23
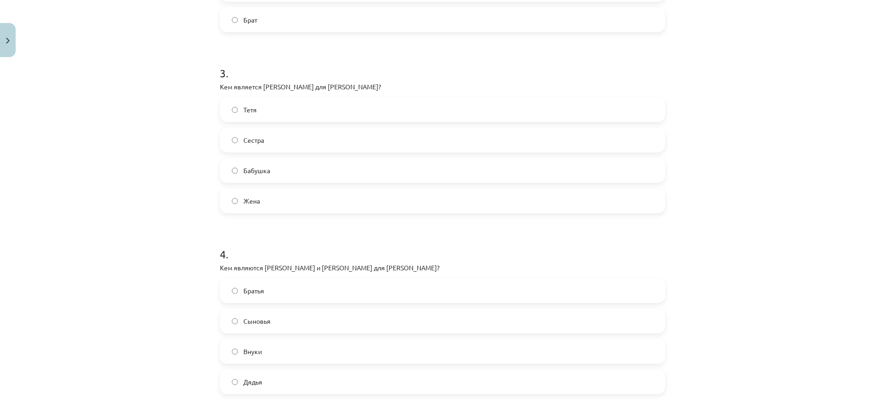
scroll to position [634, 0]
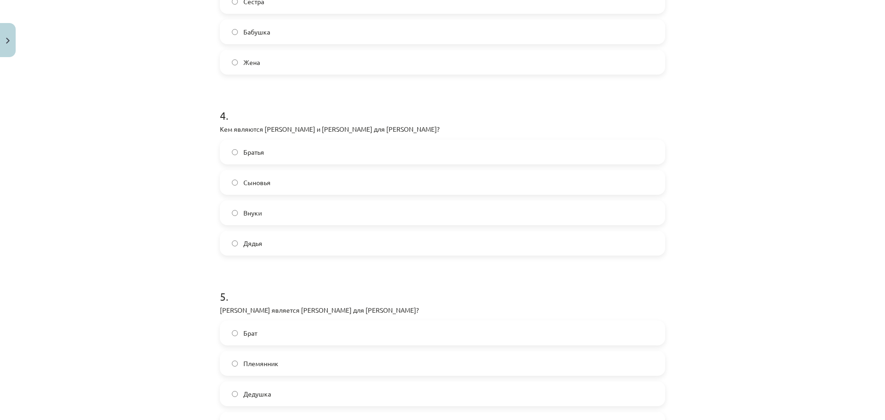
click at [284, 169] on div "Братья Сыновья Внуки Дядья" at bounding box center [442, 198] width 445 height 116
click at [283, 175] on label "Сыновья" at bounding box center [442, 182] width 443 height 23
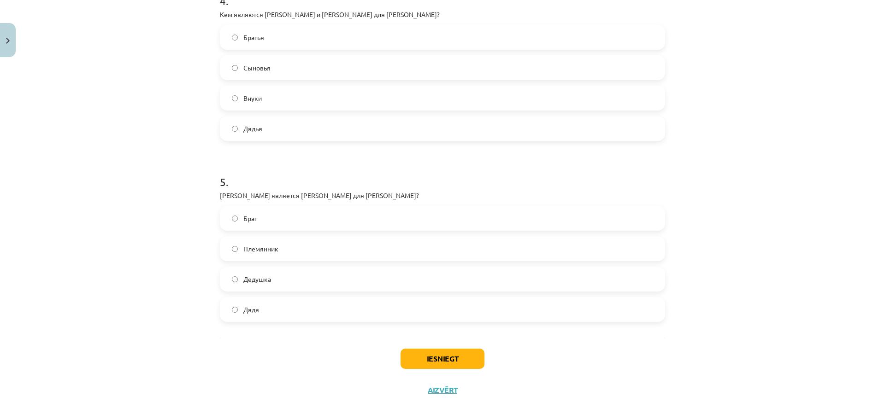
scroll to position [757, 0]
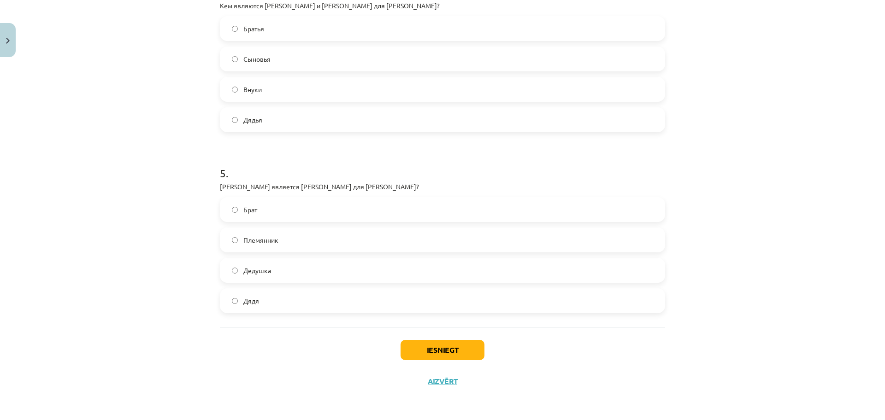
click at [248, 290] on label "Дядя" at bounding box center [442, 300] width 443 height 23
click at [410, 345] on button "Iesniegt" at bounding box center [442, 350] width 84 height 20
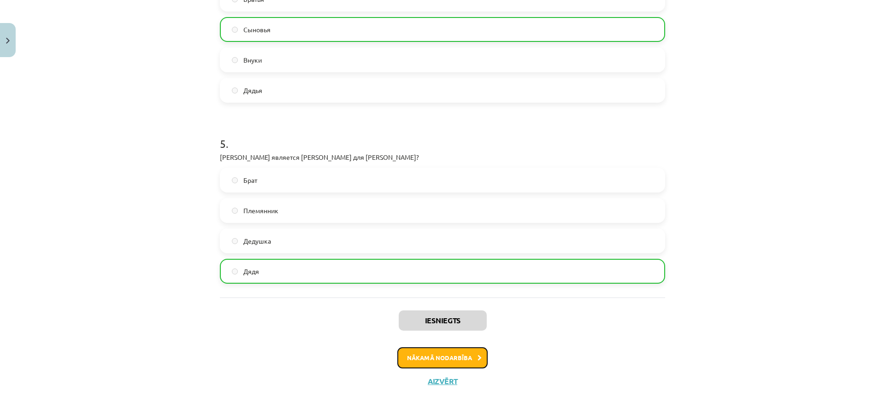
click at [446, 364] on button "Nākamā nodarbība" at bounding box center [442, 357] width 90 height 21
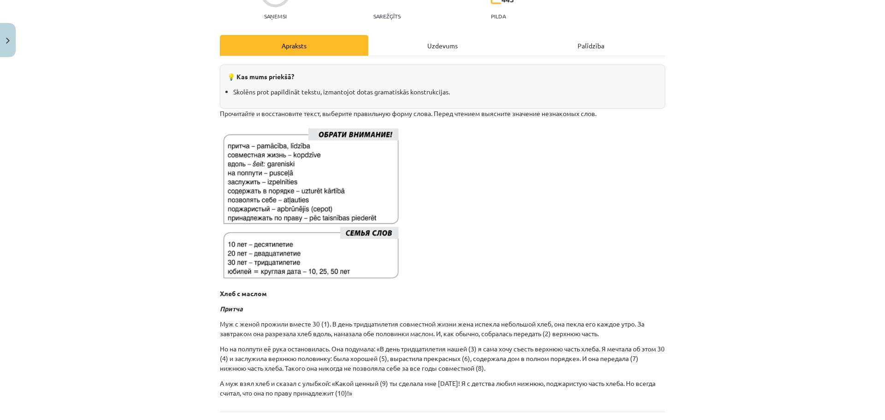
scroll to position [185, 0]
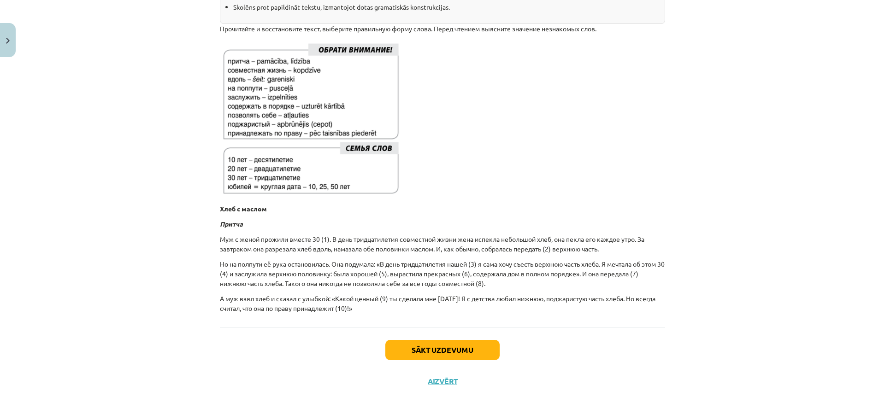
click at [448, 362] on div "Sākt uzdevumu Aizvērt" at bounding box center [442, 359] width 445 height 65
click at [449, 361] on div "Sākt uzdevumu Aizvērt" at bounding box center [442, 359] width 445 height 65
click at [451, 357] on button "Sākt uzdevumu" at bounding box center [442, 350] width 114 height 20
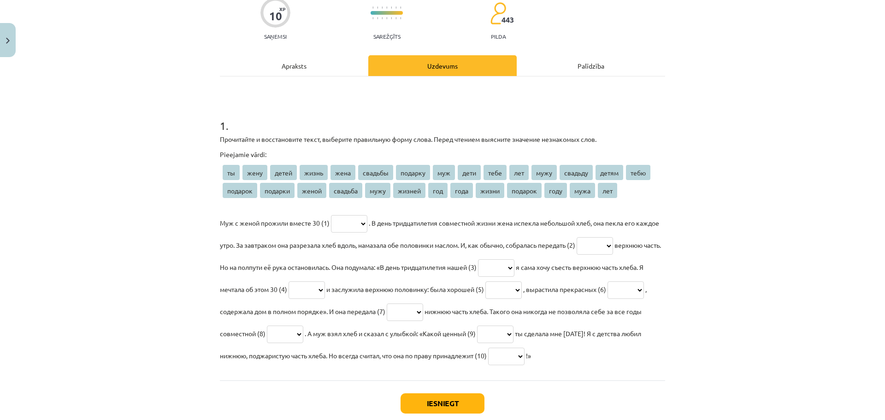
scroll to position [23, 0]
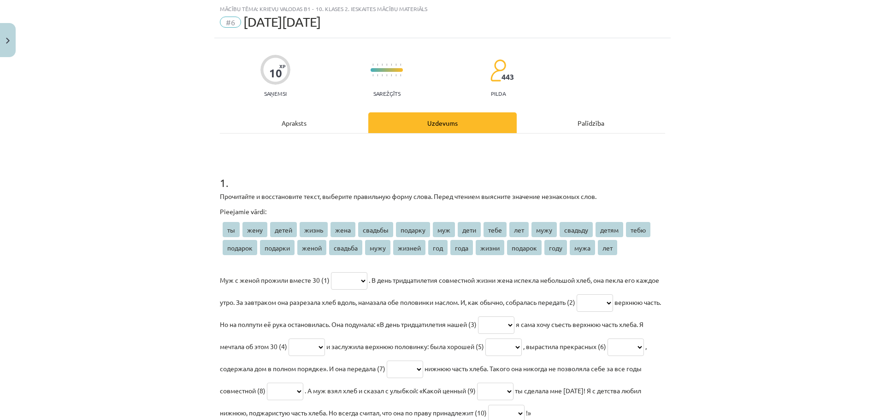
click at [367, 284] on select "** **** ***** ***** **** ******* ******* *** **** **** *** **** ******* ***** *…" at bounding box center [349, 281] width 36 height 18
select select "***"
click at [331, 272] on select "** **** ***** ***** **** ******* ******* *** **** **** *** **** ******* ***** *…" at bounding box center [349, 281] width 36 height 18
click at [613, 305] on select "** **** ***** ***** **** ******* ******* *** **** **** *** **** ******* ***** *…" at bounding box center [594, 303] width 36 height 18
select select "****"
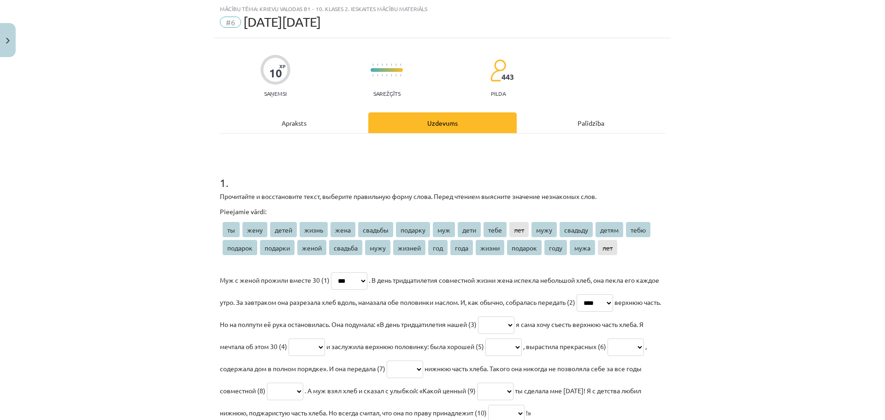
click at [607, 294] on select "** **** ***** ***** **** ******* ******* *** **** **** *** **** ******* ***** *…" at bounding box center [594, 303] width 36 height 18
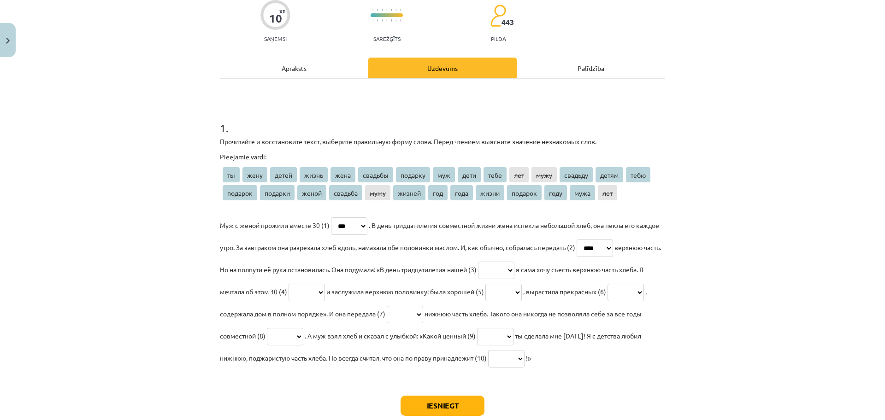
scroll to position [81, 0]
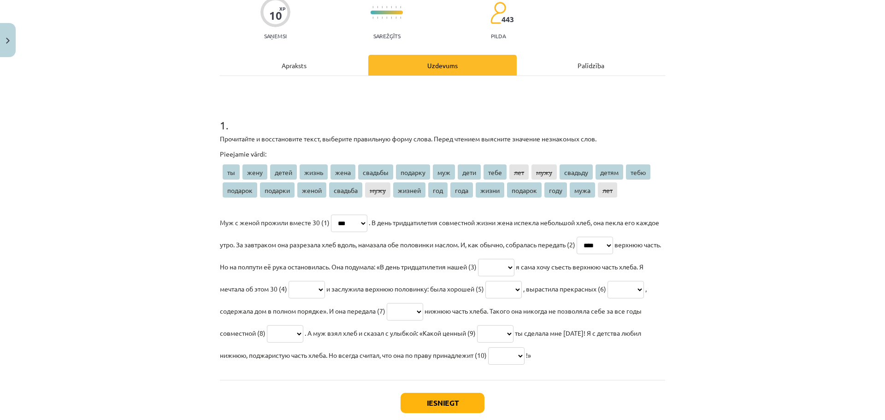
click at [514, 269] on select "** **** ***** ***** **** ******* ******* *** **** **** *** **** ******* ***** *…" at bounding box center [496, 268] width 36 height 18
select select "*******"
click at [514, 259] on select "** **** ***** ***** **** ******* ******* *** **** **** *** **** ******* ***** *…" at bounding box center [496, 268] width 36 height 18
click at [325, 290] on select "** **** ***** ***** **** ******* ******* *** **** **** *** **** ******* ***** *…" at bounding box center [306, 290] width 36 height 18
select select "***"
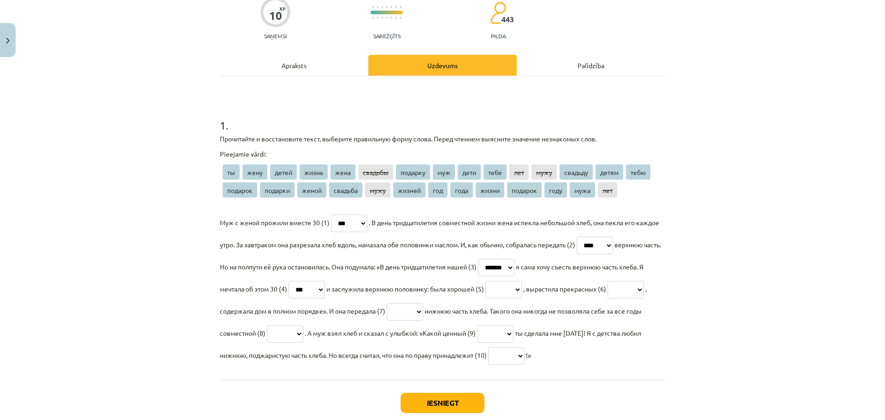
click at [325, 281] on select "** **** ***** ***** **** ******* ******* *** **** **** *** **** ******* ***** *…" at bounding box center [306, 290] width 36 height 18
click at [522, 290] on select "** **** ***** ***** **** ******* ******* *** **** **** *** **** ******* ***** *…" at bounding box center [503, 290] width 36 height 18
select select "*****"
click at [522, 281] on select "** **** ***** ***** **** ******* ******* *** **** **** *** **** ******* ***** *…" at bounding box center [503, 290] width 36 height 18
click at [607, 299] on select "** **** ***** ***** **** ******* ******* *** **** **** *** **** ******* ***** *…" at bounding box center [625, 290] width 36 height 18
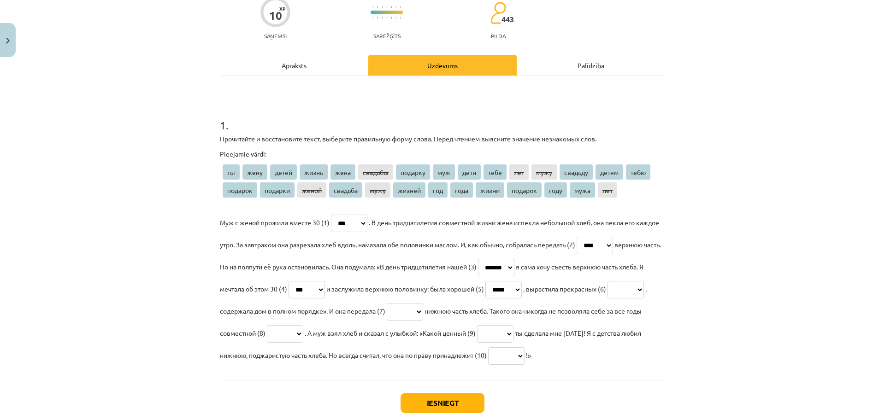
select select "*****"
click at [607, 299] on select "** **** ***** ***** **** ******* ******* *** **** **** *** **** ******* ***** *…" at bounding box center [625, 290] width 36 height 18
click at [423, 315] on select "** **** ***** ***** **** ******* ******* *** **** **** *** **** ******* ***** *…" at bounding box center [405, 312] width 36 height 18
select select "****"
click at [423, 303] on select "** **** ***** ***** **** ******* ******* *** **** **** *** **** ******* ***** *…" at bounding box center [405, 312] width 36 height 18
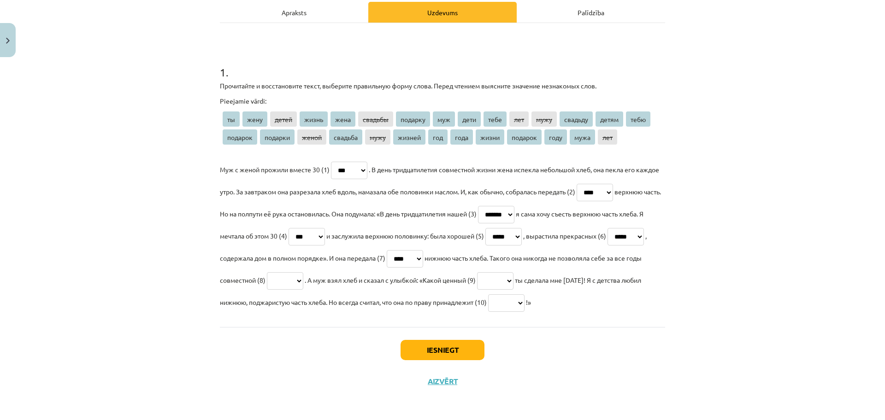
scroll to position [138, 0]
click at [303, 275] on select "** **** ***** ***** **** ******* ******* *** **** **** *** **** ******* ***** *…" at bounding box center [285, 281] width 36 height 18
select select "*****"
click at [303, 272] on select "** **** ***** ***** **** ******* ******* *** **** **** *** **** ******* ***** *…" at bounding box center [285, 281] width 36 height 18
click at [513, 280] on select "** **** ***** ***** **** ******* ******* *** **** **** *** **** ******* ***** *…" at bounding box center [495, 281] width 36 height 18
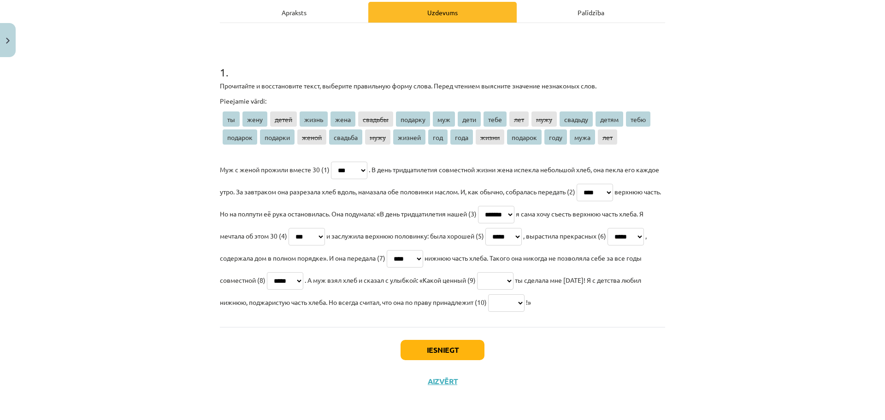
select select "*******"
click at [513, 272] on select "** **** ***** ***** **** ******* ******* *** **** **** *** **** ******* ***** *…" at bounding box center [495, 281] width 36 height 18
click at [488, 312] on select "** **** ***** ***** **** ******* ******* *** **** **** *** **** ******* ***** *…" at bounding box center [506, 303] width 36 height 18
select select "****"
click at [488, 311] on select "** **** ***** ***** **** ******* ******* *** **** **** *** **** ******* ***** *…" at bounding box center [506, 303] width 36 height 18
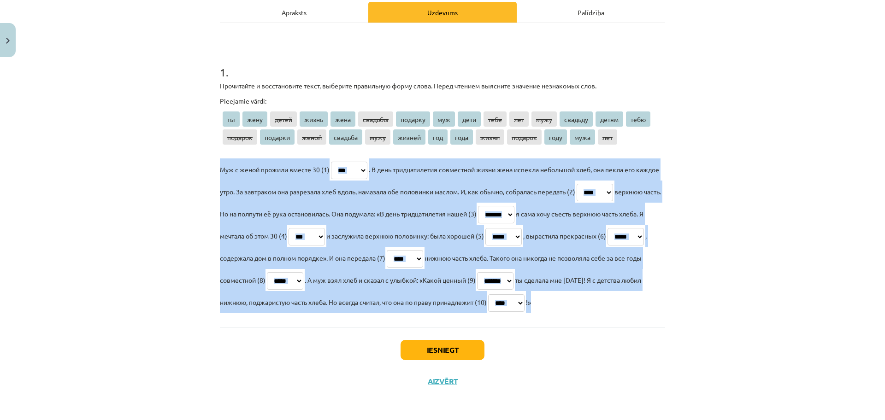
drag, startPoint x: 216, startPoint y: 165, endPoint x: 331, endPoint y: 311, distance: 185.7
click at [331, 311] on p "Муж с женой прожили вместе 30 (1) ** **** ***** ***** **** ******* ******* *** …" at bounding box center [442, 235] width 445 height 155
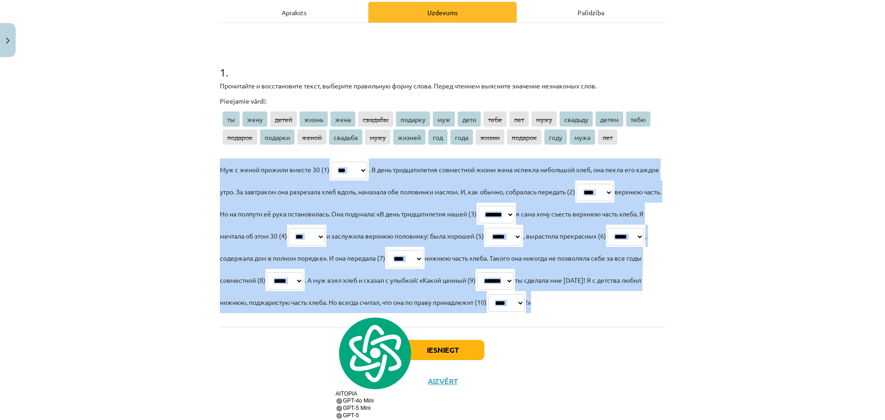
copy p "Муж с женой прожили вместе 30 (1) ** **** ***** ***** **** ******* ******* *** …"
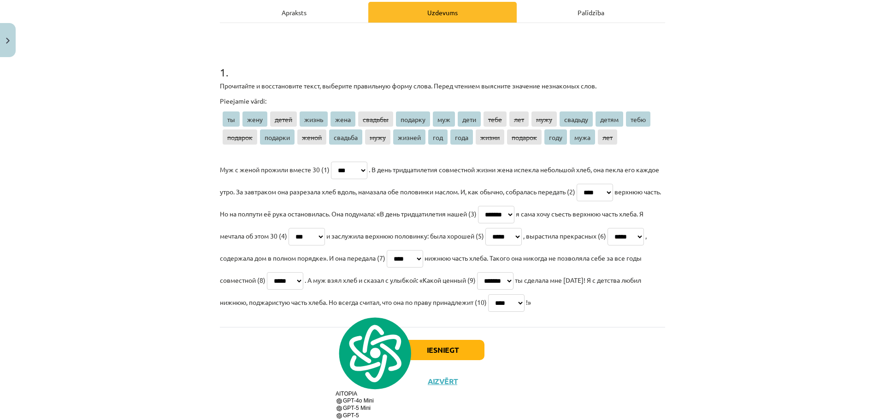
click at [698, 130] on div "Mācību tēma: Krievu valodas b1 - 10. klases 2. ieskaites mācību materiāls #6 Де…" at bounding box center [442, 210] width 885 height 420
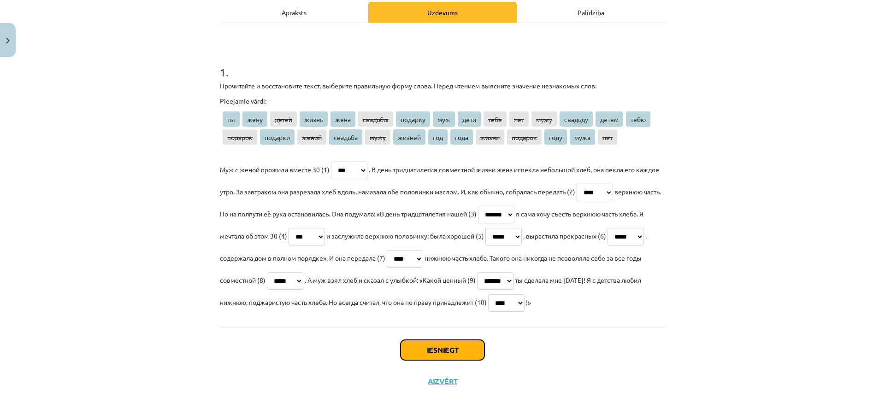
click at [455, 358] on button "Iesniegt" at bounding box center [442, 350] width 84 height 20
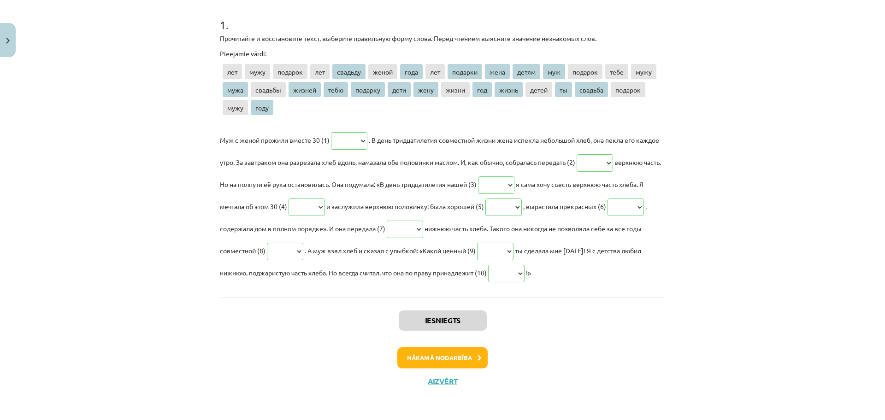
scroll to position [203, 0]
click at [451, 351] on button "Nākamā nodarbība" at bounding box center [442, 357] width 90 height 21
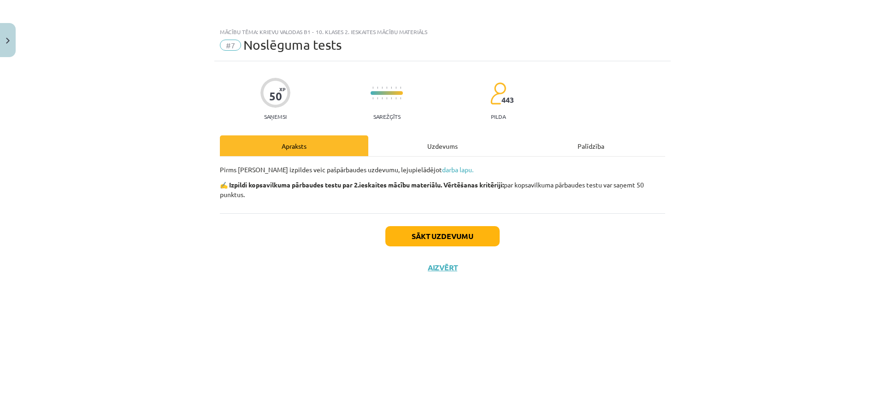
scroll to position [0, 0]
click at [443, 243] on button "Sākt uzdevumu" at bounding box center [442, 236] width 114 height 20
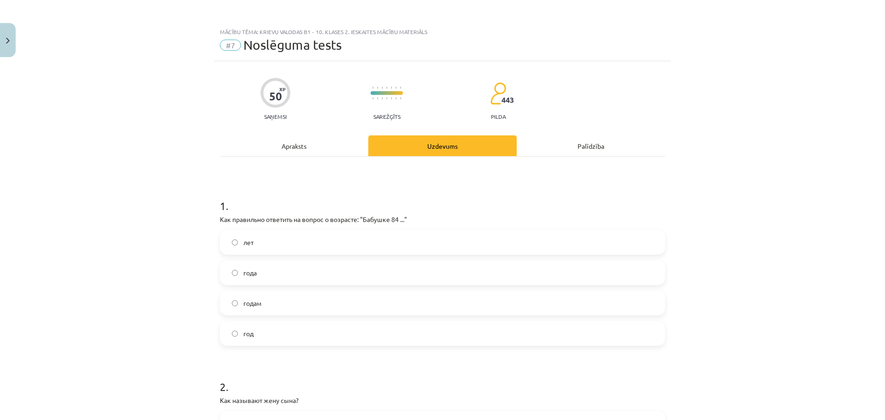
click at [268, 248] on label "лет" at bounding box center [442, 242] width 443 height 23
click at [264, 282] on label "года" at bounding box center [442, 272] width 443 height 23
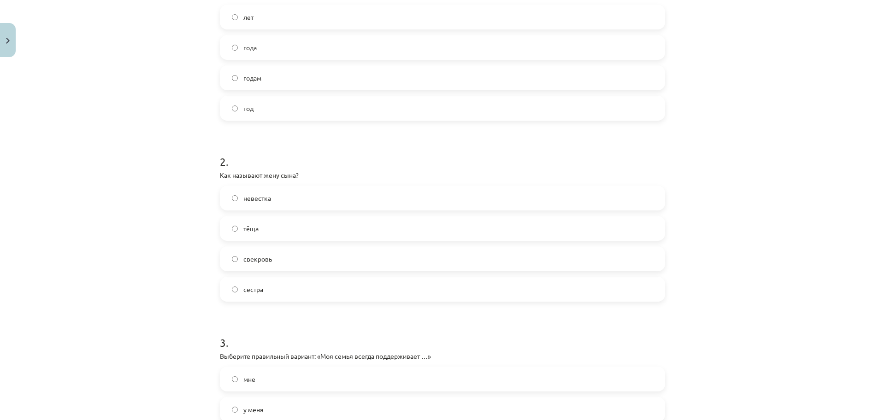
scroll to position [230, 0]
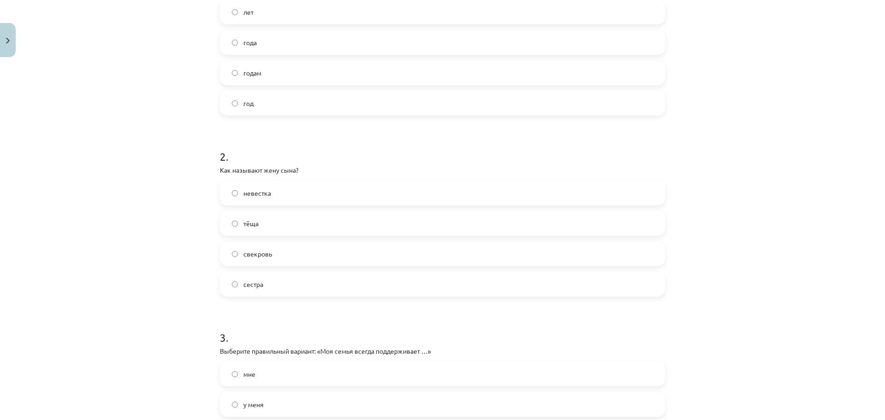
click at [270, 197] on label "невестка" at bounding box center [442, 193] width 443 height 23
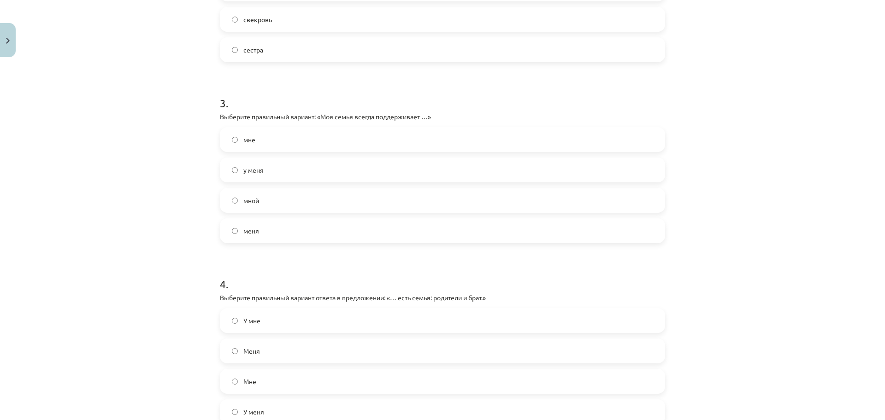
scroll to position [461, 0]
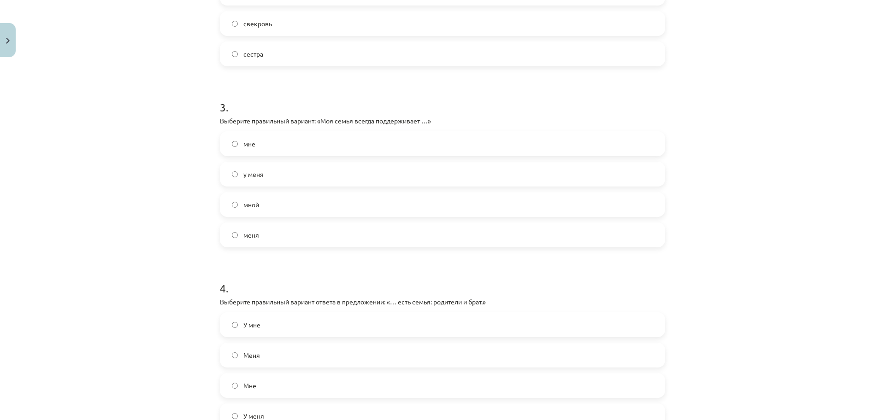
click at [262, 233] on label "меня" at bounding box center [442, 234] width 443 height 23
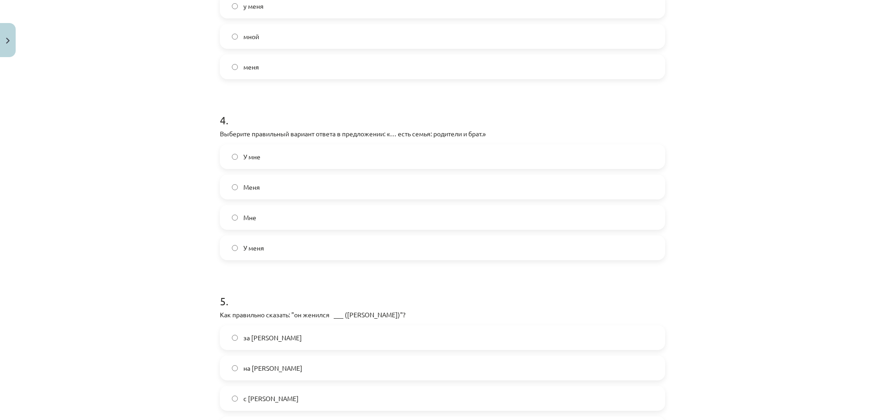
scroll to position [634, 0]
click at [265, 235] on label "У меня" at bounding box center [442, 243] width 443 height 23
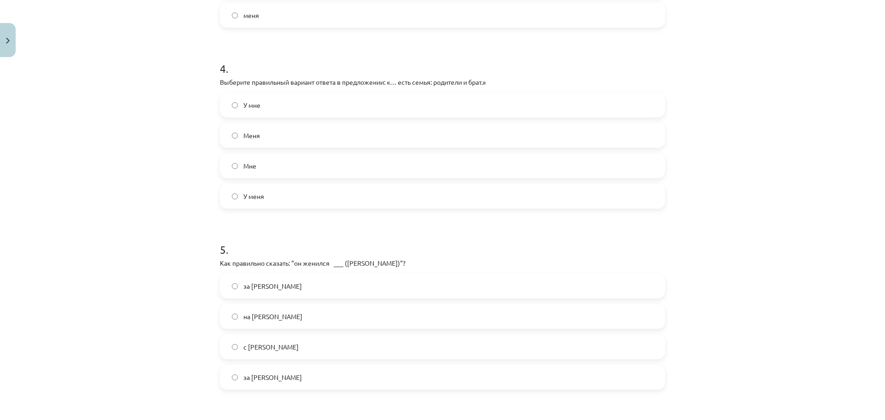
scroll to position [806, 0]
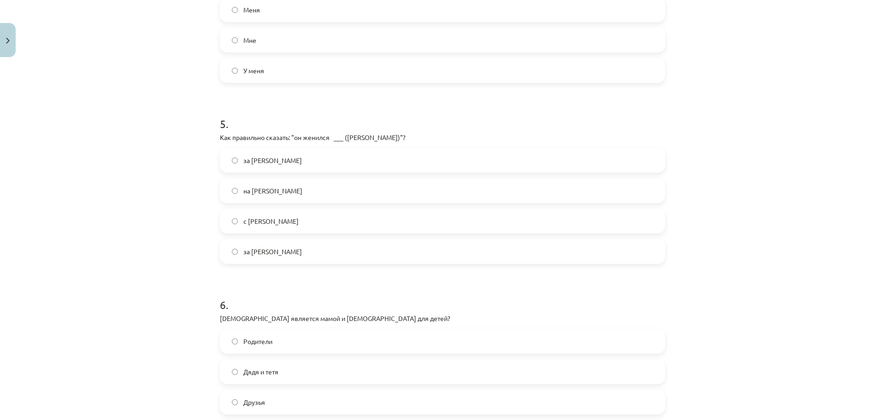
click at [275, 192] on label "на Ольге" at bounding box center [442, 190] width 443 height 23
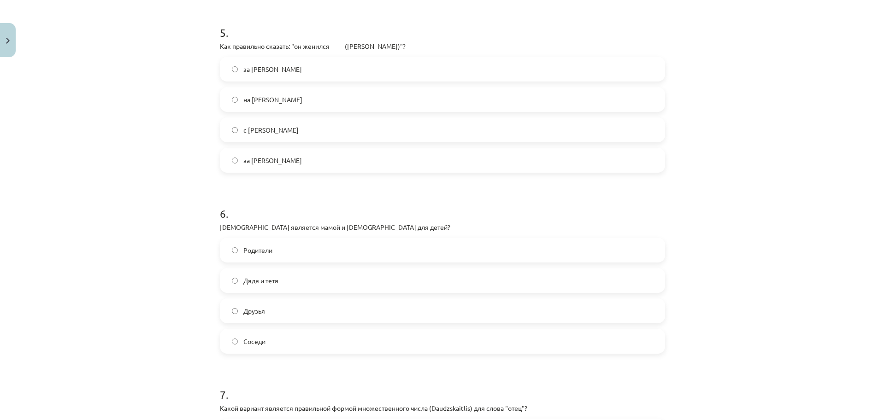
scroll to position [921, 0]
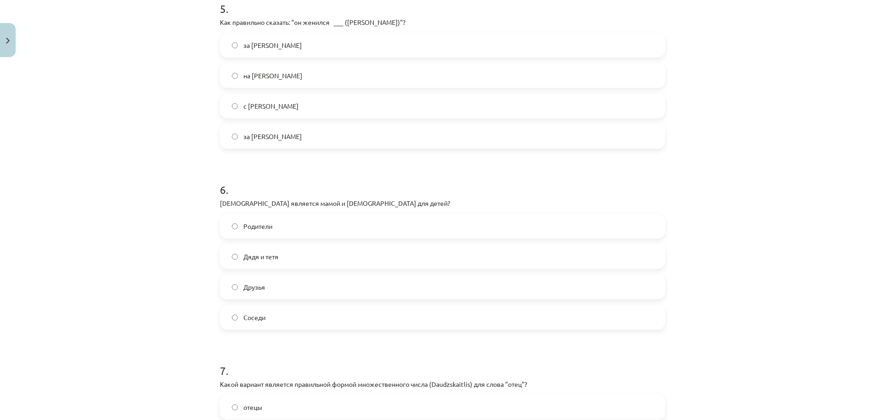
click at [271, 231] on label "Родители" at bounding box center [442, 226] width 443 height 23
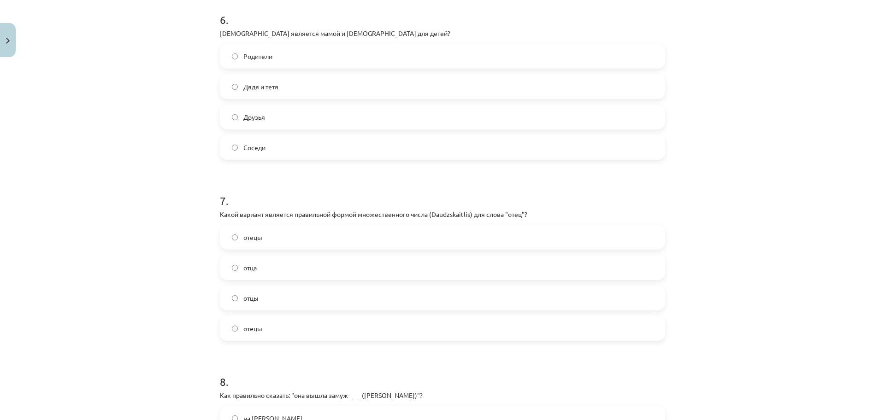
scroll to position [1094, 0]
click at [254, 295] on span "отцы" at bounding box center [250, 296] width 15 height 10
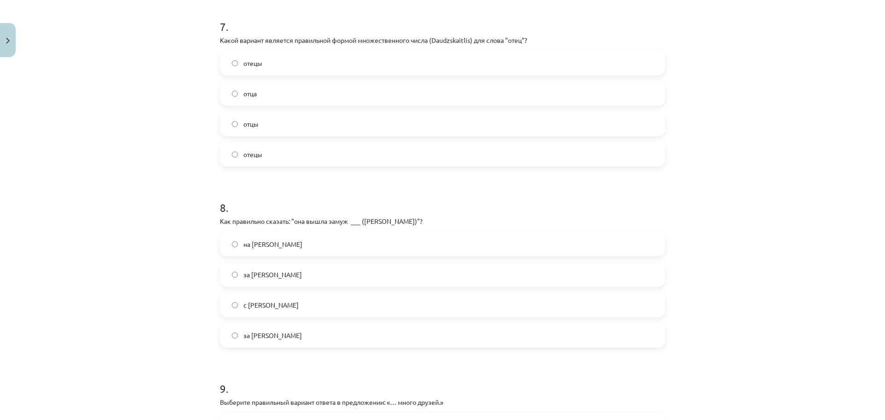
scroll to position [1267, 0]
click at [291, 280] on label "за Мариса" at bounding box center [442, 273] width 443 height 23
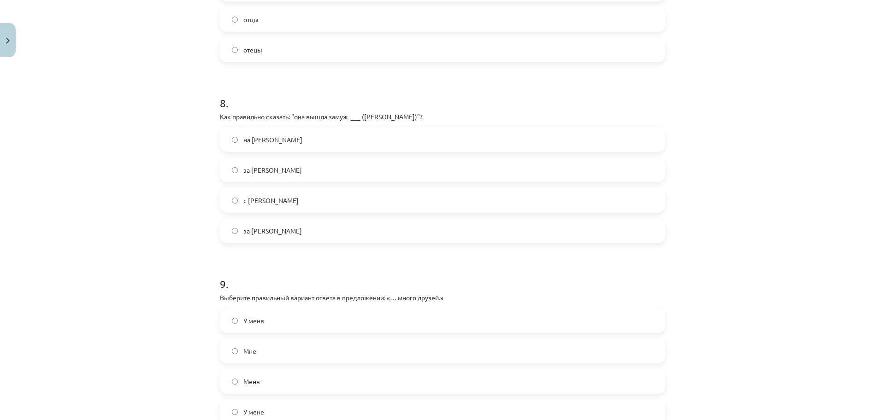
scroll to position [1382, 0]
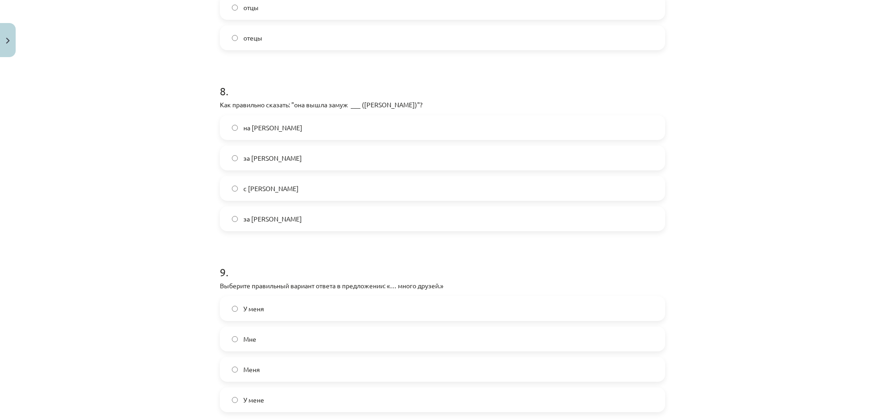
click at [277, 312] on label "У меня" at bounding box center [442, 308] width 443 height 23
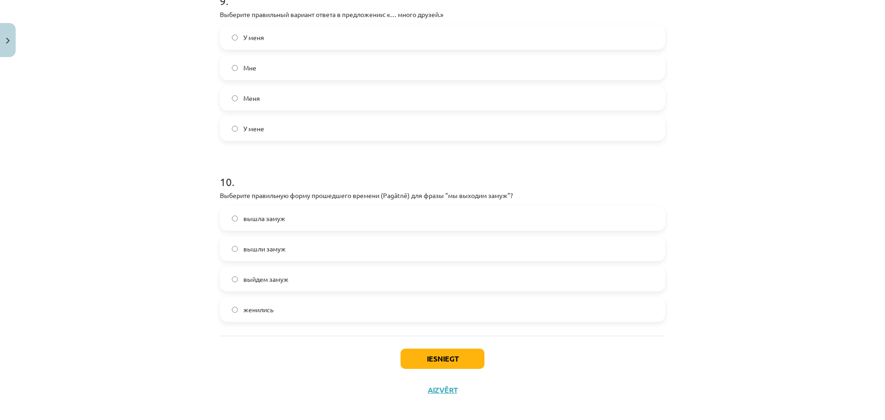
scroll to position [1662, 0]
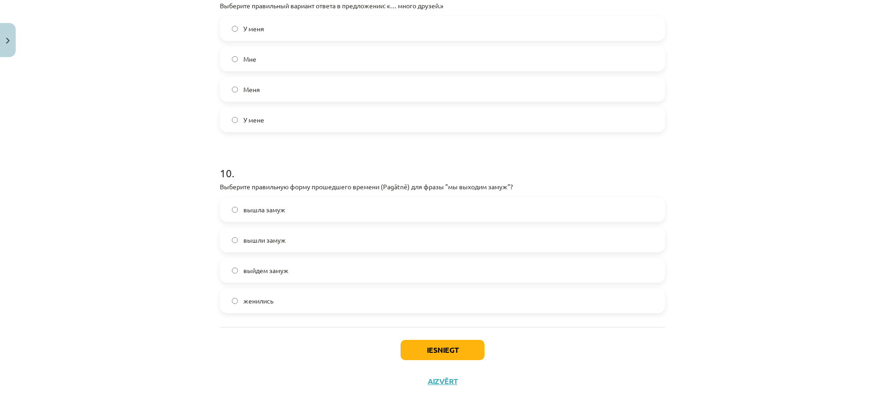
click at [278, 241] on span "вышли замуж" at bounding box center [264, 240] width 42 height 10
click at [442, 340] on button "Iesniegt" at bounding box center [442, 350] width 84 height 20
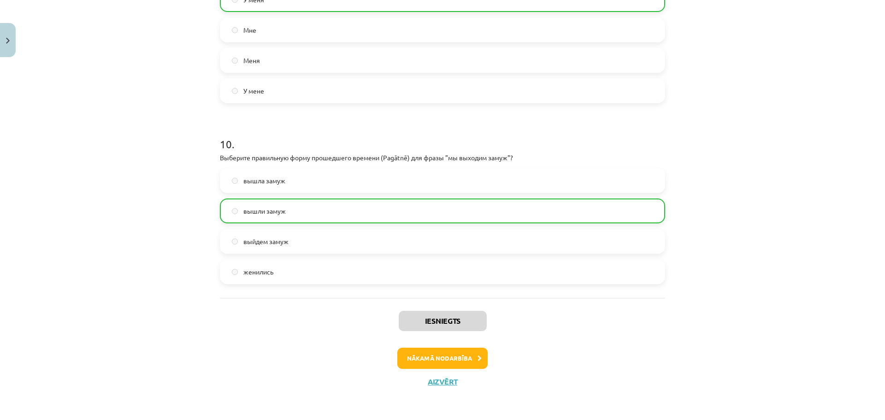
scroll to position [1692, 0]
click at [458, 349] on button "Nākamā nodarbība" at bounding box center [442, 357] width 90 height 21
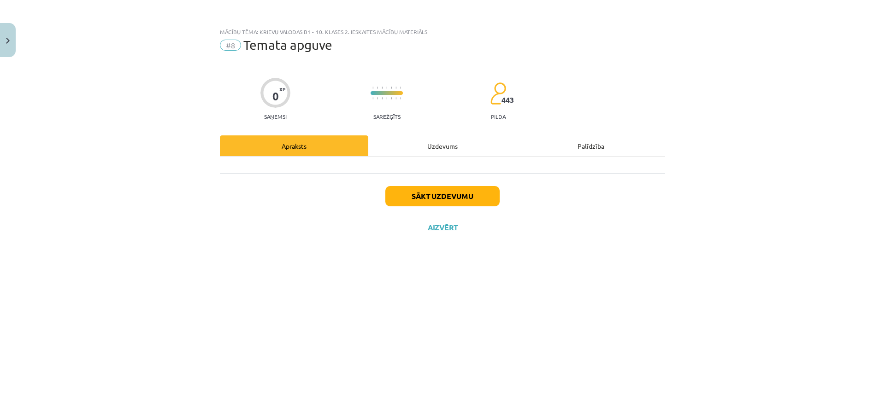
scroll to position [0, 0]
click at [464, 206] on button "Sākt uzdevumu" at bounding box center [442, 196] width 114 height 20
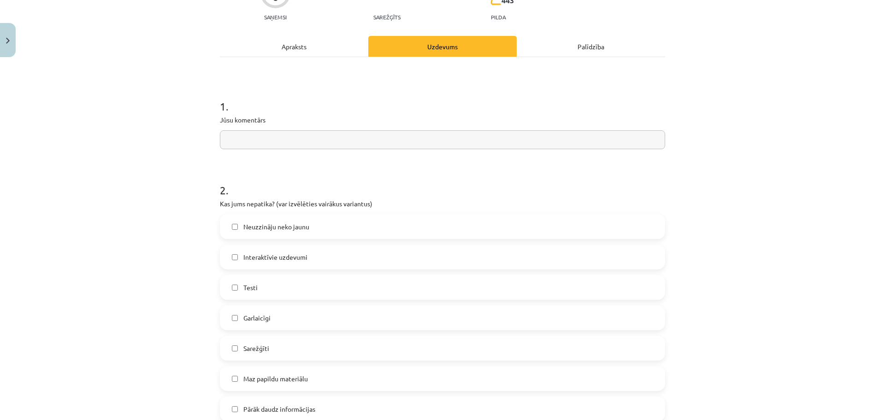
scroll to position [115, 0]
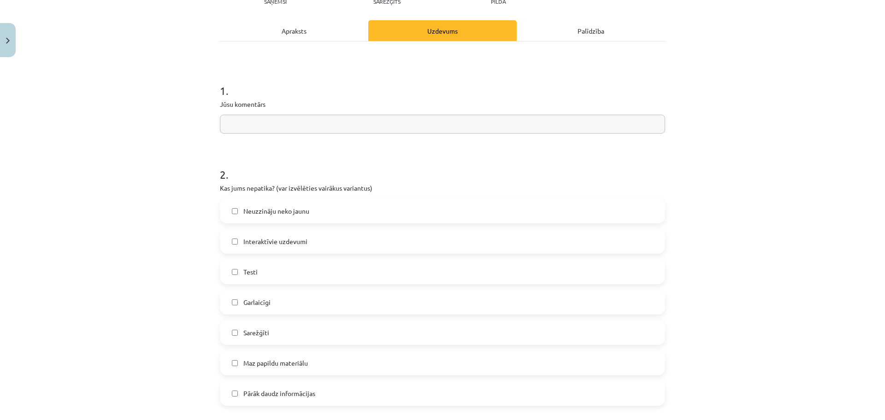
click at [258, 298] on span "Garlaicīgi" at bounding box center [256, 303] width 27 height 10
click at [285, 133] on input "text" at bounding box center [442, 124] width 445 height 19
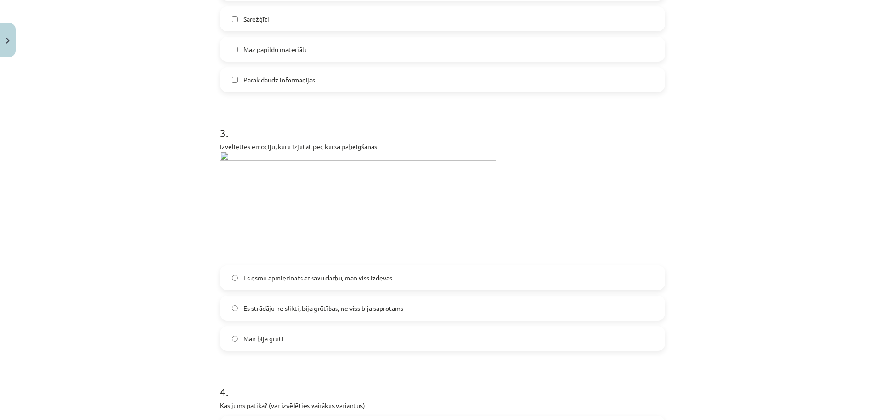
scroll to position [403, 0]
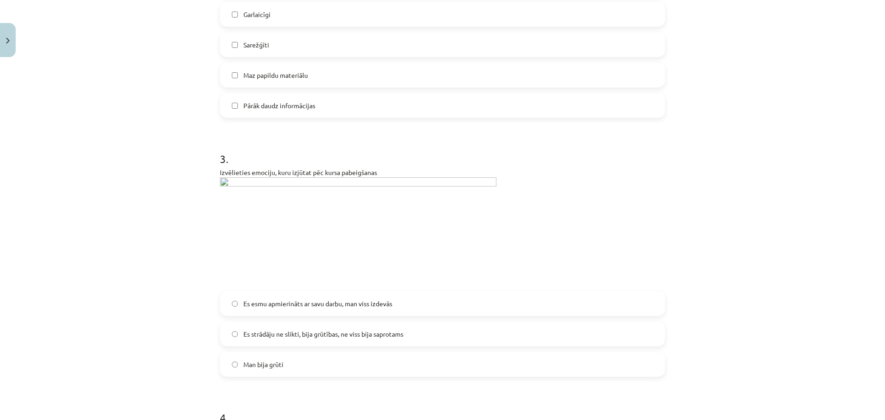
click at [287, 182] on img at bounding box center [358, 231] width 276 height 108
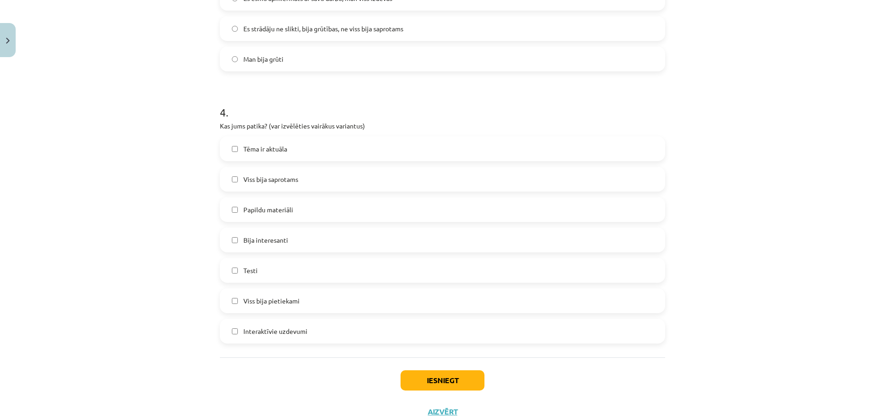
scroll to position [739, 0]
